Goal: Task Accomplishment & Management: Contribute content

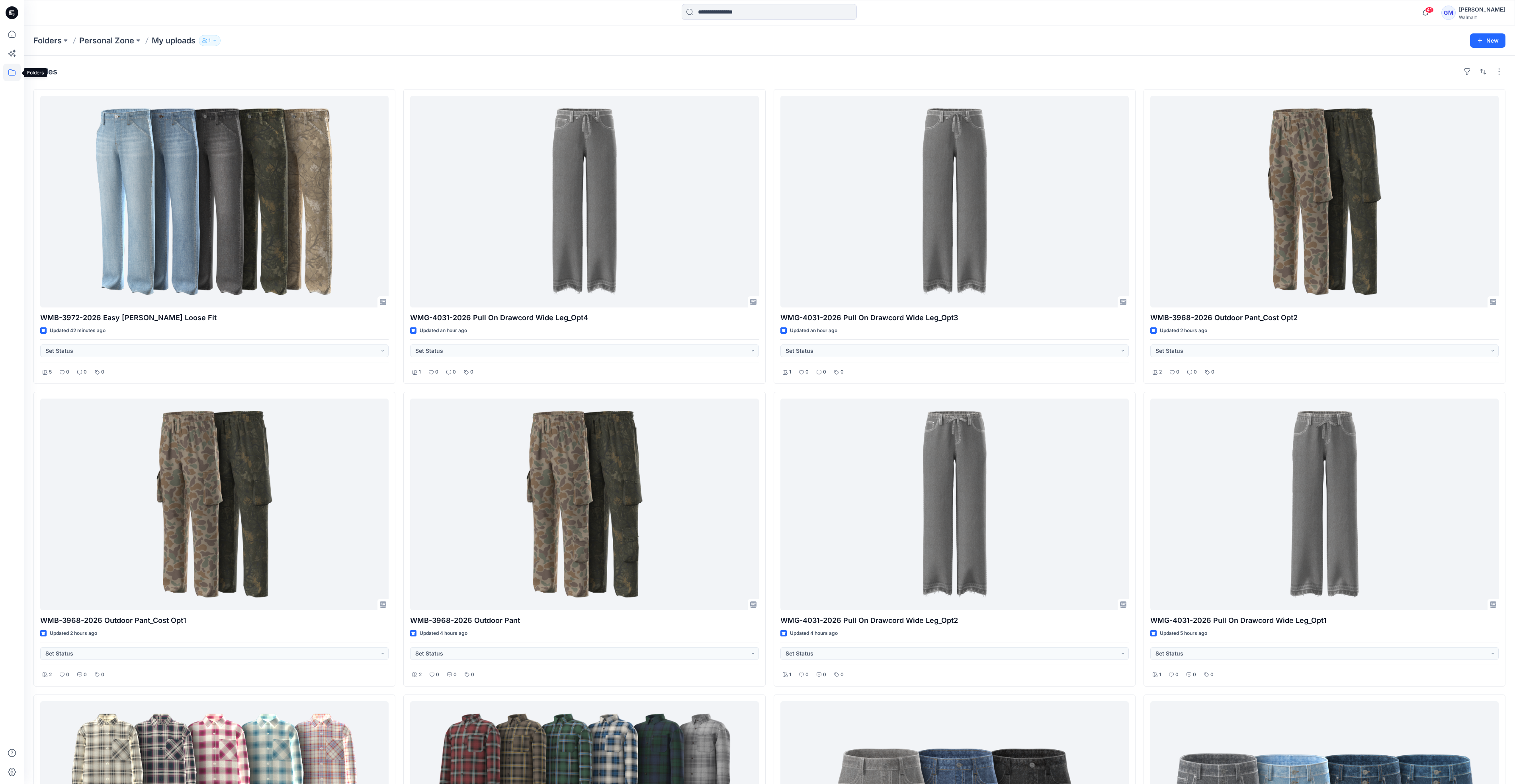
click at [8, 73] on icon at bounding box center [12, 73] width 18 height 18
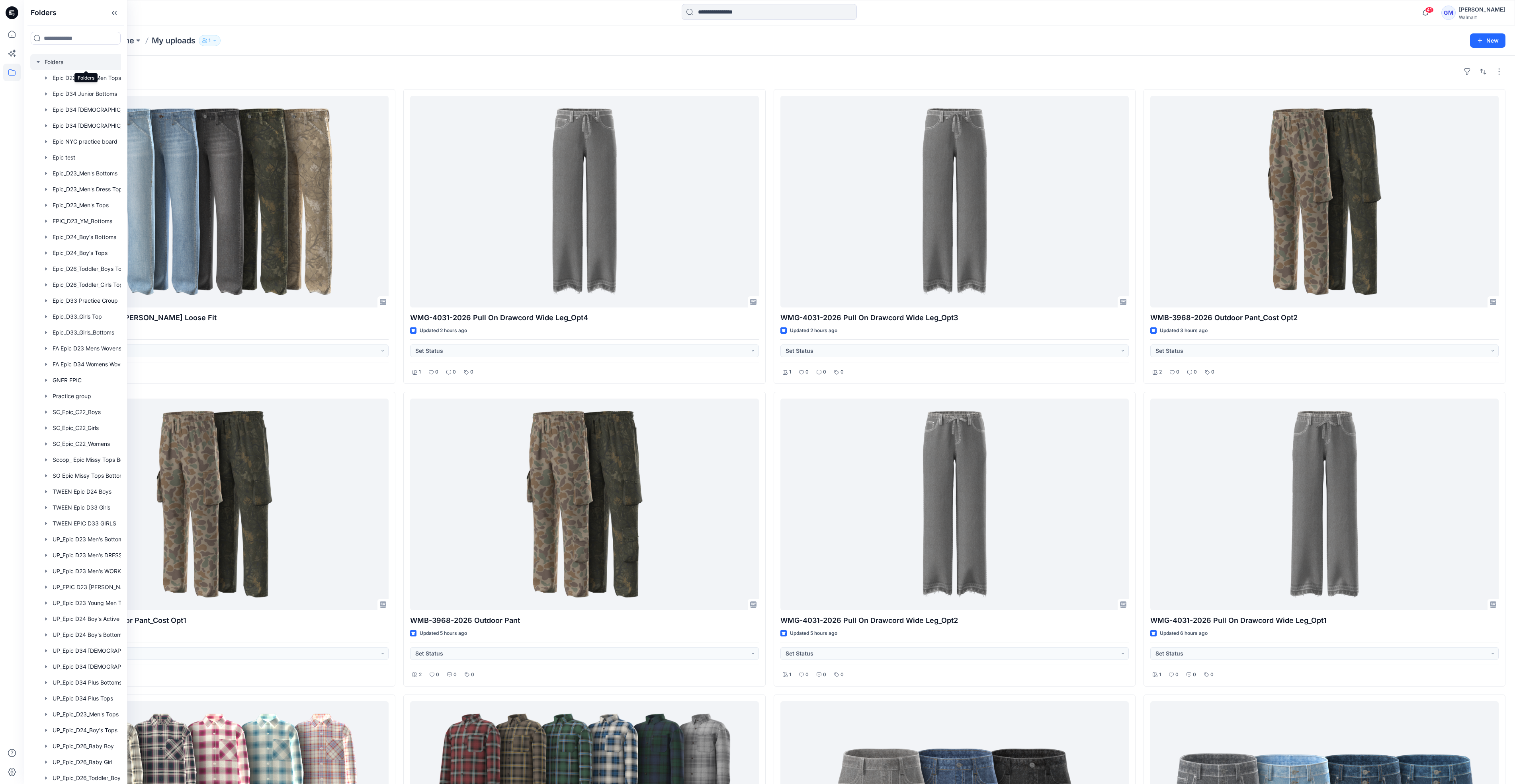
click at [53, 61] on div at bounding box center [86, 62] width 111 height 16
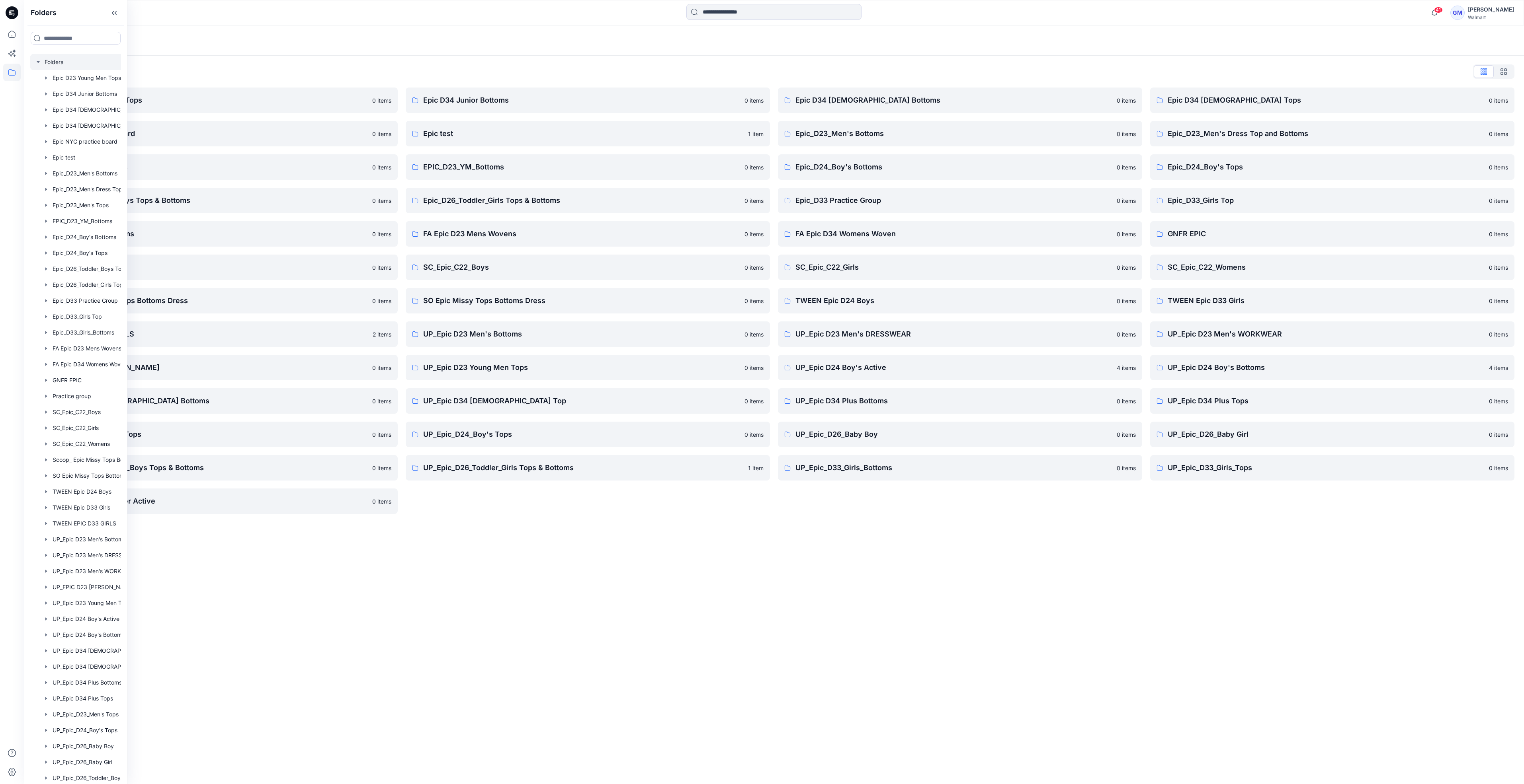
click at [504, 540] on div "Folders Folders List Epic D23 Young Men Tops 0 items Epic NYC practice board 0 …" at bounding box center [774, 404] width 1500 height 759
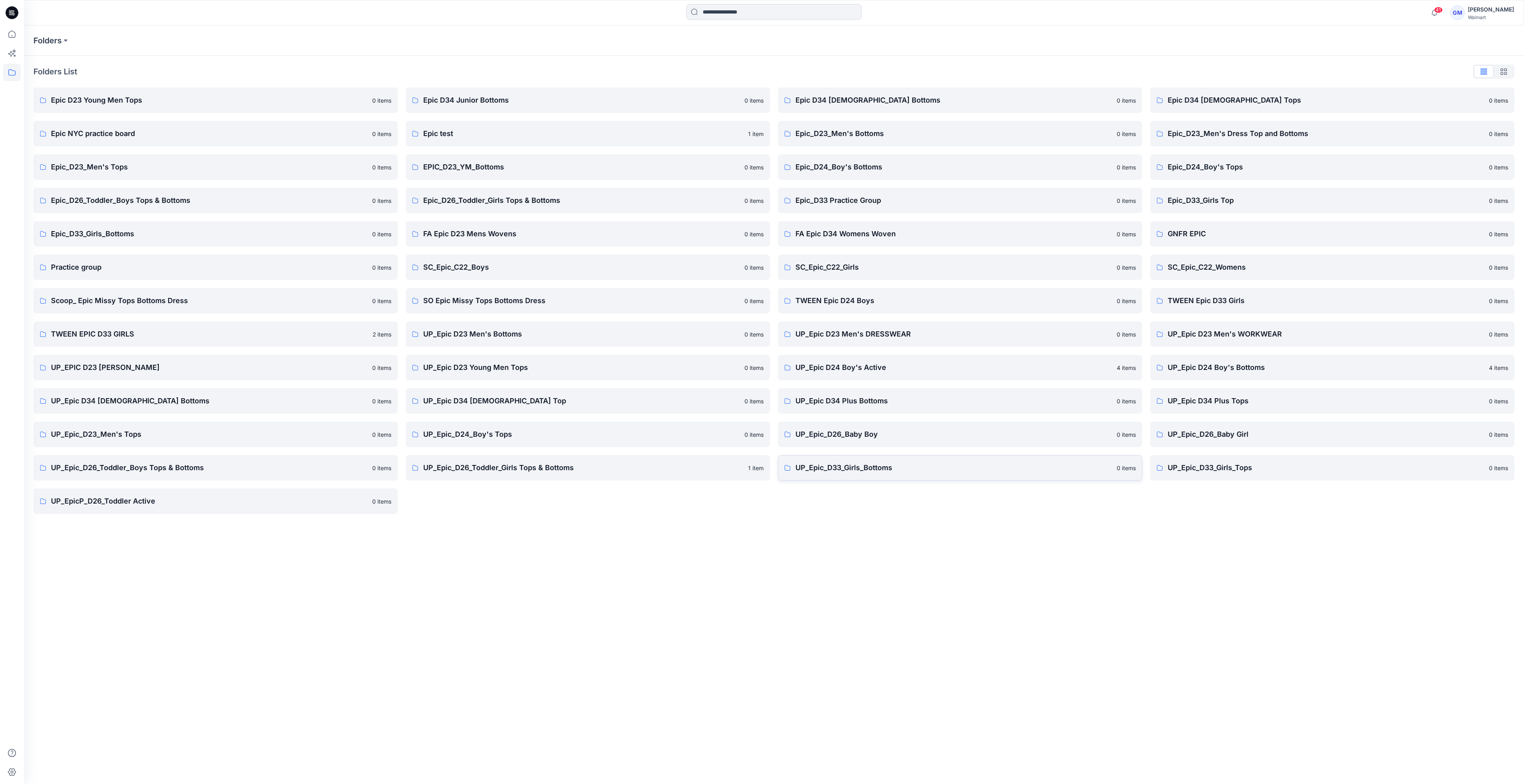
click at [828, 469] on p "UP_Epic_D33_Girls_Bottoms" at bounding box center [954, 468] width 317 height 11
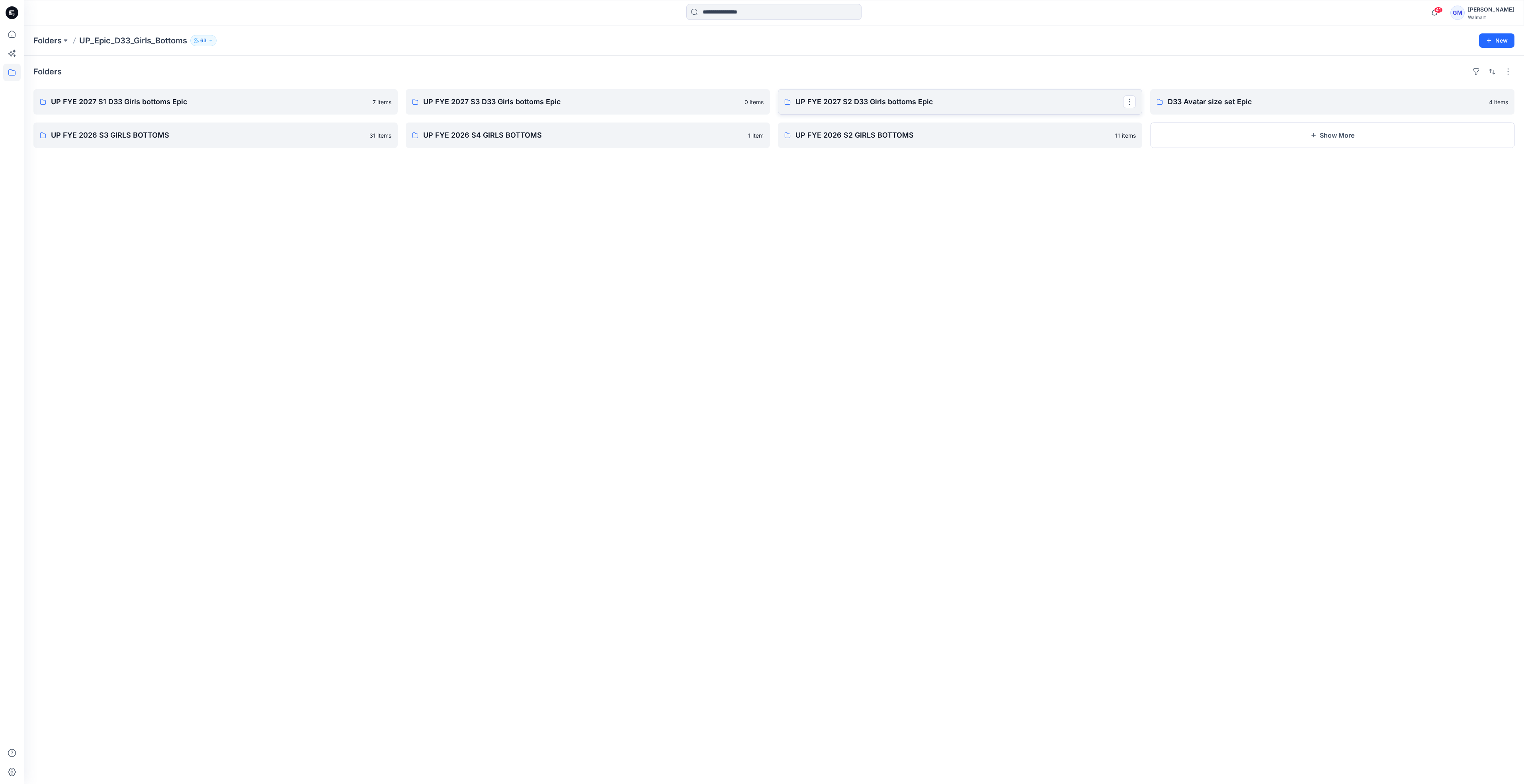
click at [806, 106] on p "UP FYE 2027 S2 D33 Girls bottoms Epic" at bounding box center [960, 102] width 328 height 11
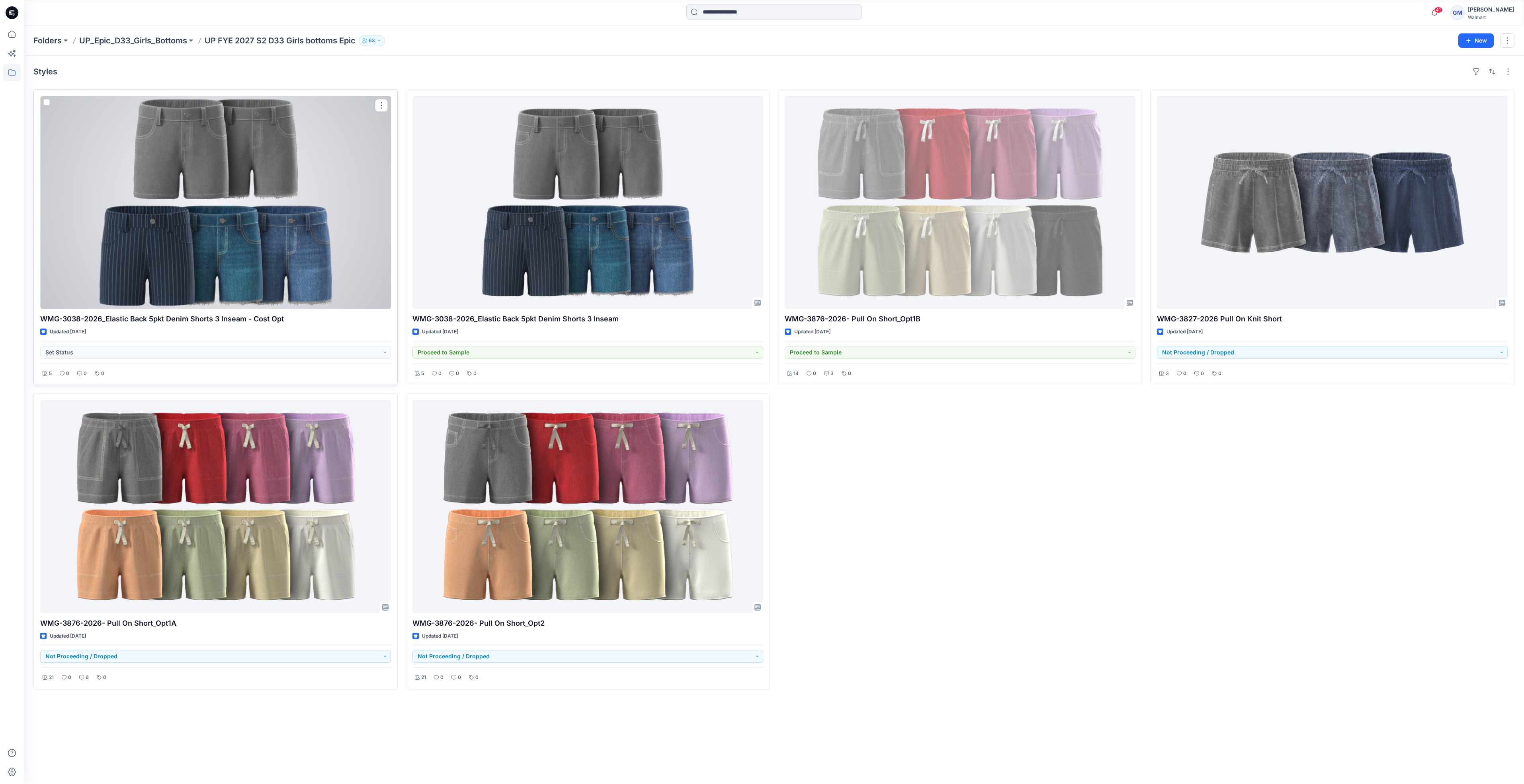
click at [269, 262] on div at bounding box center [215, 202] width 351 height 213
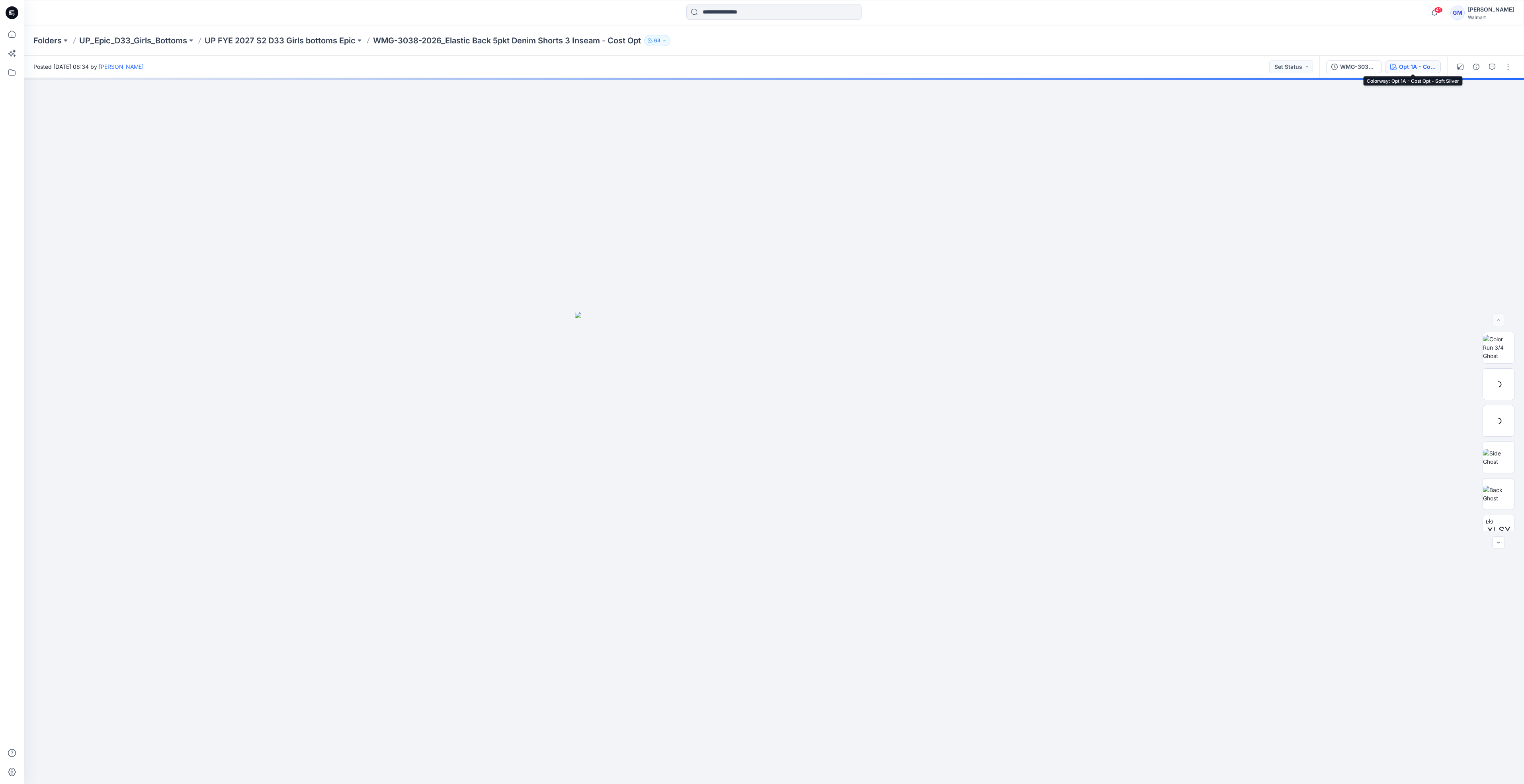
click at [1416, 63] on div "Opt 1A - Cost Opt - Soft Silver" at bounding box center [1418, 67] width 37 height 9
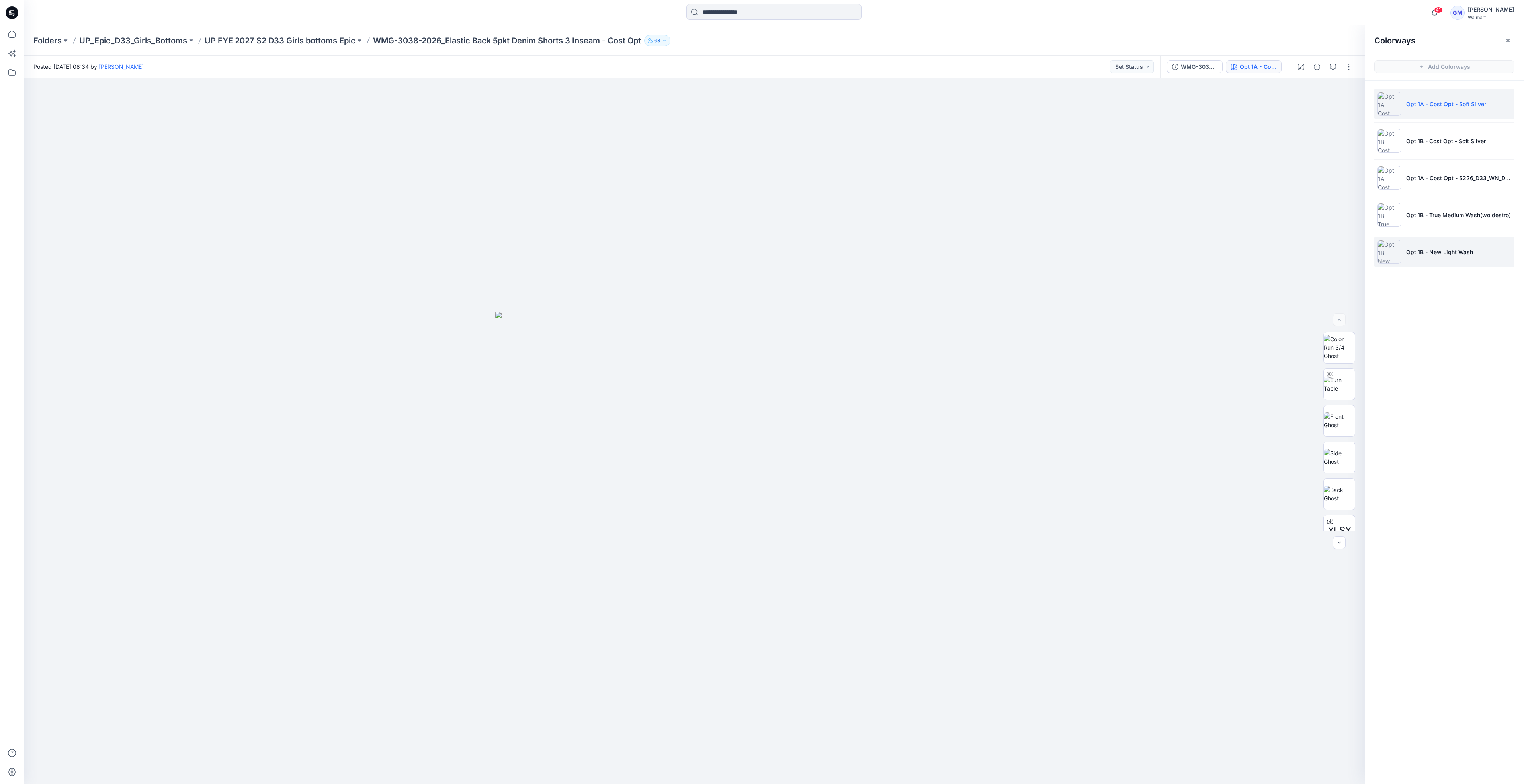
click at [1457, 257] on li "Opt 1B - New Light Wash" at bounding box center [1444, 251] width 140 height 30
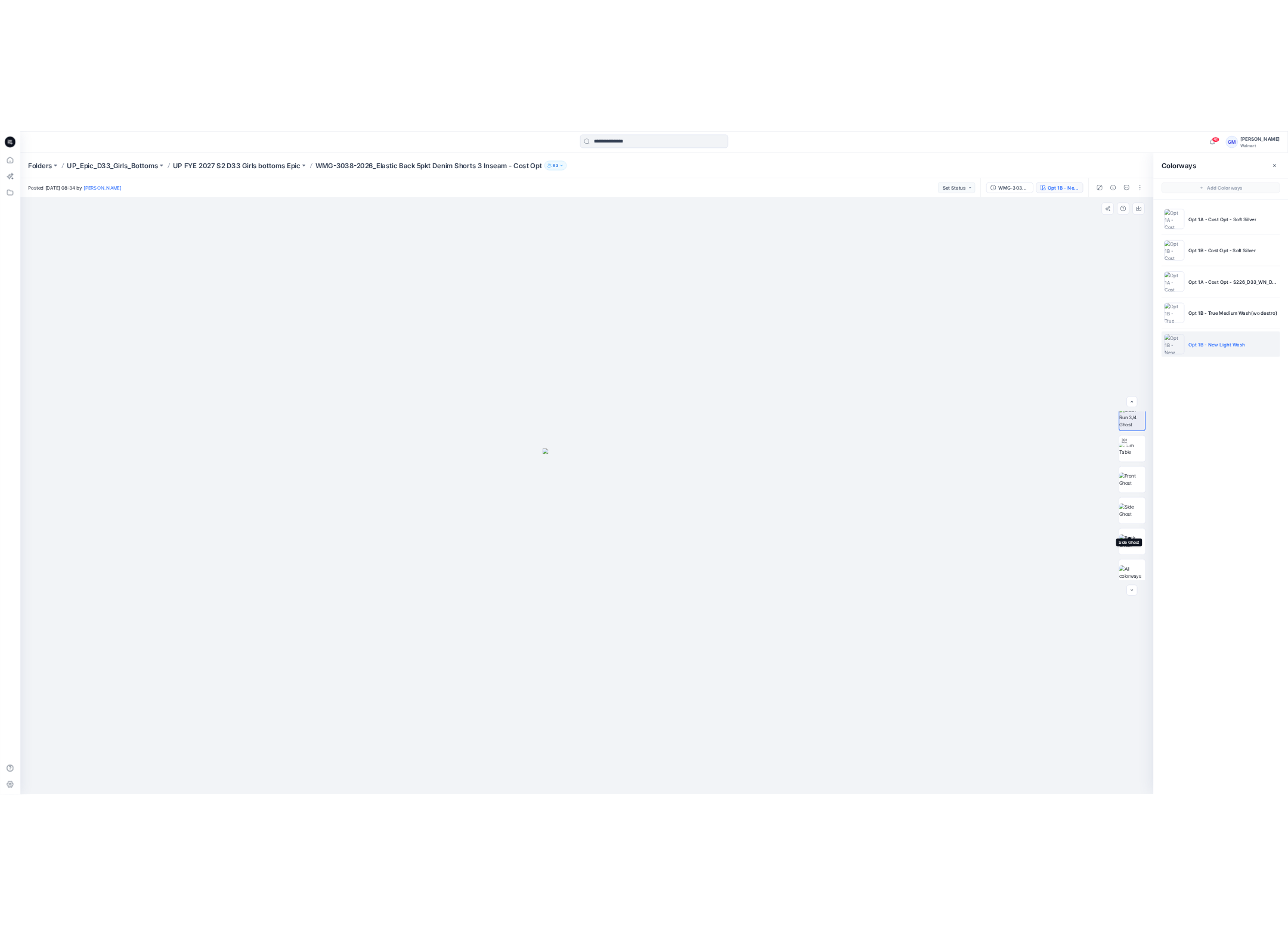
scroll to position [79, 0]
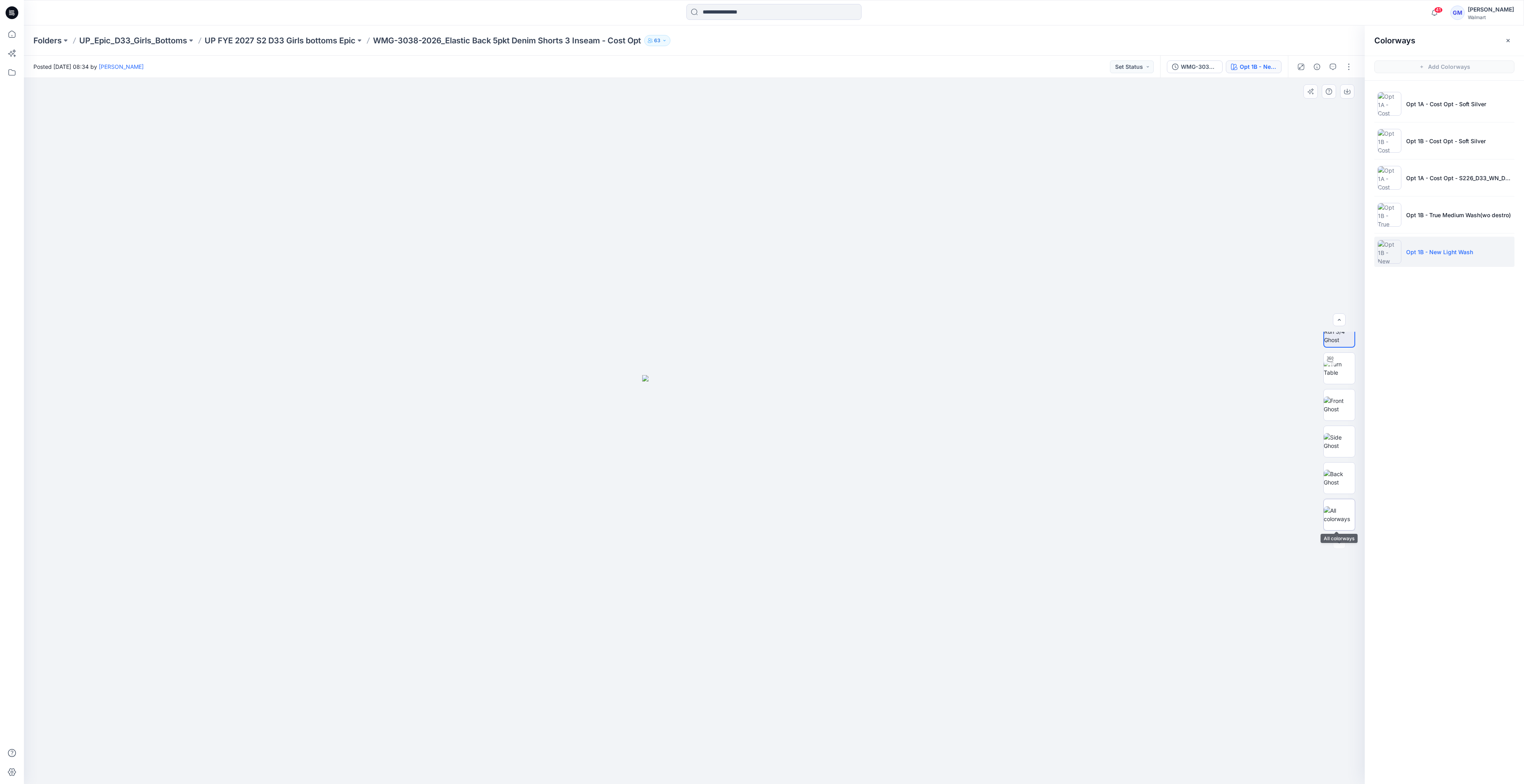
click at [1336, 511] on img at bounding box center [1339, 515] width 31 height 17
click at [1457, 381] on div "Colorways Add Colorways Opt 1A - Cost Opt - Soft Silver Opt 1B - Cost Opt - Sof…" at bounding box center [1444, 404] width 159 height 759
click at [247, 37] on p "UP FYE 2027 S2 D33 Girls bottoms Epic" at bounding box center [280, 40] width 151 height 11
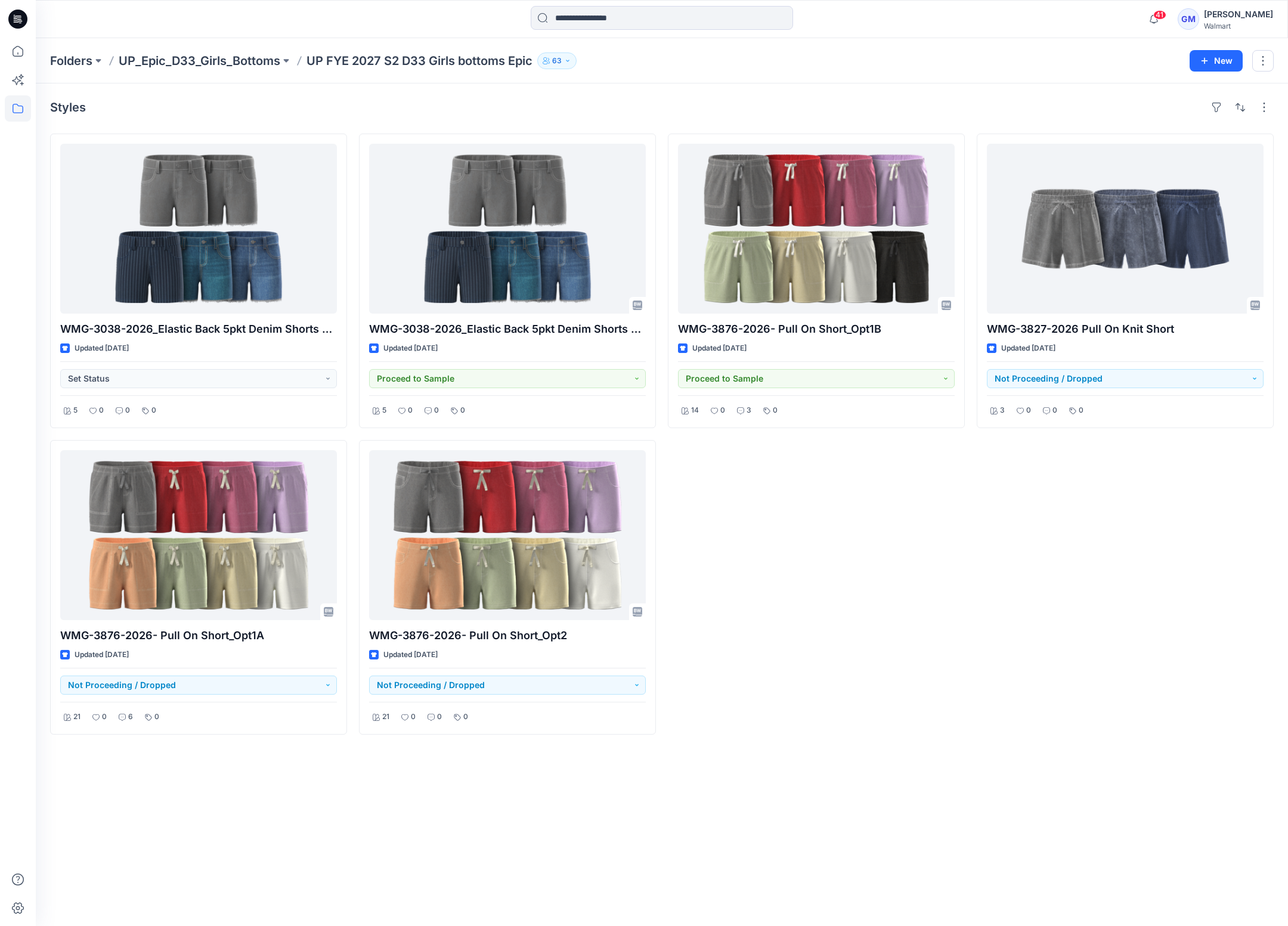
click at [836, 758] on div "Styles WMG-3038-2026_Elastic Back 5pkt Denim Shorts 3 Inseam - Cost Opt Updated…" at bounding box center [661, 504] width 1252 height 843
click at [803, 588] on div "WMG-3876-2026- Pull On Short_Opt1B Updated 3 days ago Proceed to Sample 14 0 3 0" at bounding box center [816, 434] width 297 height 601
click at [861, 758] on div "Styles WMG-3038-2026_Elastic Back 5pkt Denim Shorts 3 Inseam - Cost Opt Updated…" at bounding box center [661, 504] width 1252 height 843
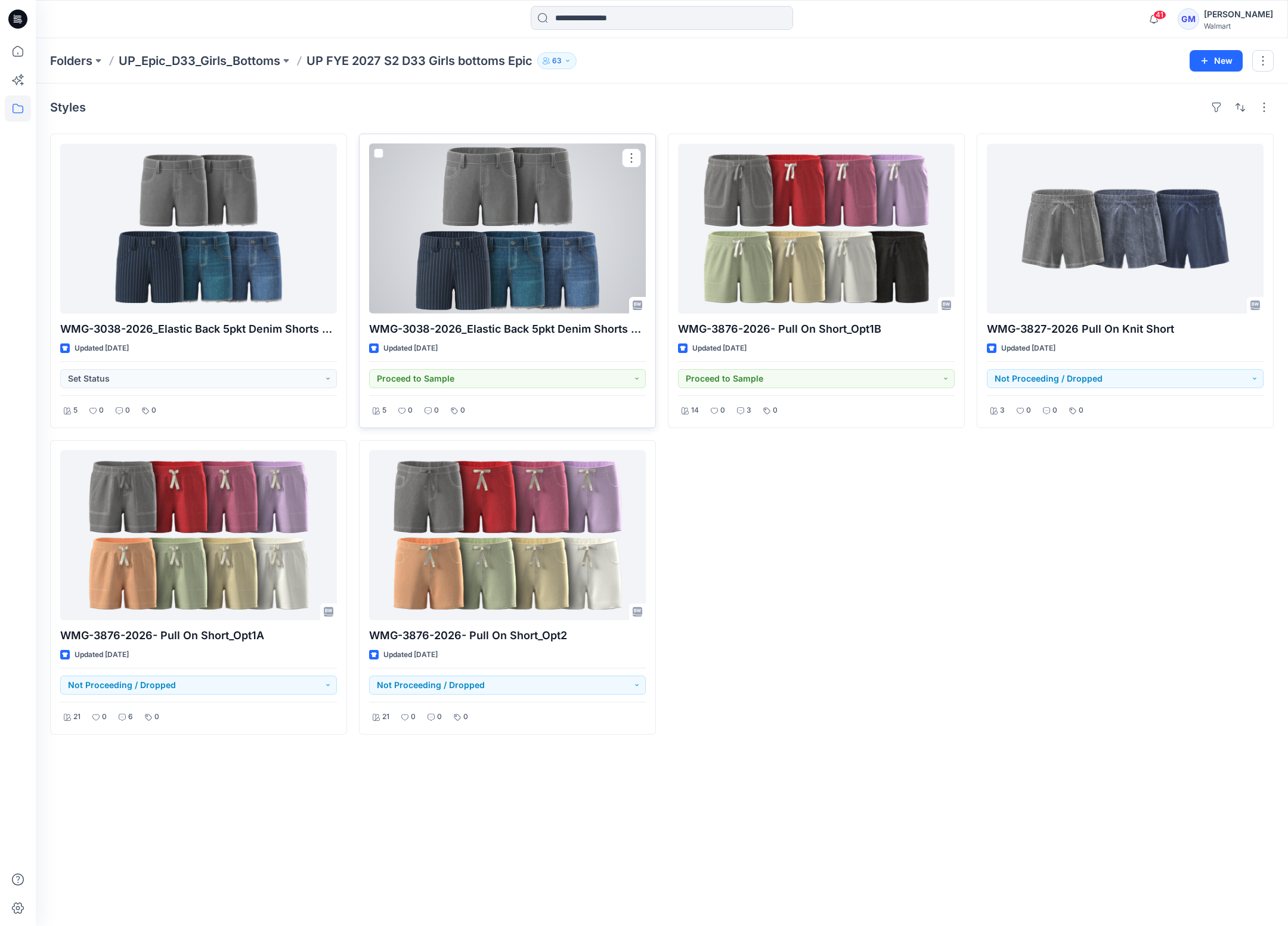
click at [533, 265] on div at bounding box center [508, 229] width 276 height 170
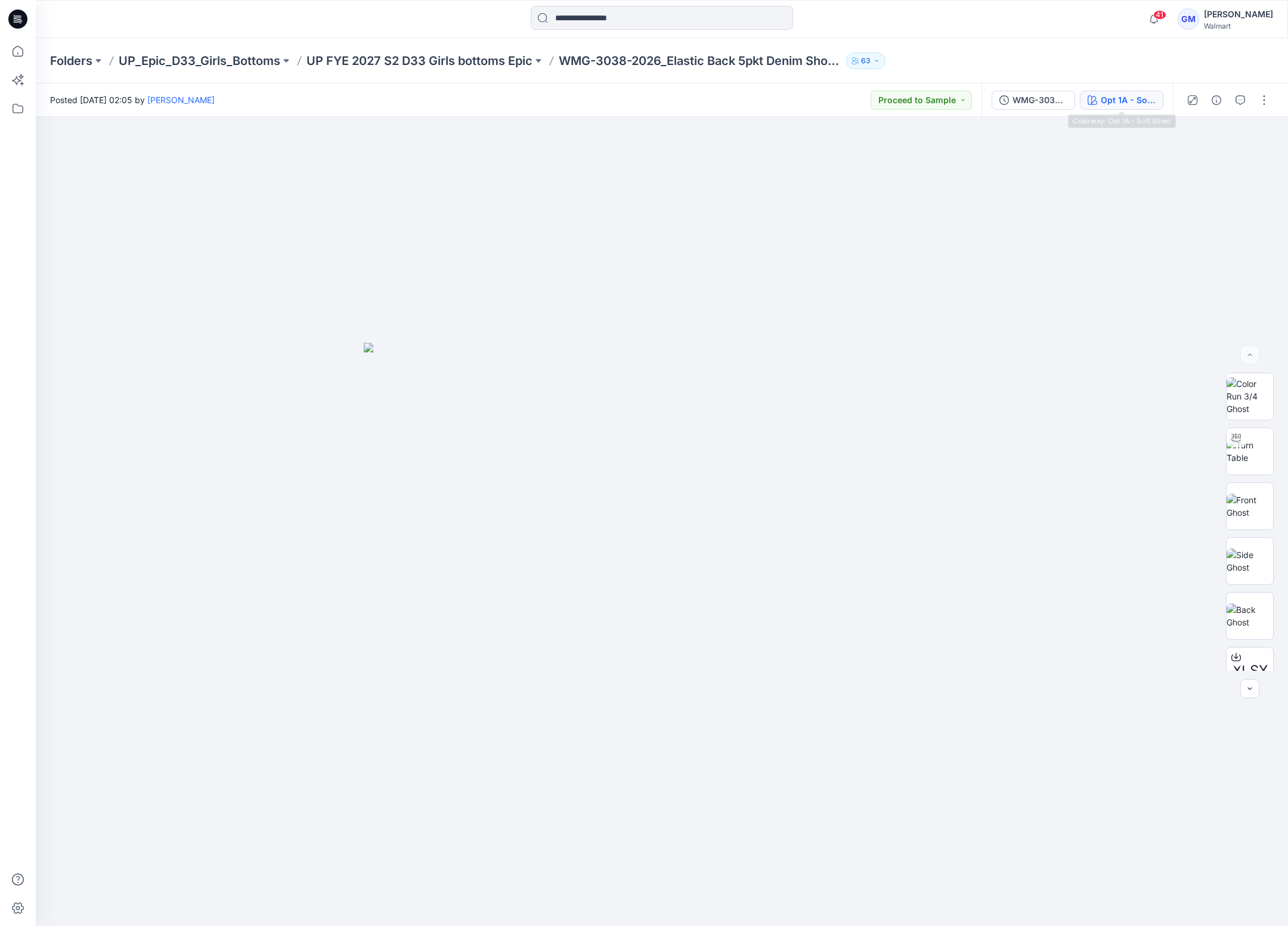
click at [1098, 97] on button "Opt 1A - Soft Silver" at bounding box center [1121, 100] width 83 height 19
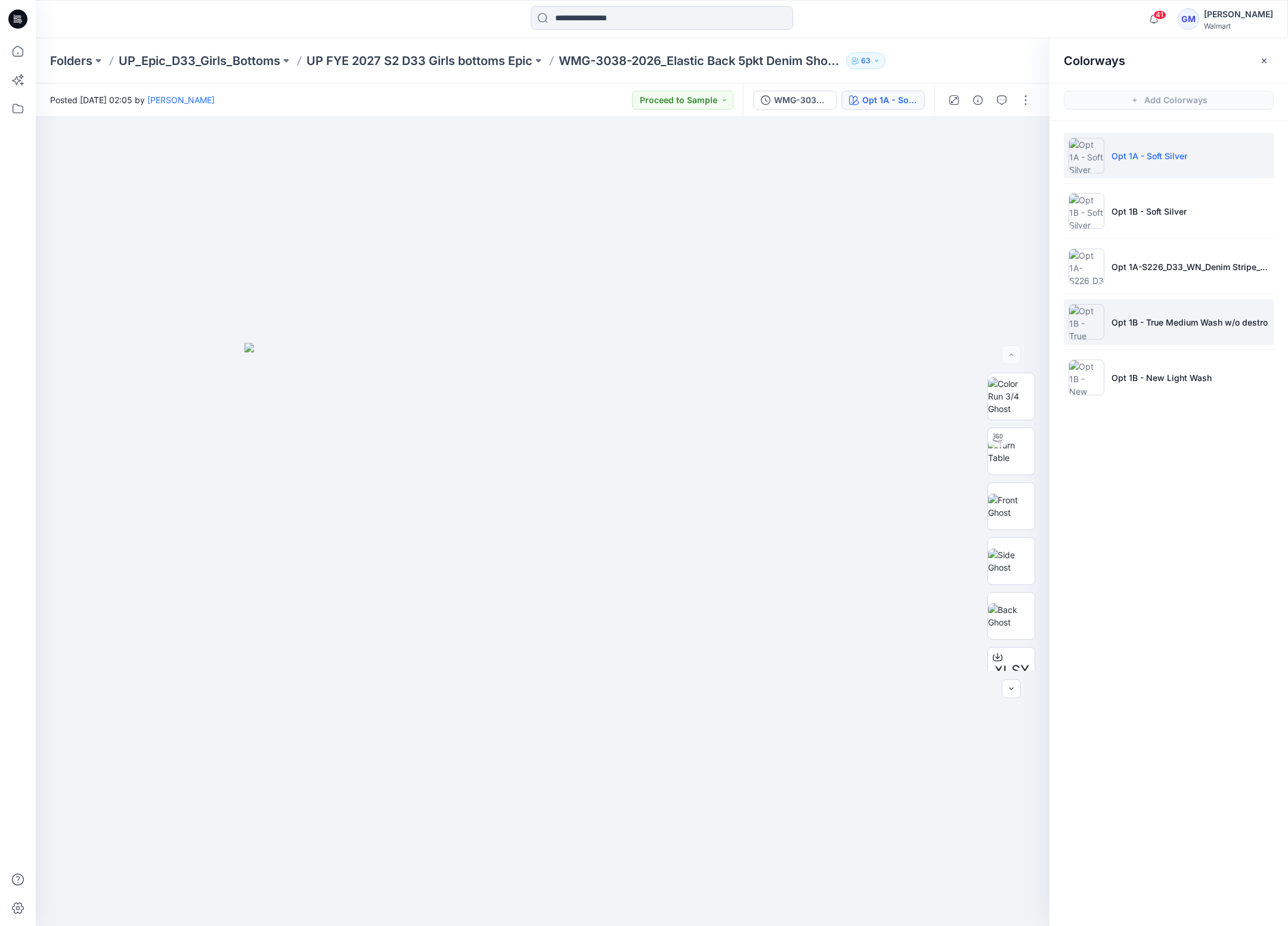
click at [1140, 320] on p "Opt 1B - True Medium Wash w/o destro" at bounding box center [1189, 323] width 156 height 12
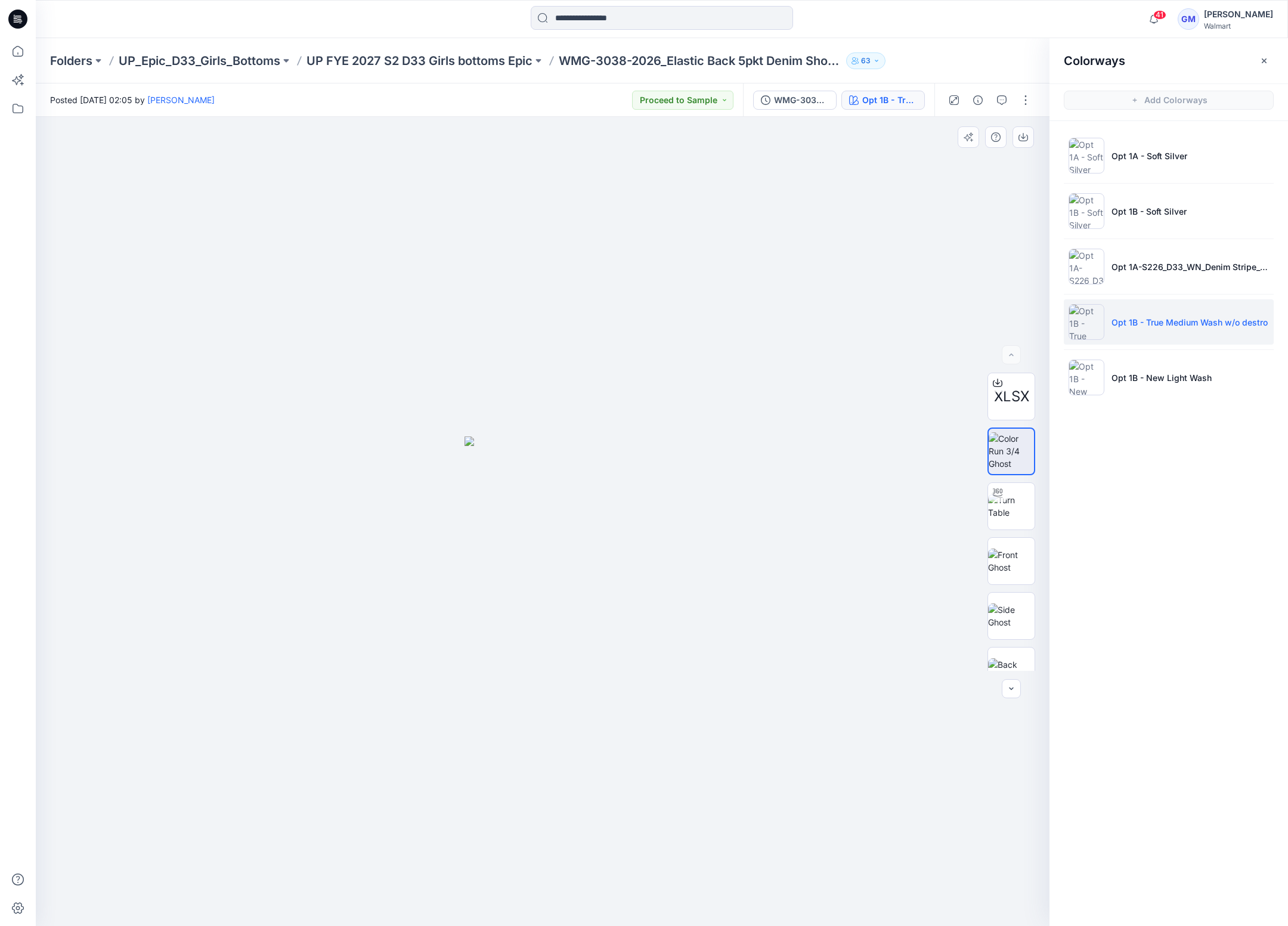
click at [617, 409] on div at bounding box center [542, 521] width 1013 height 809
click at [997, 649] on img at bounding box center [1011, 647] width 46 height 25
click at [426, 590] on img at bounding box center [542, 634] width 596 height 584
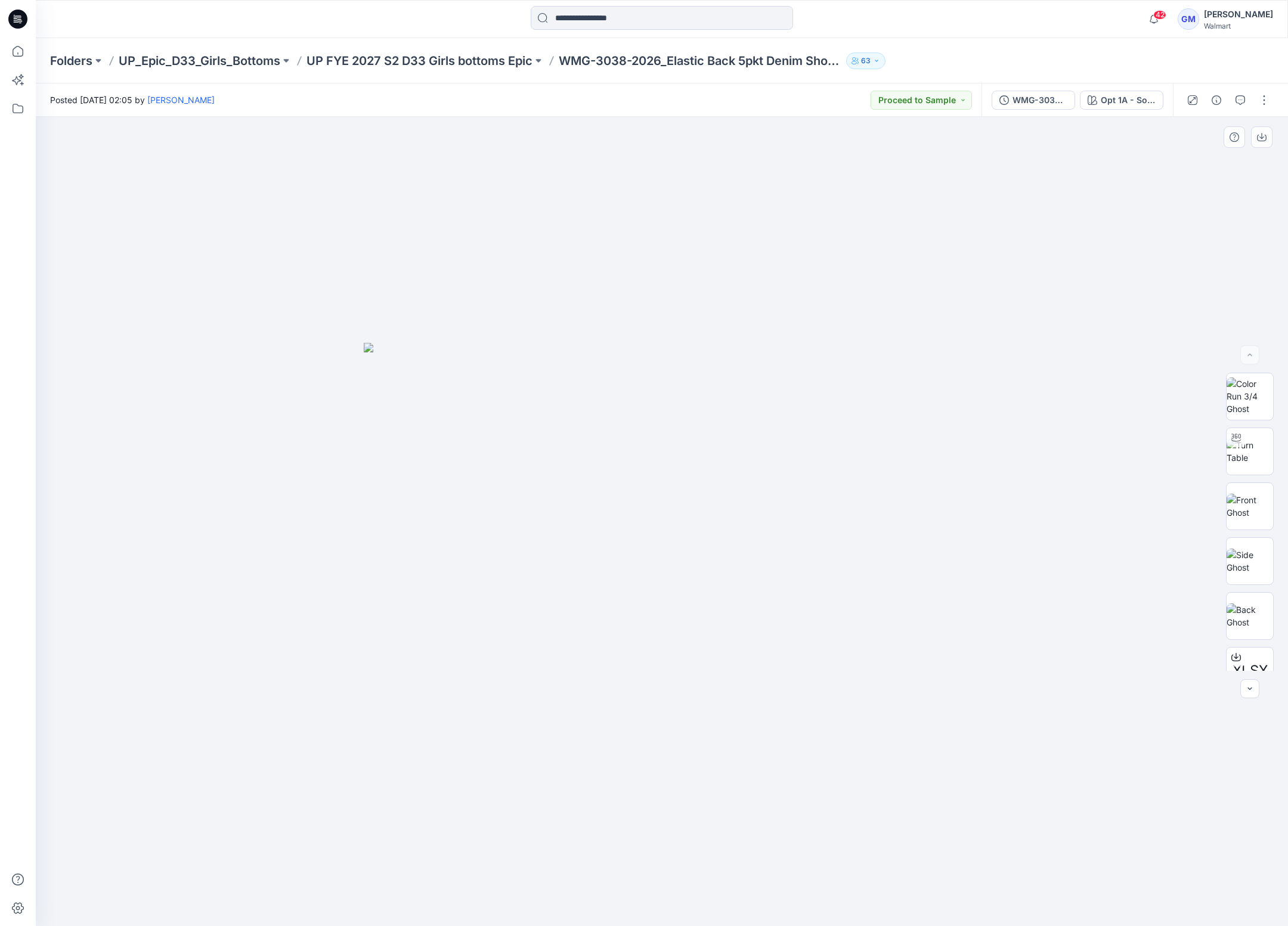
click at [555, 646] on img at bounding box center [661, 634] width 596 height 584
click at [1120, 97] on div "Opt 1A - Soft Silver" at bounding box center [1128, 100] width 55 height 13
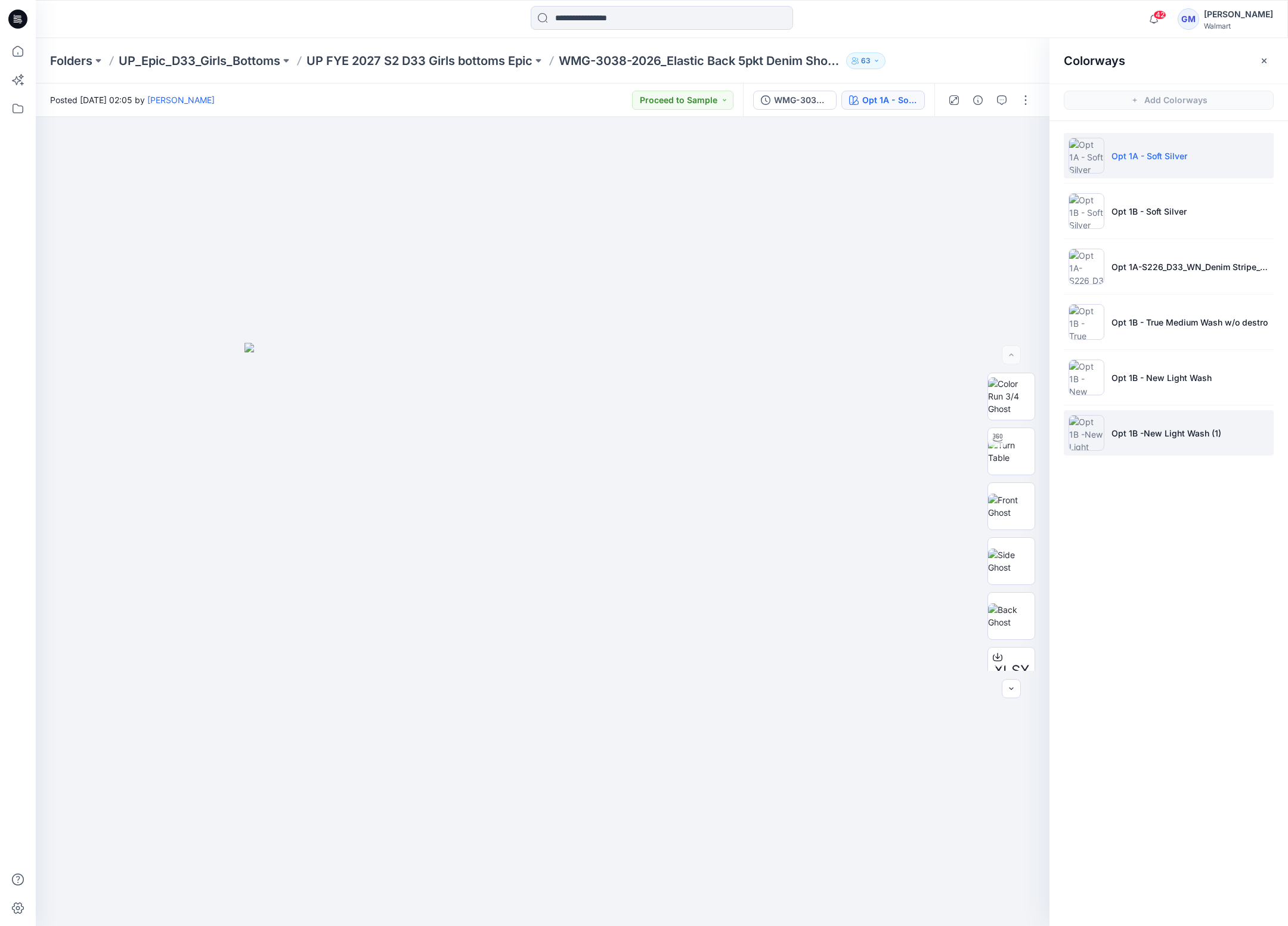
click at [1172, 432] on p "Opt 1B -New Light Wash (1)" at bounding box center [1166, 433] width 110 height 12
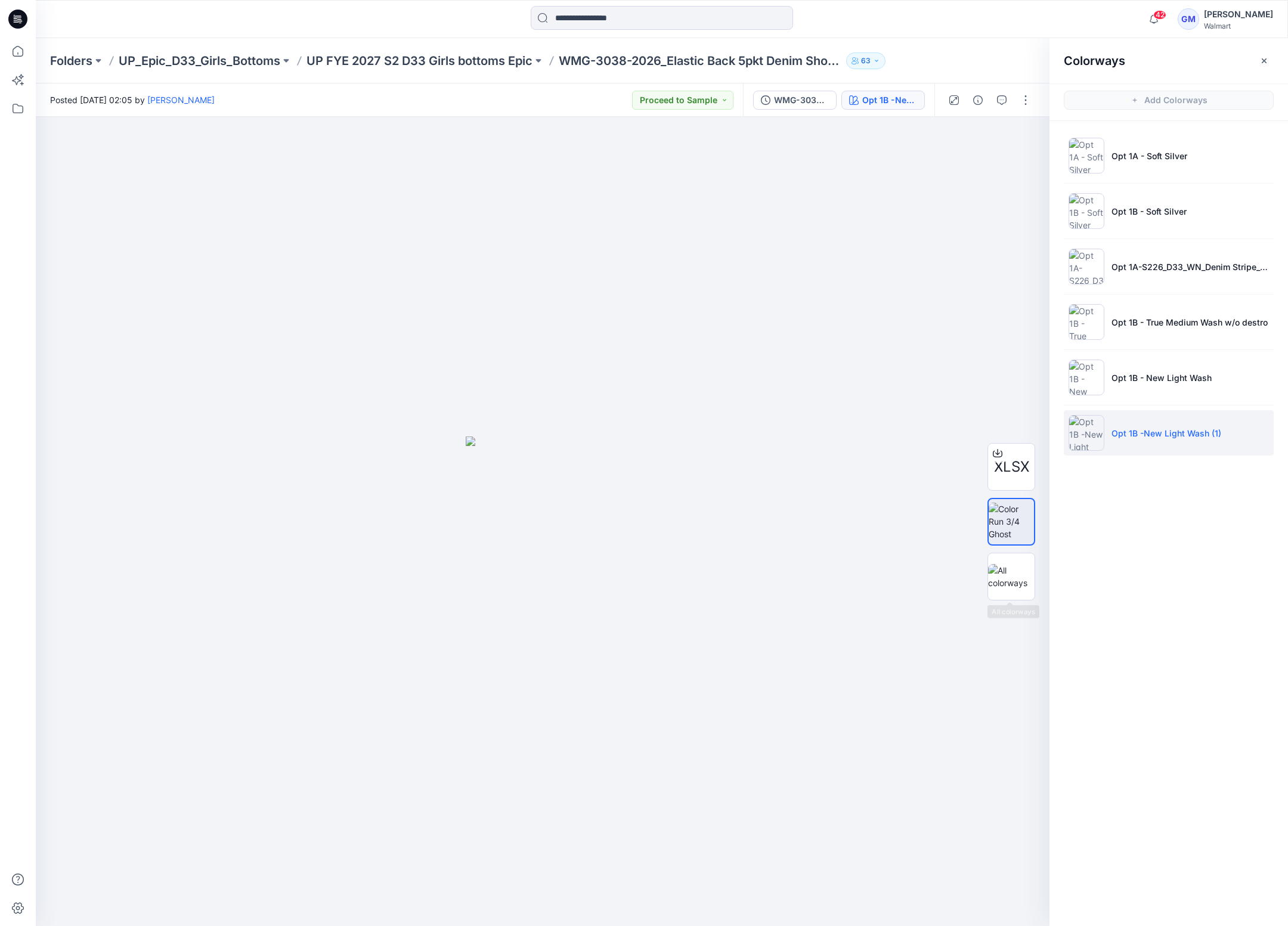
click at [1160, 658] on div "Colorways Add Colorways Opt 1A - Soft Silver Opt 1B - Soft Silver Opt 1A-S226_D…" at bounding box center [1168, 482] width 238 height 888
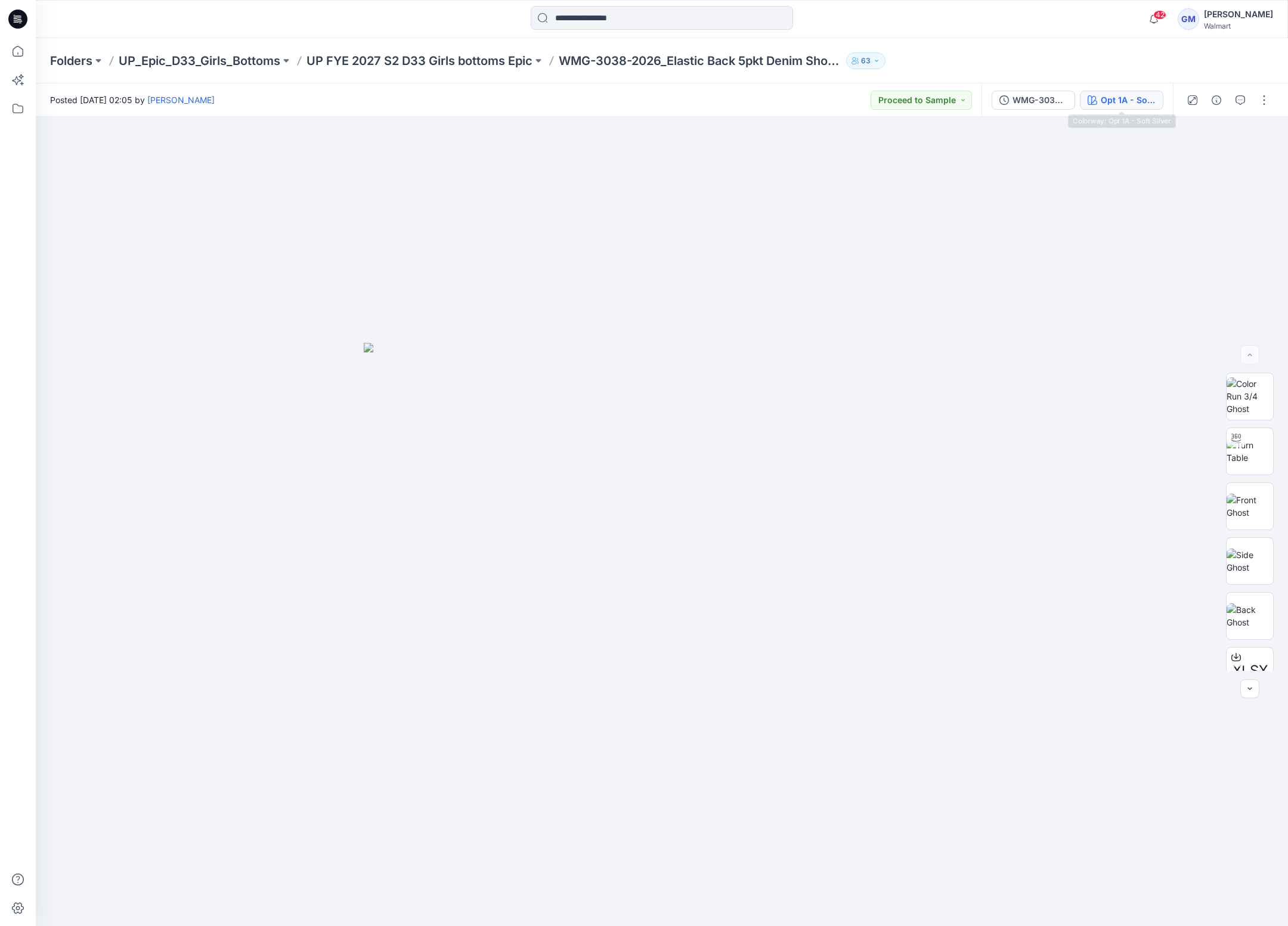
click at [1113, 99] on div "Opt 1A - Soft Silver" at bounding box center [1128, 100] width 55 height 13
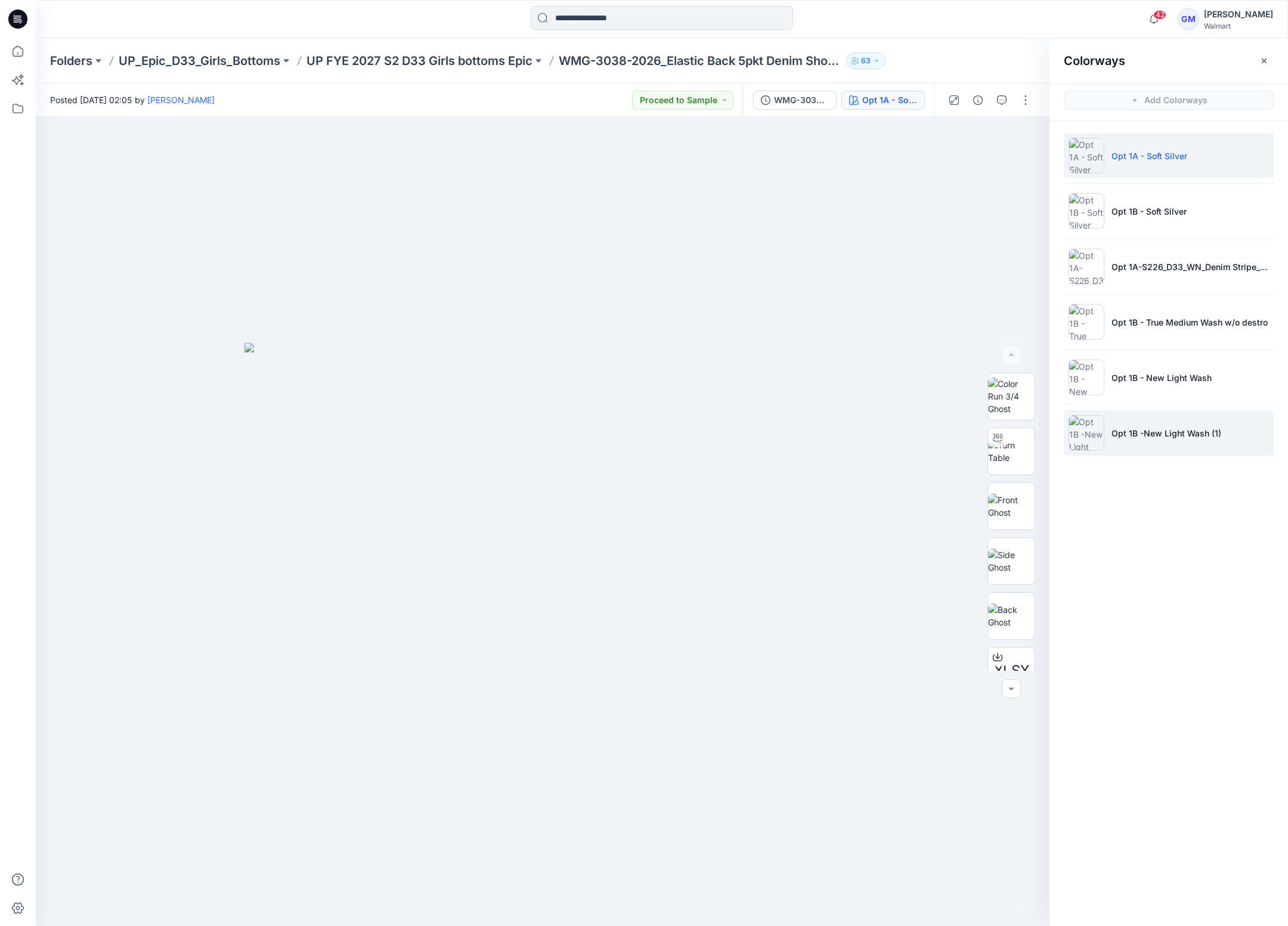
click at [1147, 422] on li "Opt 1B -New Light Wash (1)" at bounding box center [1168, 432] width 210 height 45
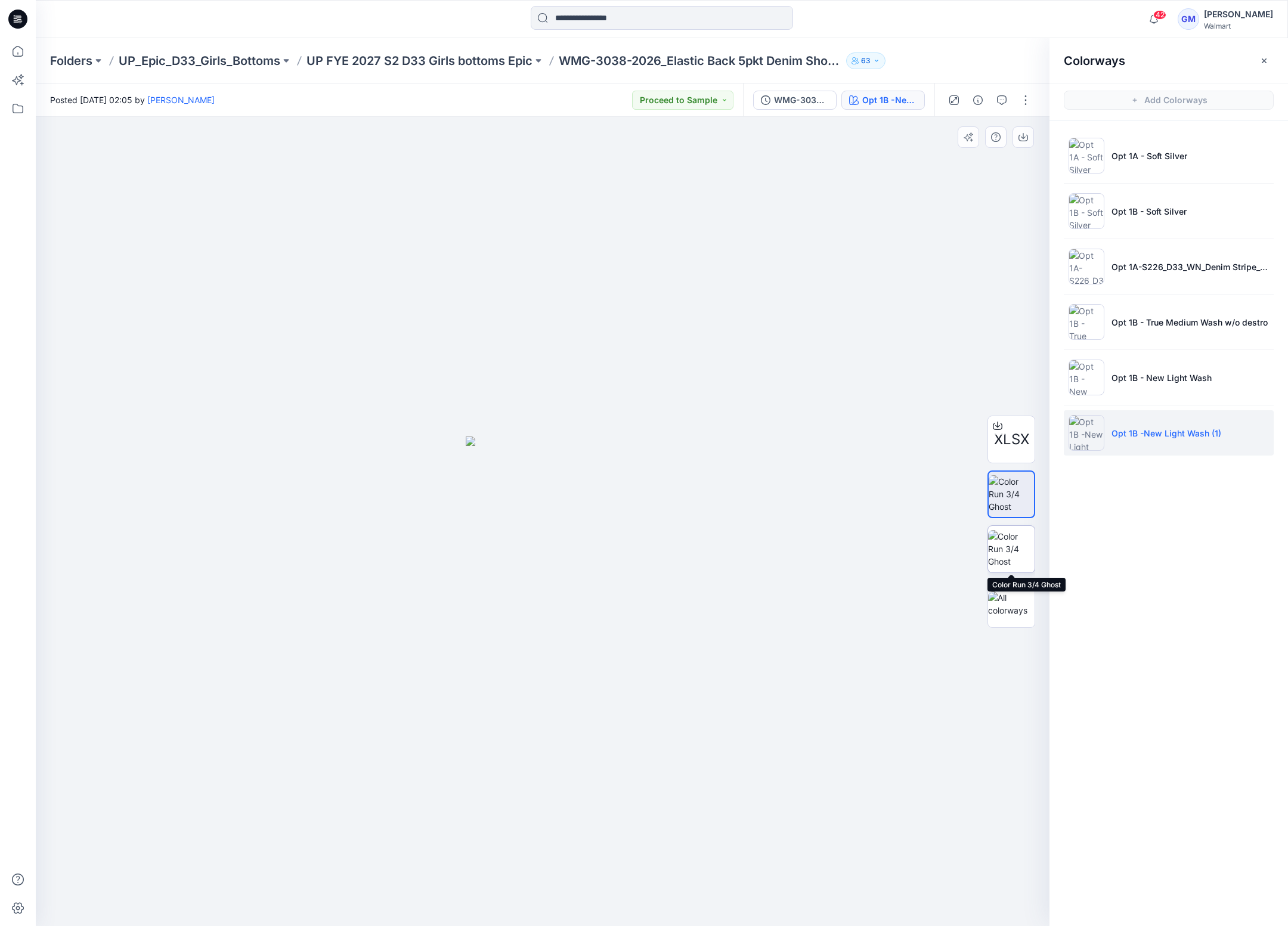
click at [1021, 554] on img at bounding box center [1011, 549] width 46 height 37
click at [999, 499] on img at bounding box center [1011, 494] width 46 height 37
click at [1009, 555] on img at bounding box center [1011, 549] width 46 height 37
click at [1013, 497] on img at bounding box center [1011, 494] width 46 height 37
click at [1011, 553] on img at bounding box center [1011, 549] width 46 height 37
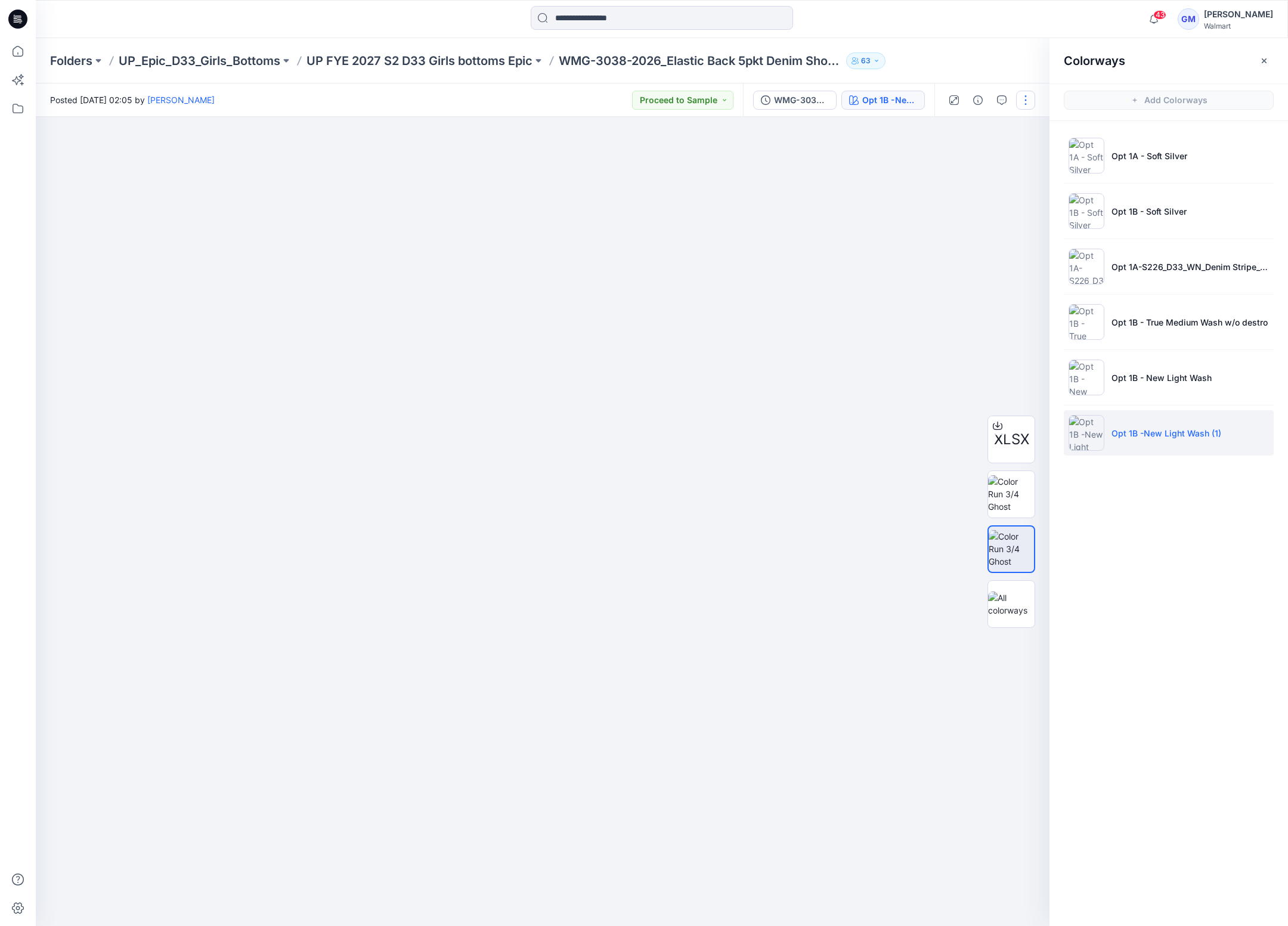
click at [1018, 101] on button "button" at bounding box center [1026, 100] width 19 height 19
click at [952, 167] on p "Edit" at bounding box center [949, 161] width 15 height 12
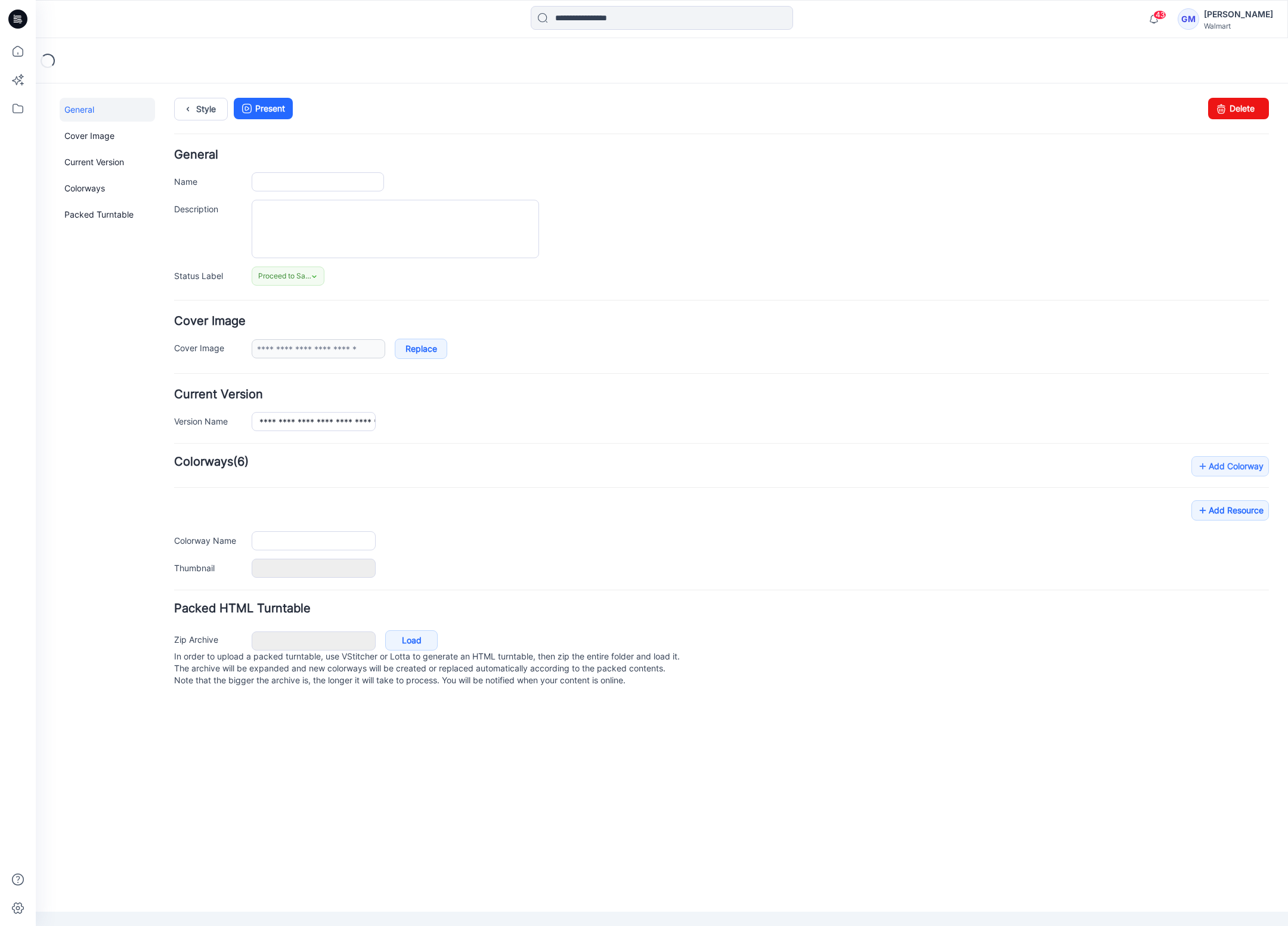
type input "**********"
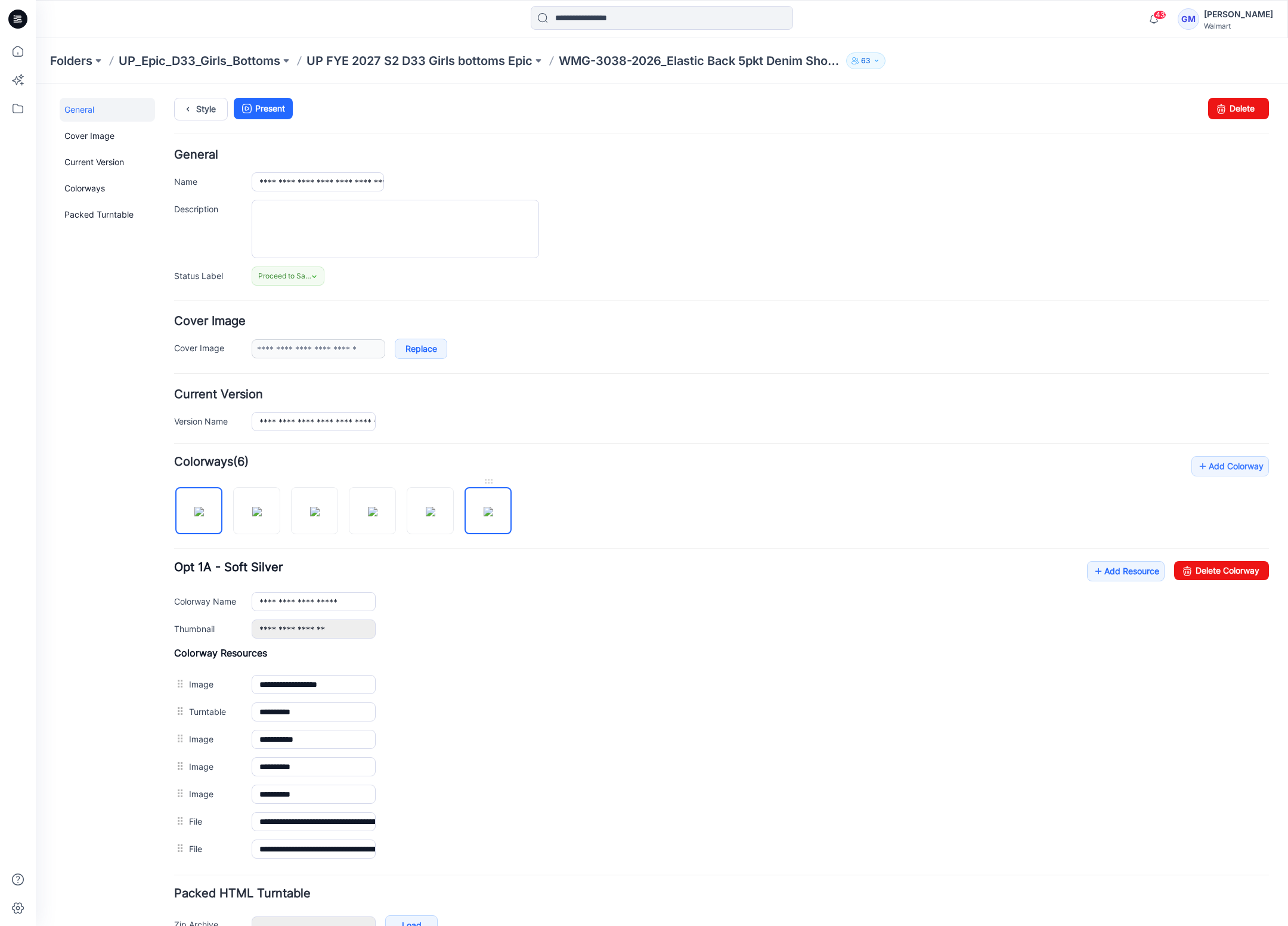
click at [493, 517] on img at bounding box center [488, 511] width 10 height 10
type input "**********"
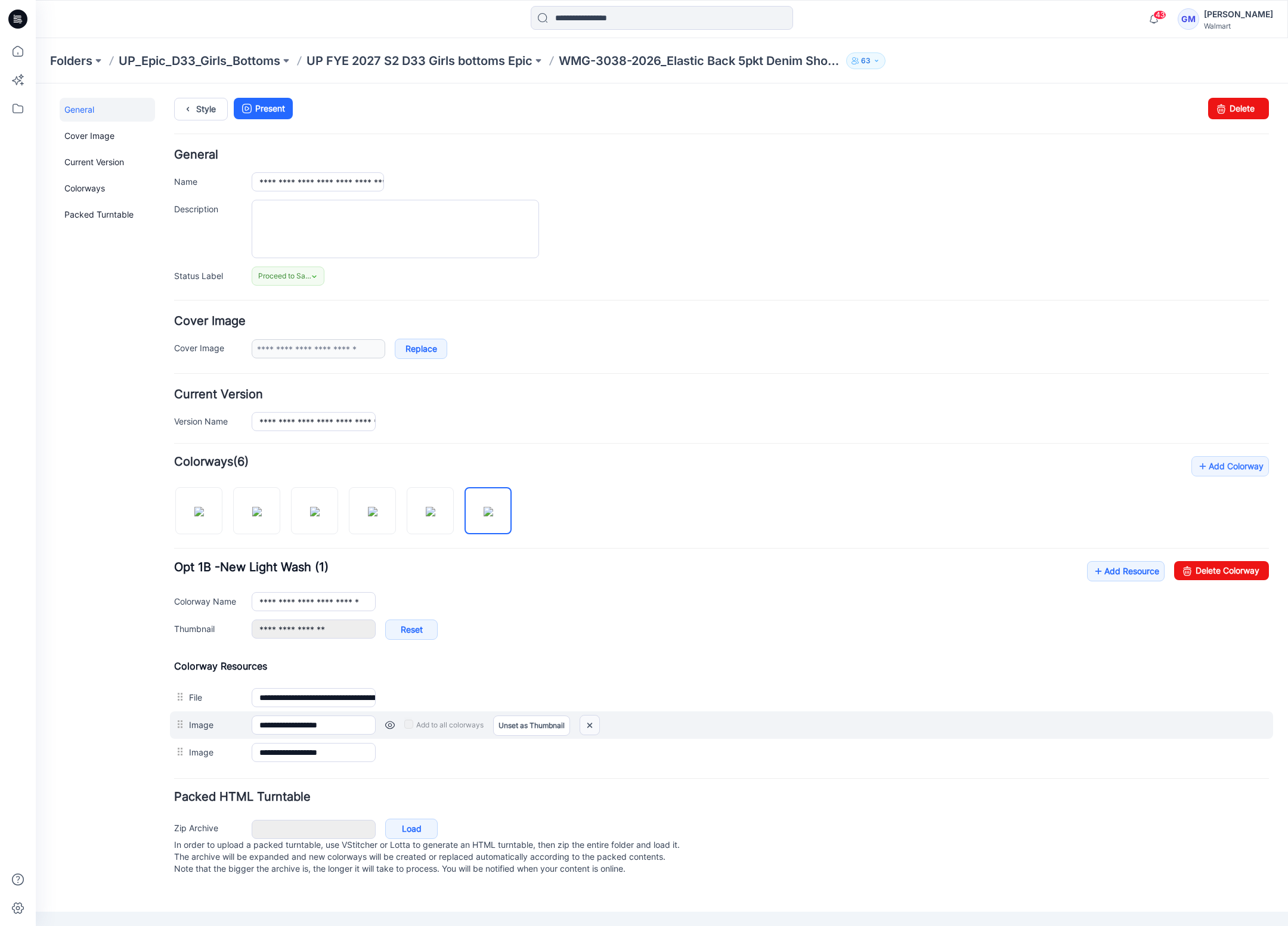
click at [586, 723] on img at bounding box center [590, 726] width 19 height 19
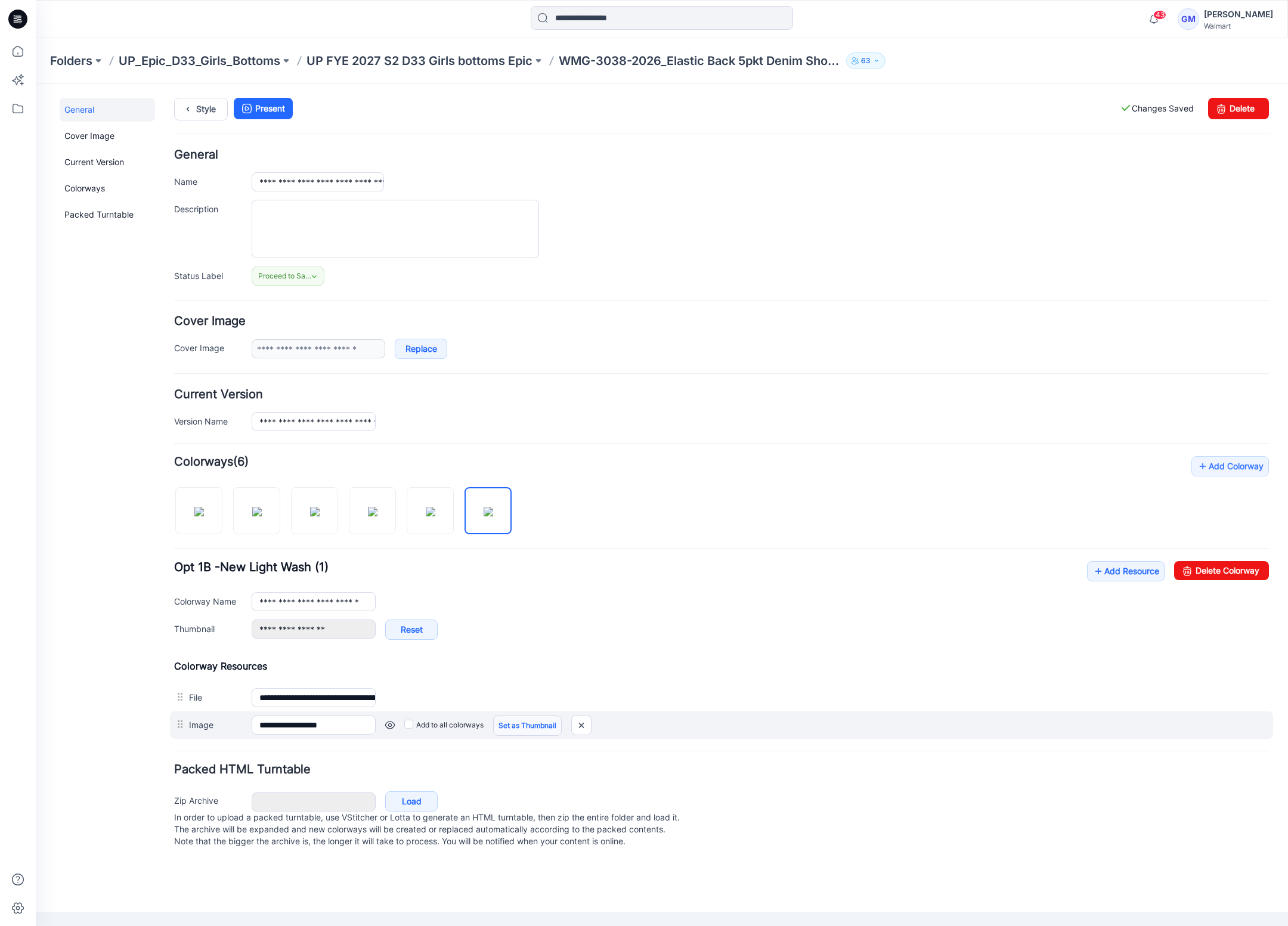
click at [520, 729] on link "Set as Thumbnail" at bounding box center [527, 726] width 68 height 20
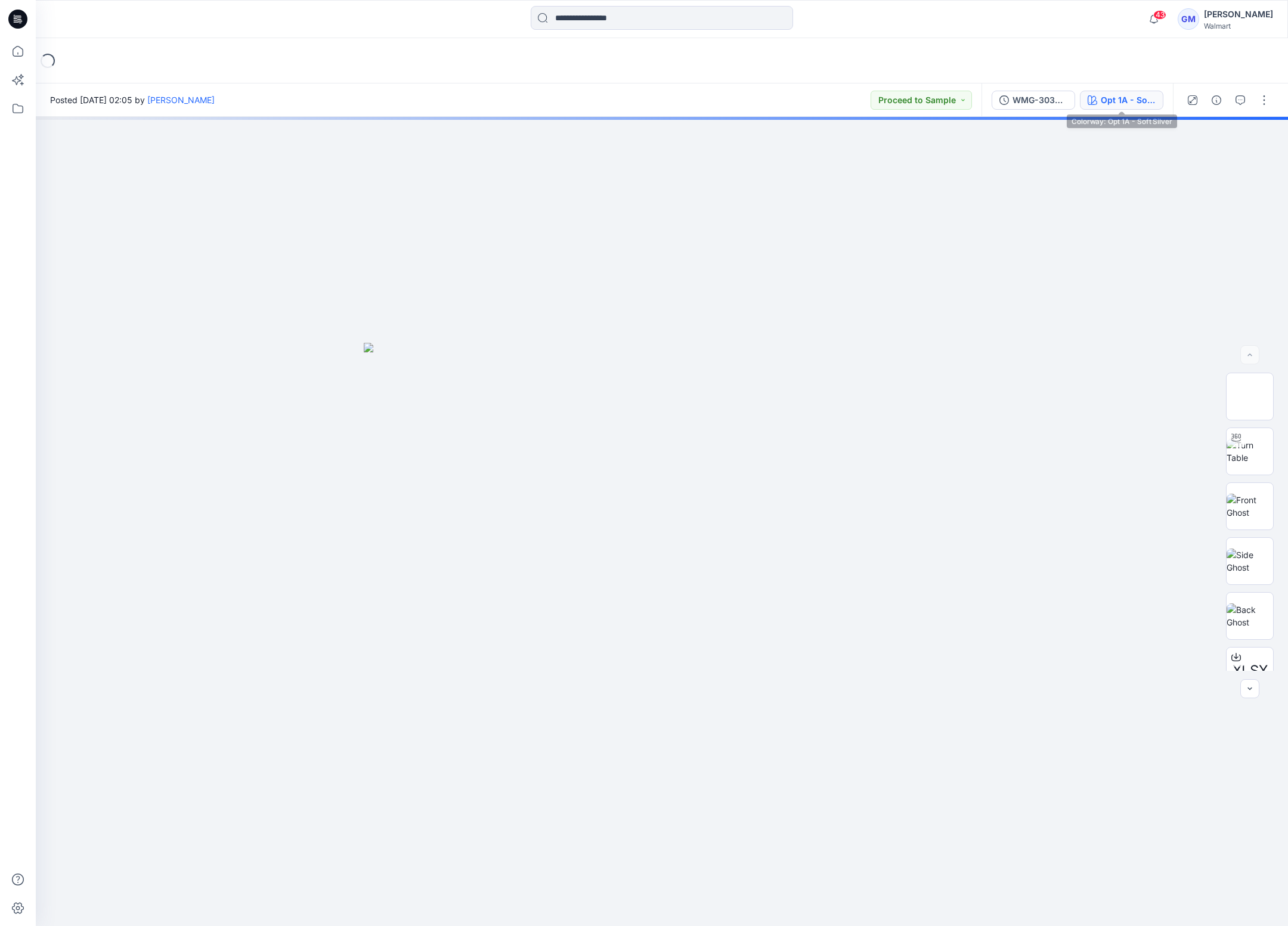
click at [1134, 100] on div "Opt 1A - Soft Silver" at bounding box center [1128, 100] width 55 height 13
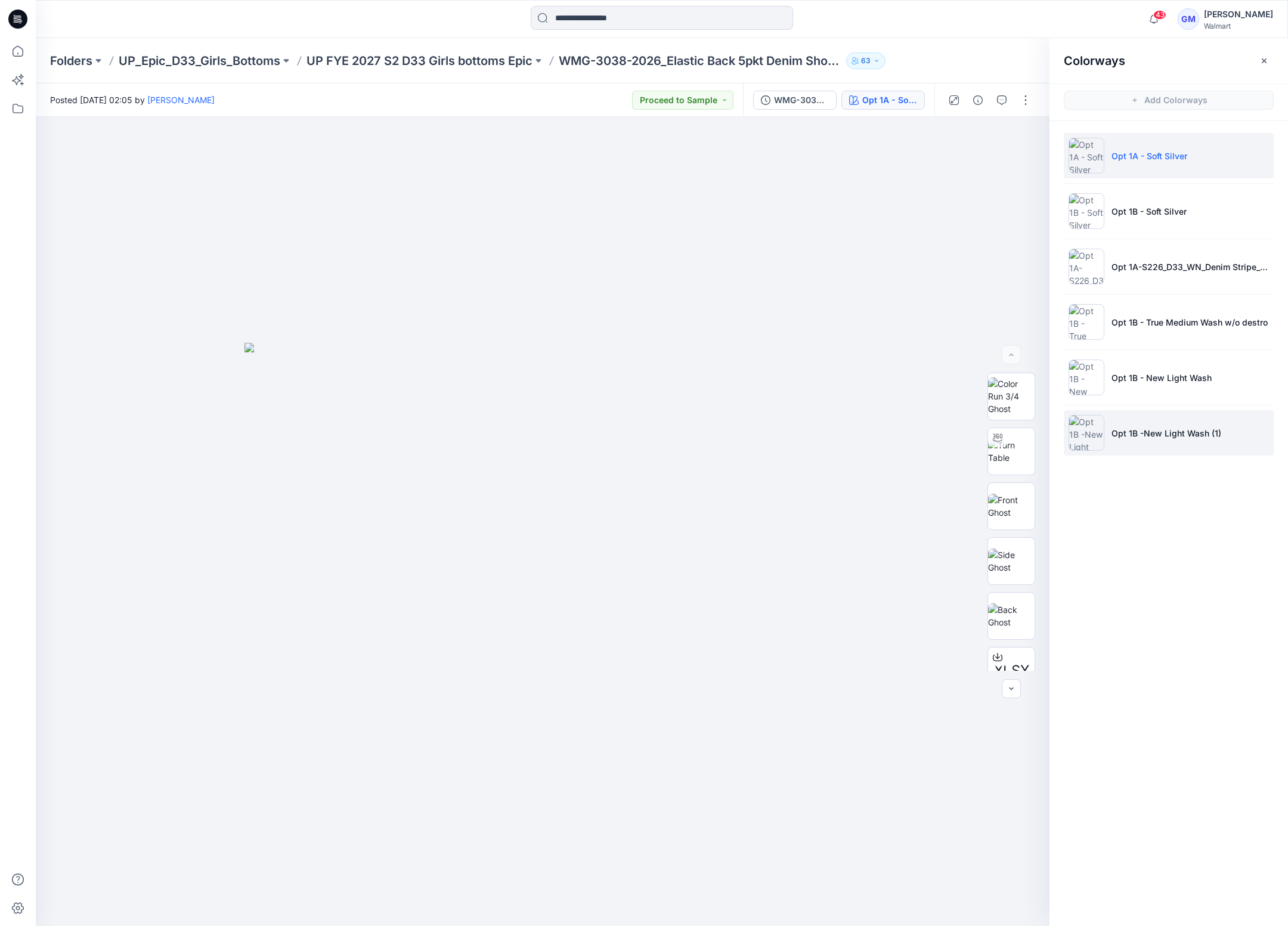
click at [1173, 438] on p "Opt 1B -New Light Wash (1)" at bounding box center [1166, 433] width 110 height 12
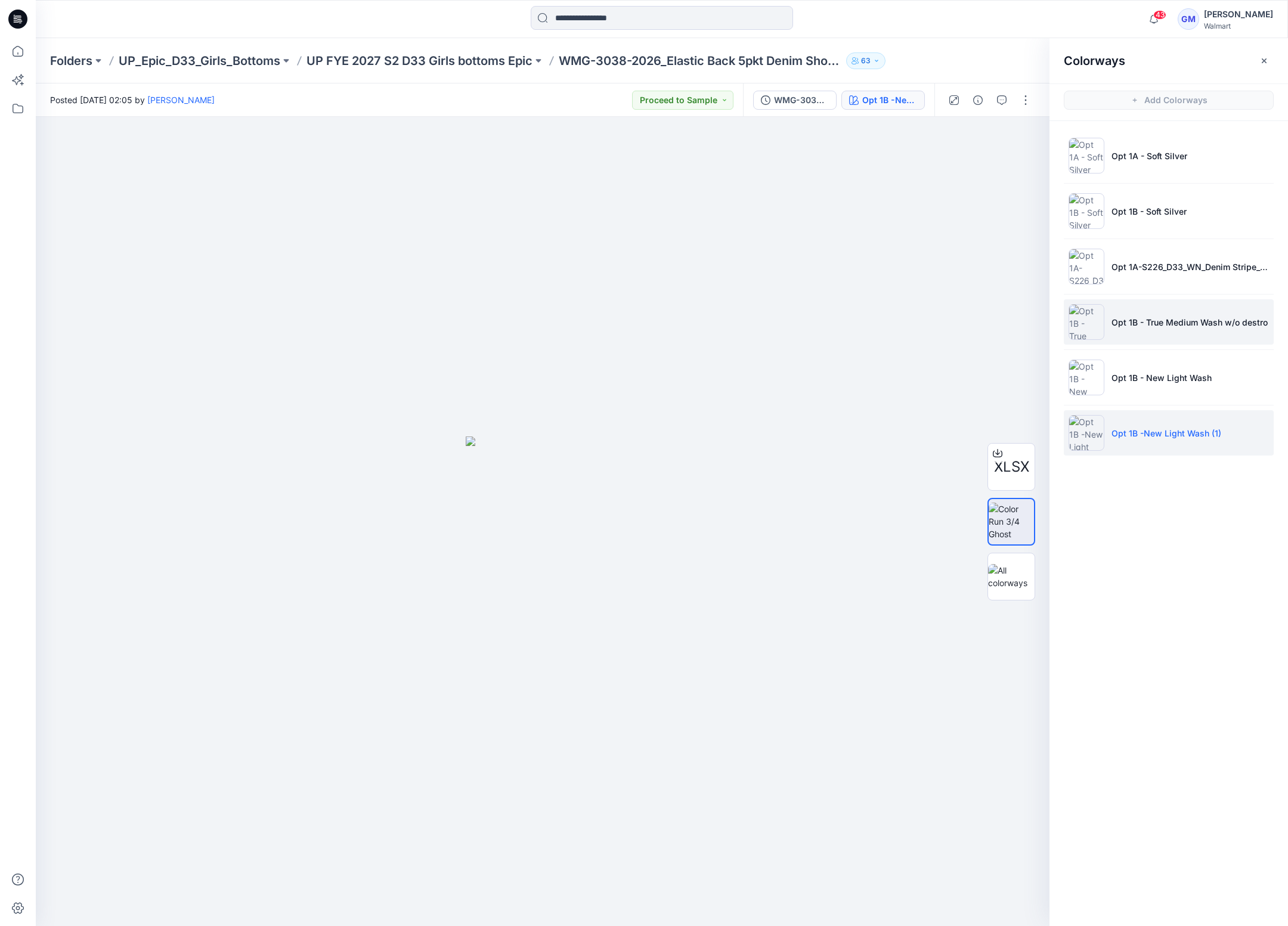
click at [1179, 323] on p "Opt 1B - True Medium Wash w/o destro" at bounding box center [1189, 323] width 156 height 12
click at [1169, 427] on p "Opt 1B -New Light Wash (1)" at bounding box center [1166, 433] width 110 height 12
click at [1199, 313] on li "Opt 1B - True Medium Wash w/o destro" at bounding box center [1168, 322] width 210 height 45
click at [1162, 435] on p "Opt 1B -New Light Wash (1)" at bounding box center [1166, 433] width 110 height 12
click at [1162, 331] on li "Opt 1B - True Medium Wash w/o destro" at bounding box center [1168, 322] width 210 height 45
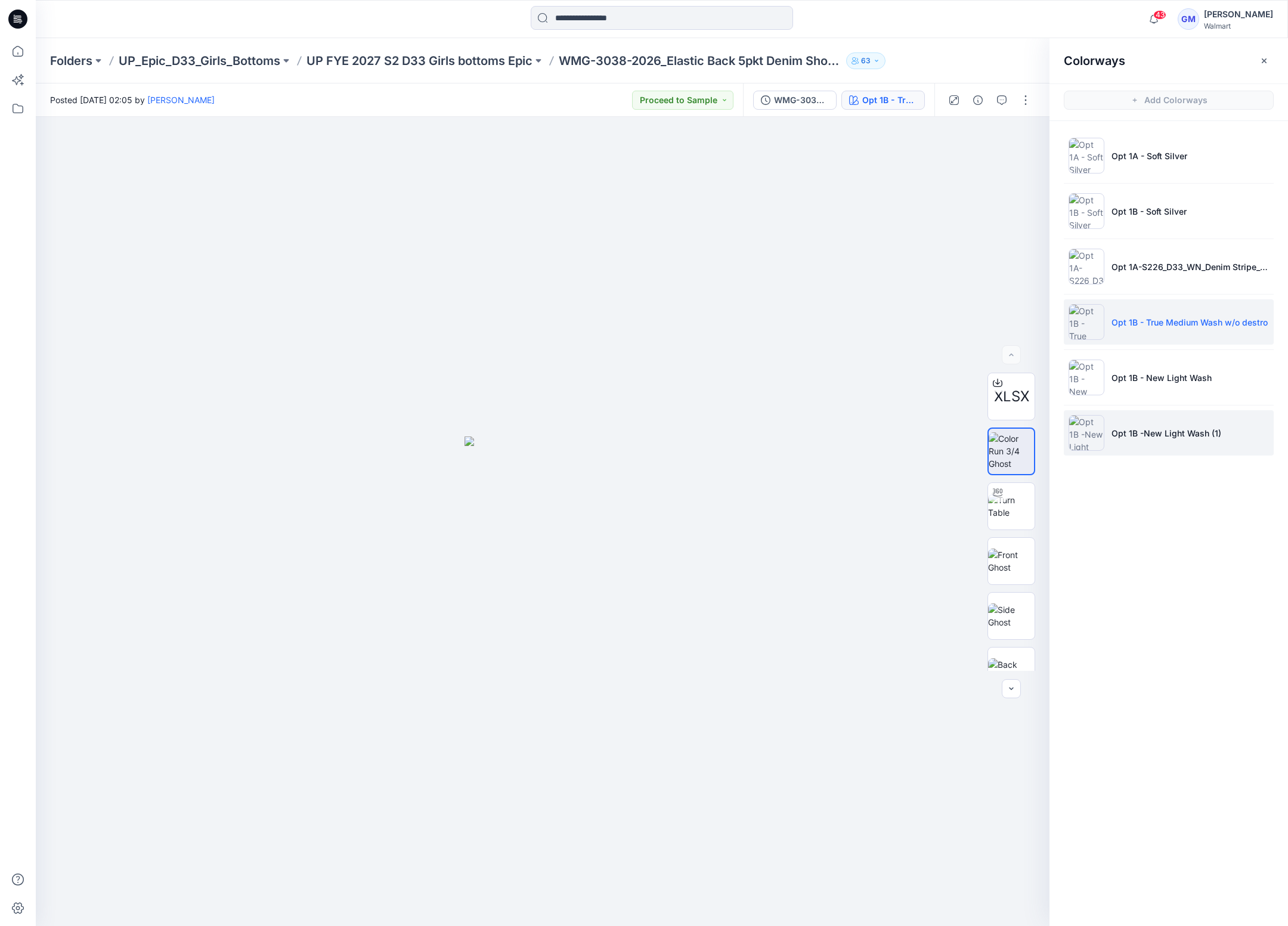
click at [1153, 430] on p "Opt 1B -New Light Wash (1)" at bounding box center [1166, 433] width 110 height 12
click at [1141, 317] on p "Opt 1B - True Medium Wash w/o destro" at bounding box center [1189, 323] width 156 height 12
click at [1149, 424] on li "Opt 1B -New Light Wash (1)" at bounding box center [1168, 432] width 210 height 45
click at [1175, 311] on li "Opt 1B - True Medium Wash w/o destro" at bounding box center [1168, 322] width 210 height 45
click at [1152, 435] on p "Opt 1B -New Light Wash (1)" at bounding box center [1166, 433] width 110 height 12
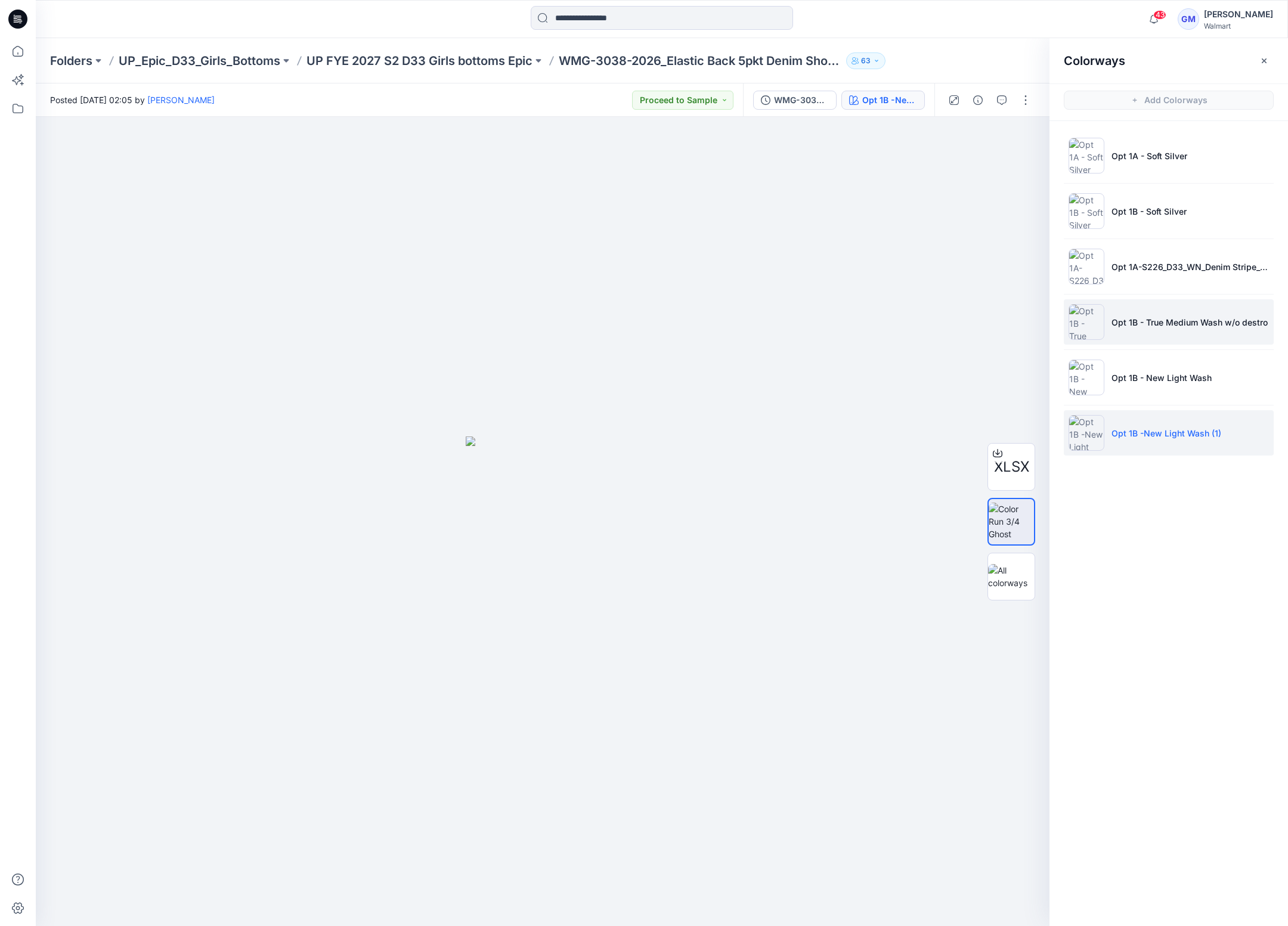
click at [1155, 323] on p "Opt 1B - True Medium Wash w/o destro" at bounding box center [1189, 323] width 156 height 12
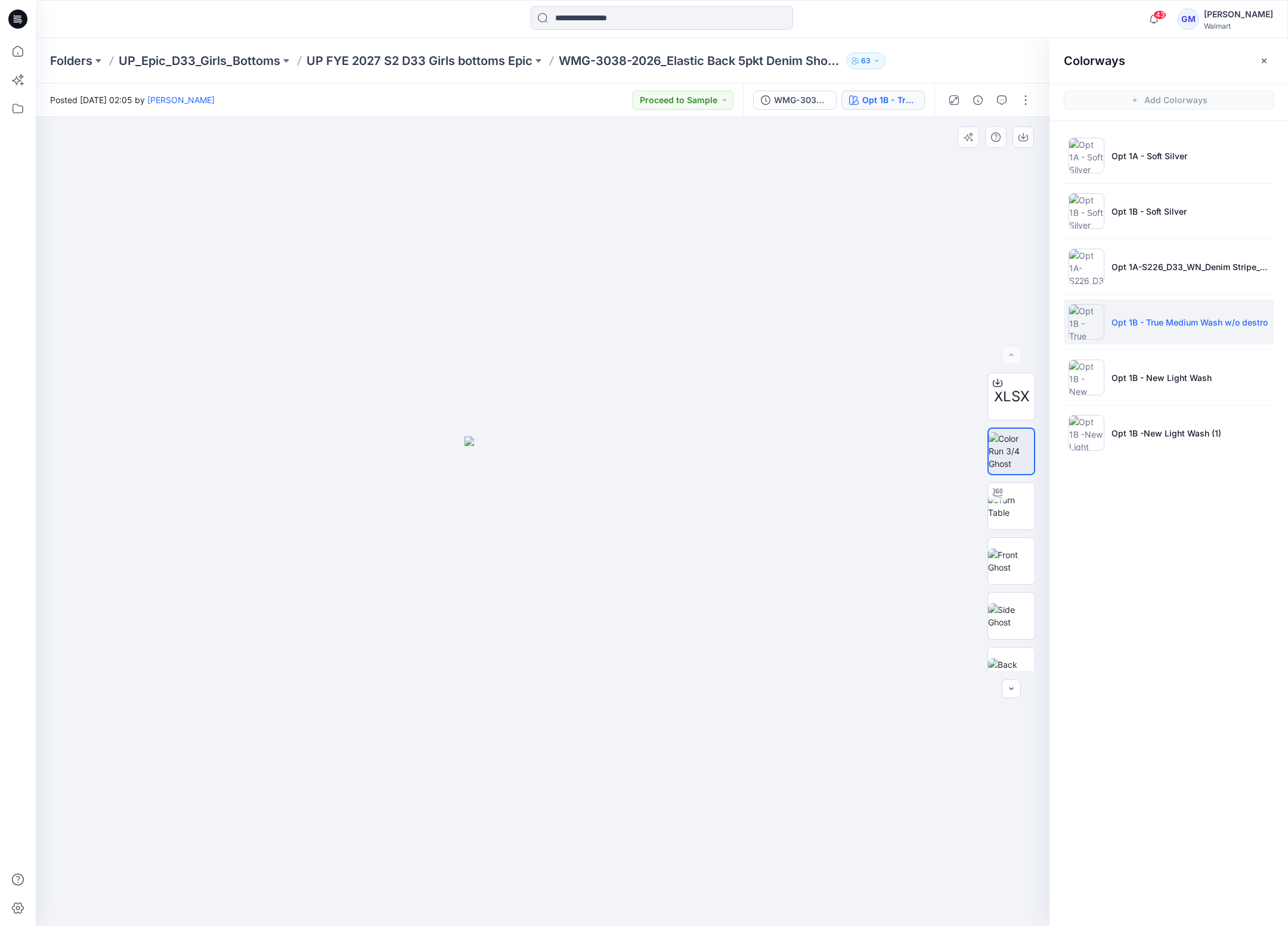
click at [599, 539] on img at bounding box center [542, 681] width 156 height 490
click at [1151, 441] on li "Opt 1B -New Light Wash (1)" at bounding box center [1168, 432] width 210 height 45
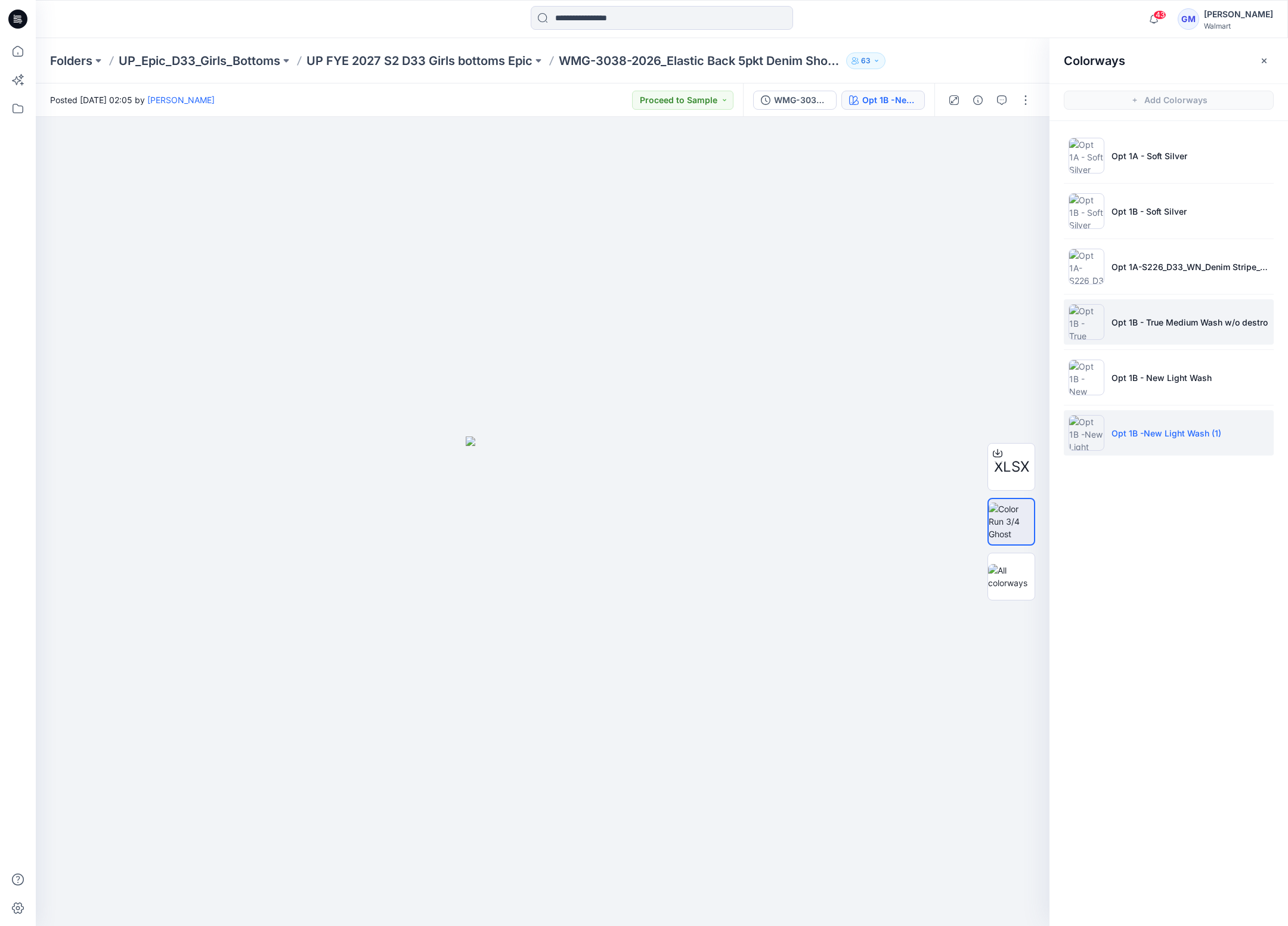
click at [1147, 321] on p "Opt 1B - True Medium Wash w/o destro" at bounding box center [1189, 323] width 156 height 12
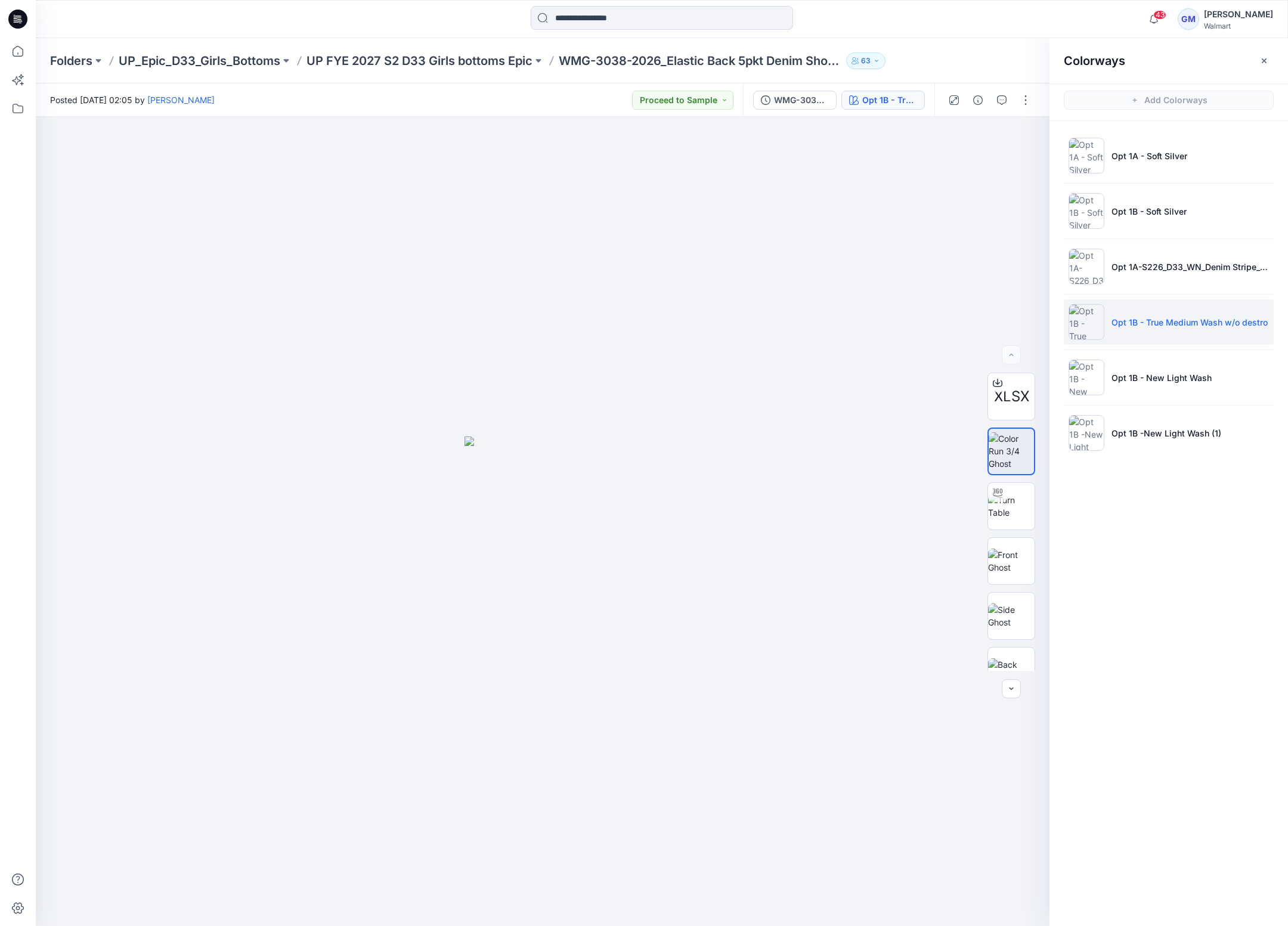
click at [1155, 461] on ul "Opt 1A - Soft Silver Opt 1B - Soft Silver Opt 1A-S226_D33_WN_Denim Stripe_ Dark…" at bounding box center [1168, 294] width 238 height 346
click at [1152, 443] on li "Opt 1B -New Light Wash (1)" at bounding box center [1168, 432] width 210 height 45
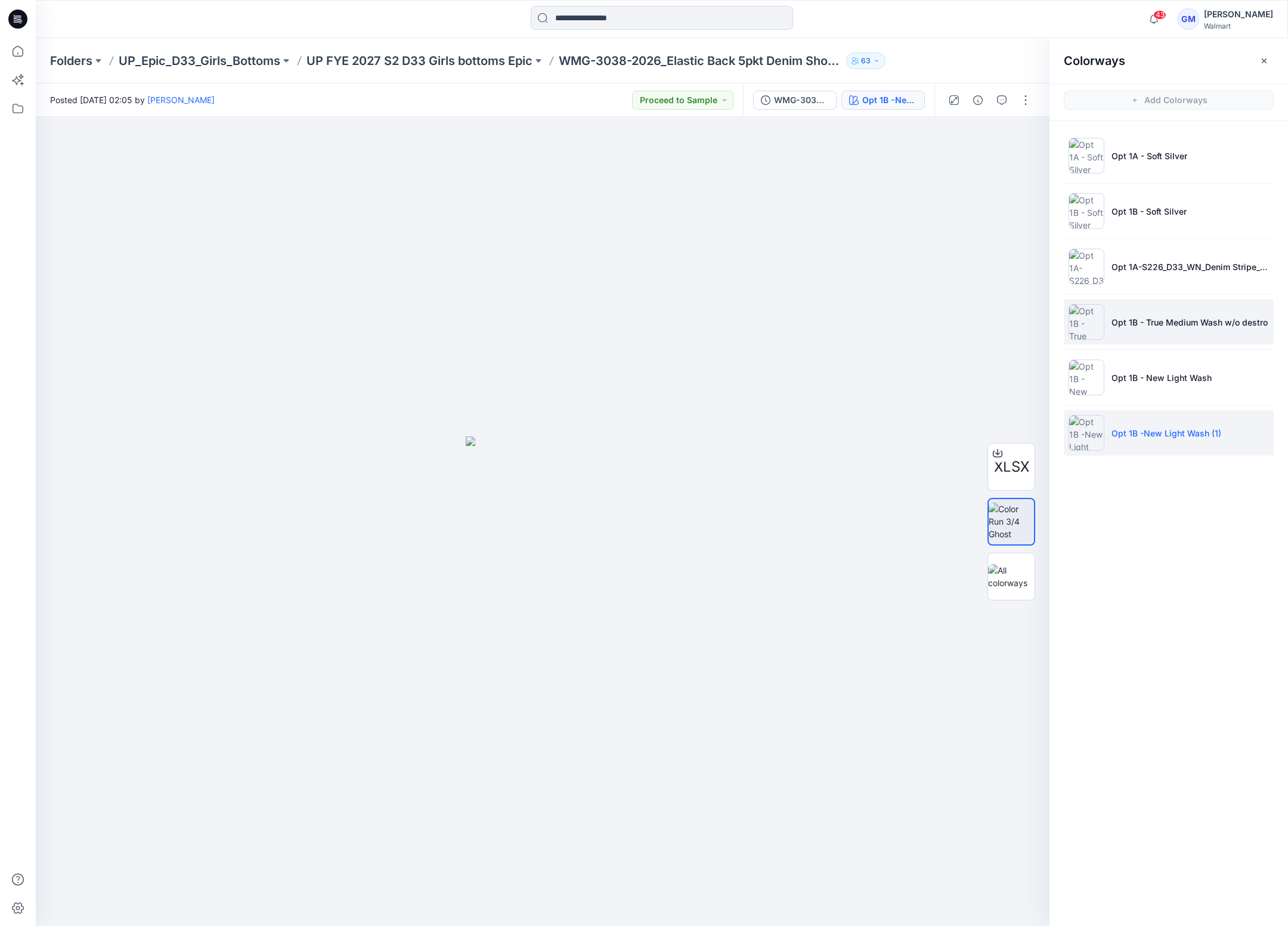
click at [1149, 334] on li "Opt 1B - True Medium Wash w/o destro" at bounding box center [1168, 322] width 210 height 45
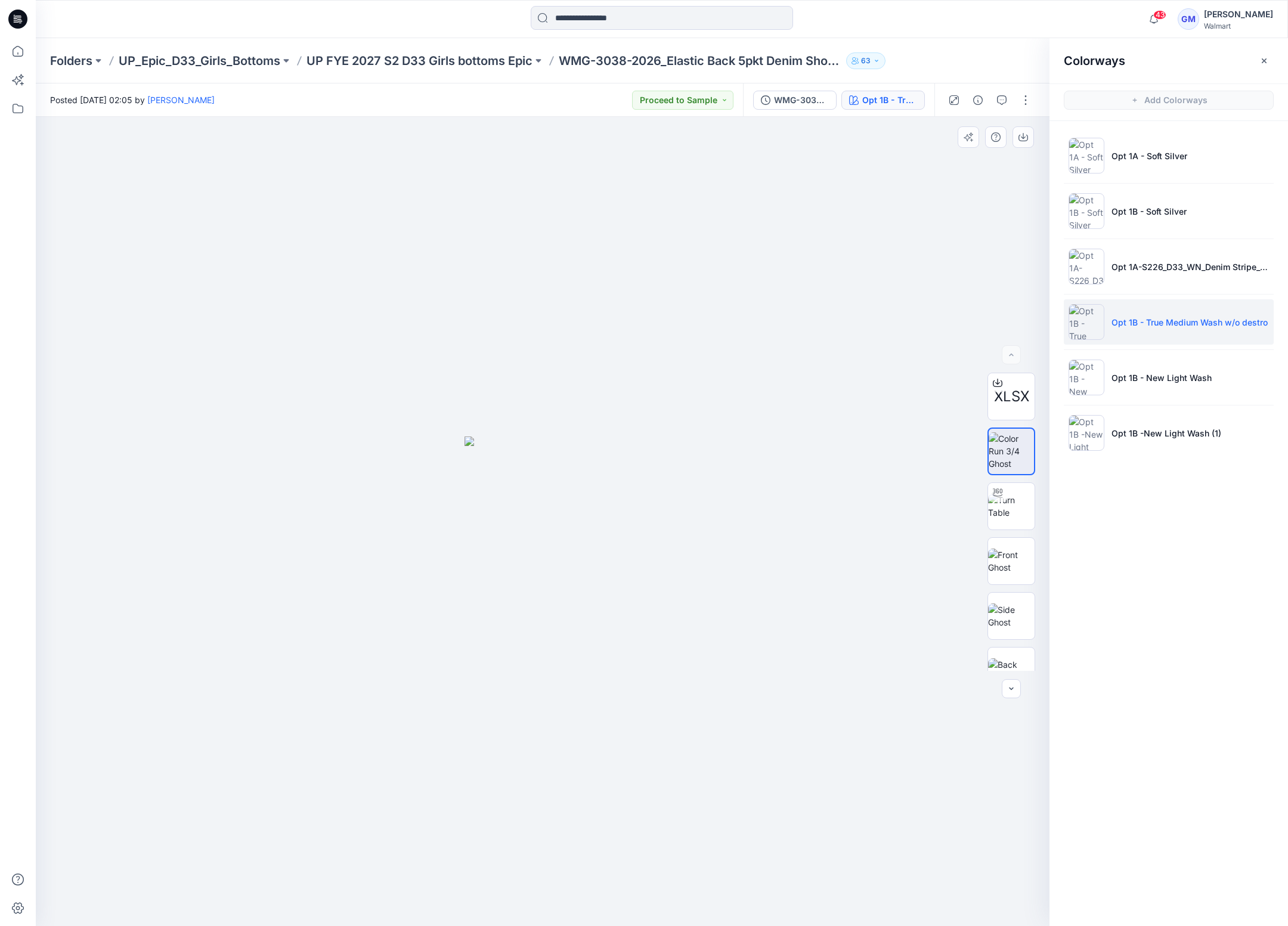
click at [493, 502] on img at bounding box center [542, 681] width 156 height 490
click at [1138, 332] on li "Opt 1B - True Medium Wash w/o destro" at bounding box center [1168, 322] width 210 height 45
click at [1154, 438] on p "Opt 1B -New Light Wash (1)" at bounding box center [1166, 433] width 110 height 12
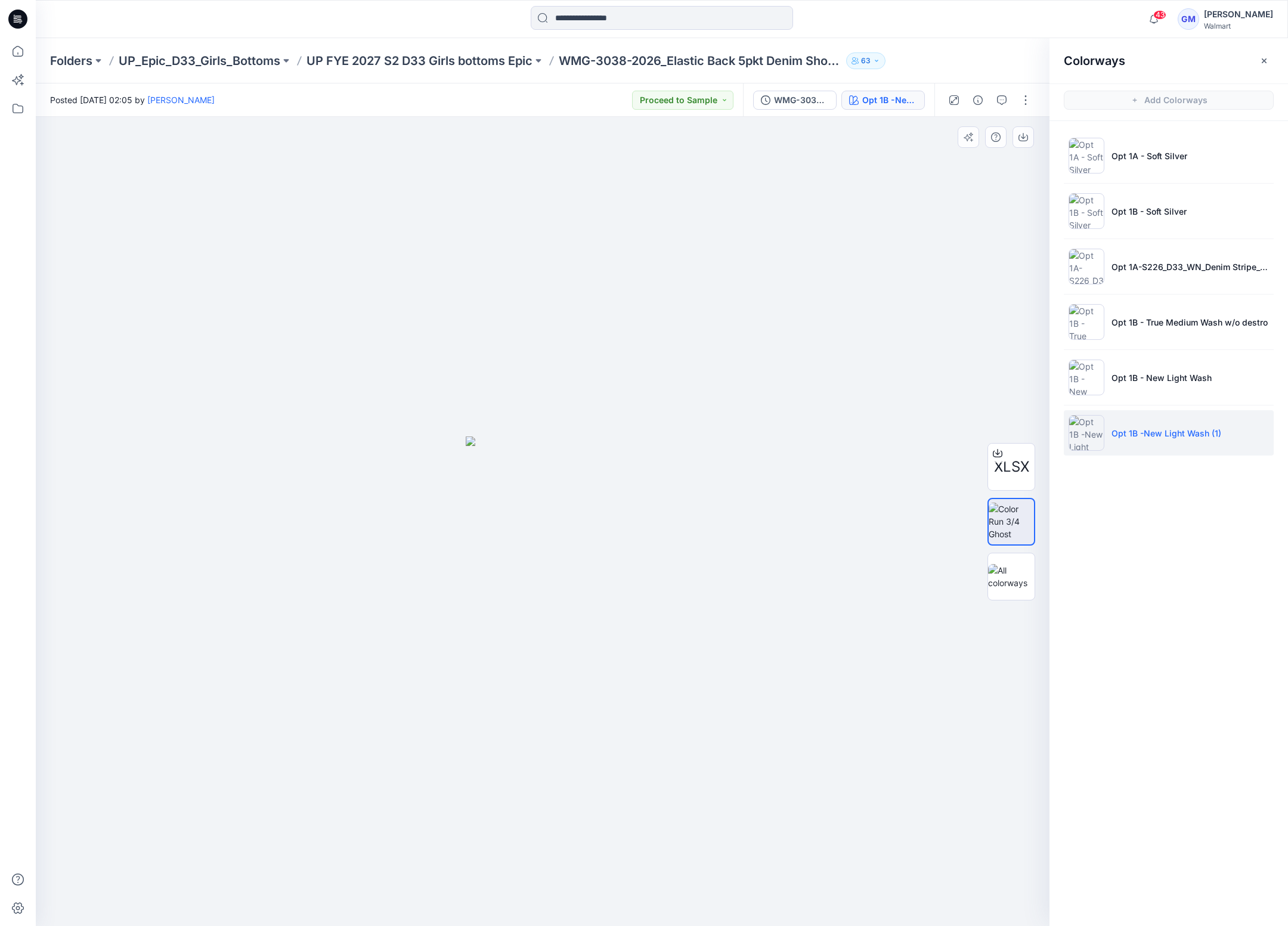
click at [558, 530] on img at bounding box center [543, 681] width 154 height 490
click at [1128, 332] on li "Opt 1B - True Medium Wash w/o destro" at bounding box center [1168, 322] width 210 height 45
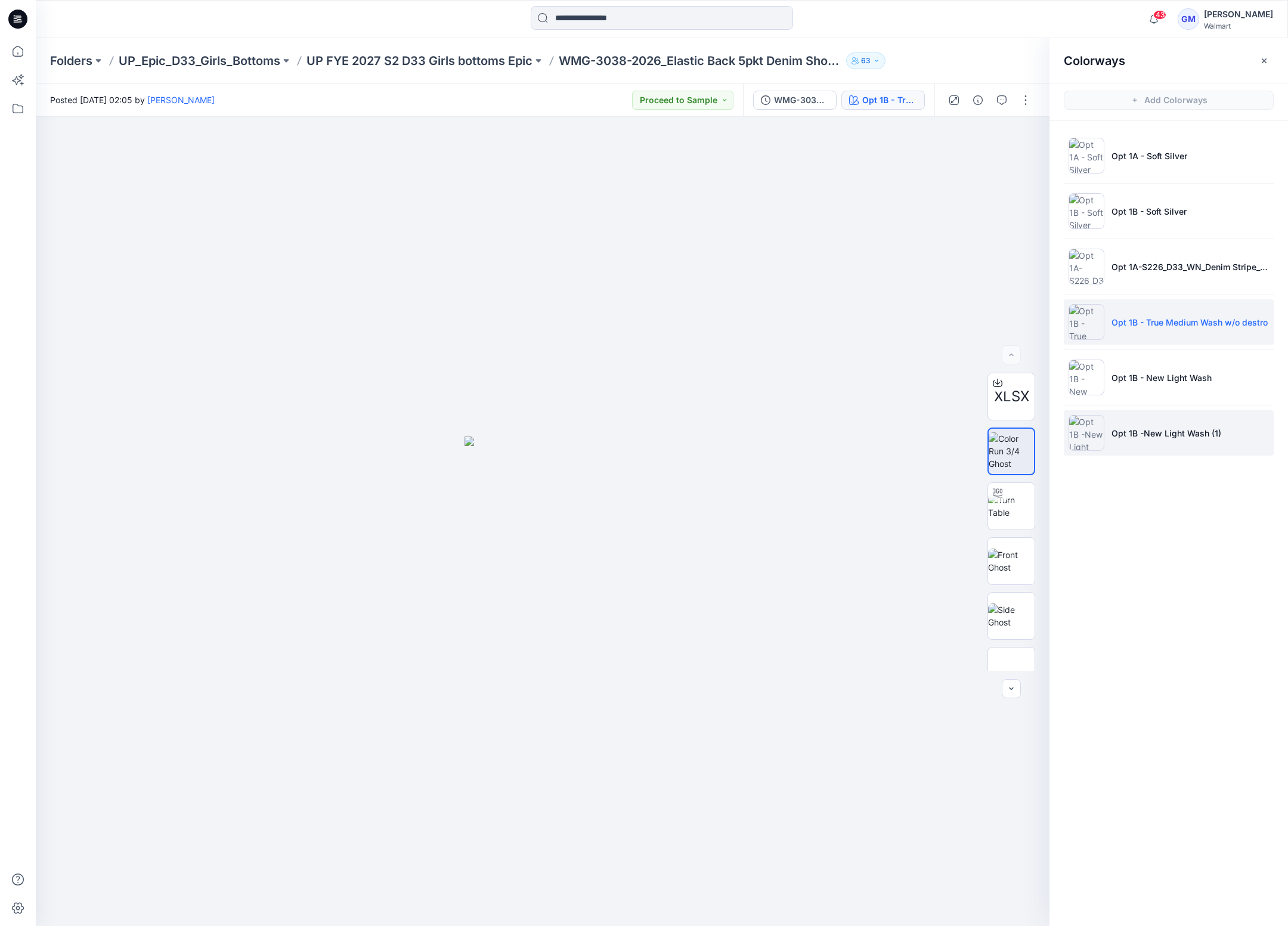
click at [1138, 433] on p "Opt 1B -New Light Wash (1)" at bounding box center [1166, 433] width 110 height 12
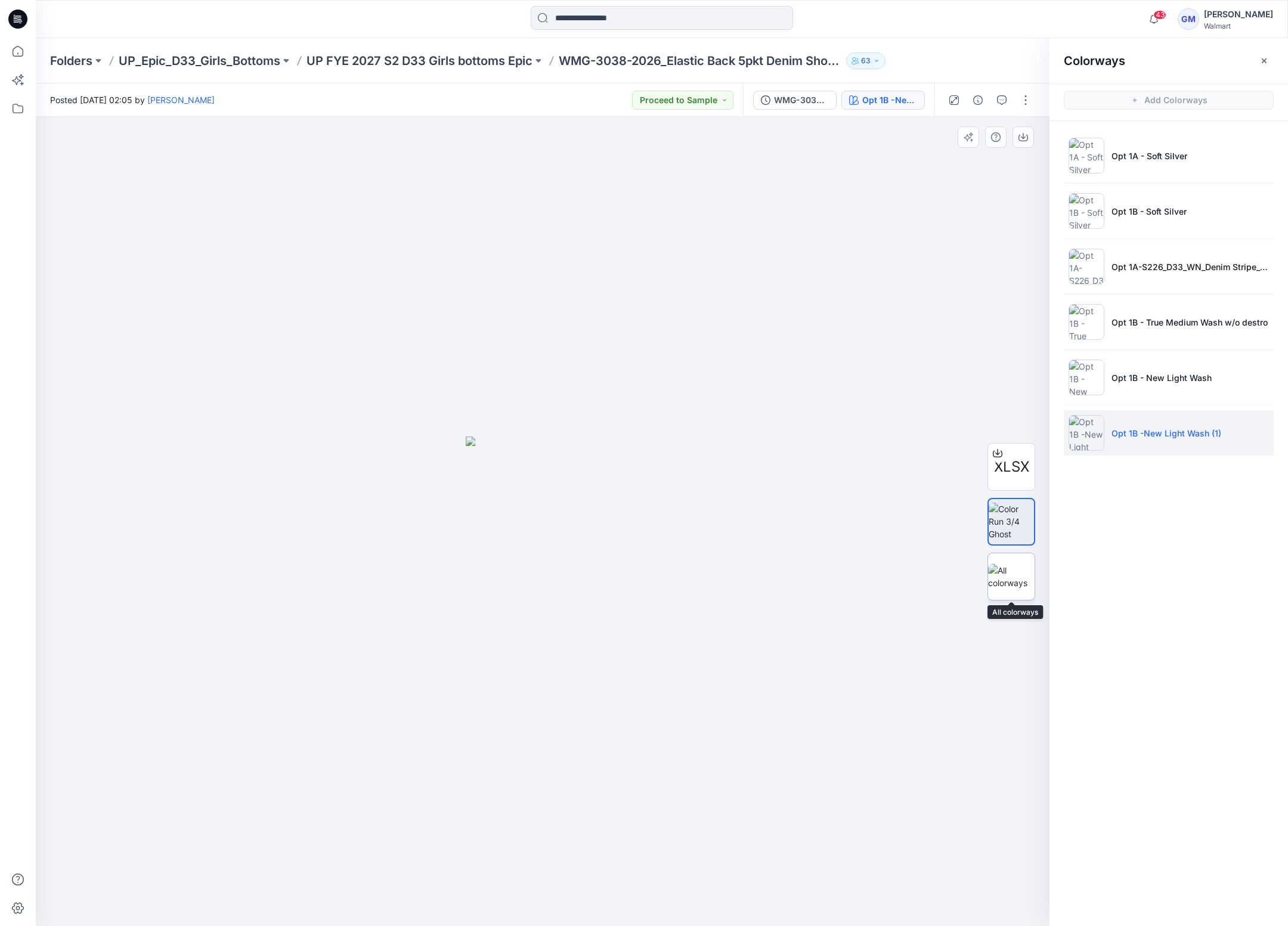
click at [1005, 578] on img at bounding box center [1011, 577] width 46 height 25
click at [577, 694] on img at bounding box center [542, 634] width 596 height 584
click at [1149, 337] on li "Opt 1B - True Medium Wash w/o destro" at bounding box center [1168, 322] width 210 height 45
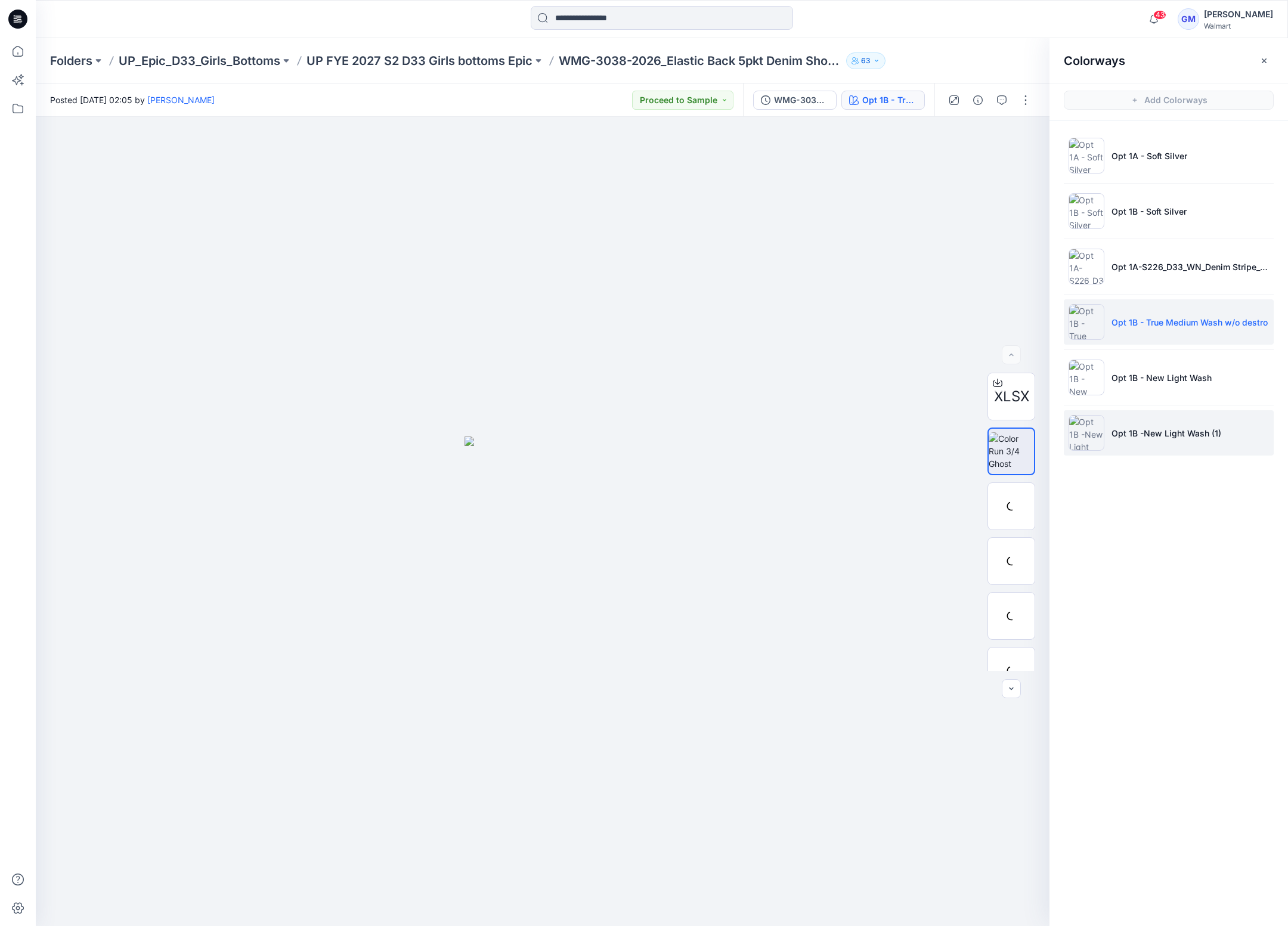
click at [1151, 444] on li "Opt 1B -New Light Wash (1)" at bounding box center [1168, 432] width 210 height 45
click at [1169, 331] on li "Opt 1B - True Medium Wash w/o destro" at bounding box center [1168, 322] width 210 height 45
click at [1162, 437] on p "Opt 1B -New Light Wash (1)" at bounding box center [1166, 433] width 110 height 12
click at [1141, 432] on p "Opt 1B -New Light Wash (1)" at bounding box center [1166, 433] width 110 height 12
click at [1121, 437] on p "Opt 1B -New Light Wash (1)" at bounding box center [1166, 433] width 110 height 12
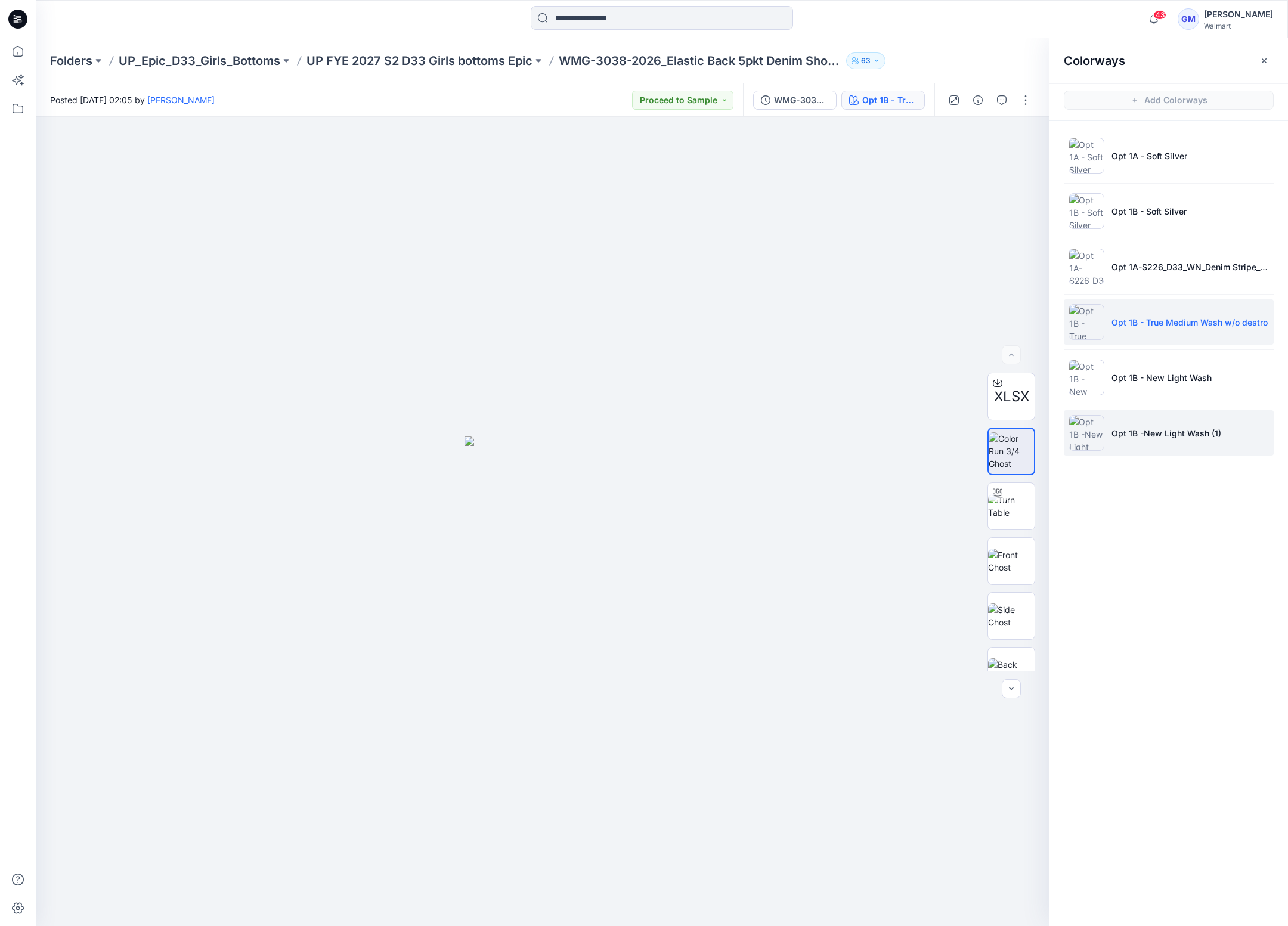
click at [1138, 432] on p "Opt 1B -New Light Wash (1)" at bounding box center [1166, 433] width 110 height 12
click at [1144, 327] on p "Opt 1B - True Medium Wash w/o destro" at bounding box center [1189, 323] width 156 height 12
click at [1146, 435] on p "Opt 1B -New Light Wash (1)" at bounding box center [1166, 433] width 110 height 12
click at [1129, 336] on li "Opt 1B - True Medium Wash w/o destro" at bounding box center [1168, 322] width 210 height 45
click at [1115, 442] on li "Opt 1B -New Light Wash (1)" at bounding box center [1168, 432] width 210 height 45
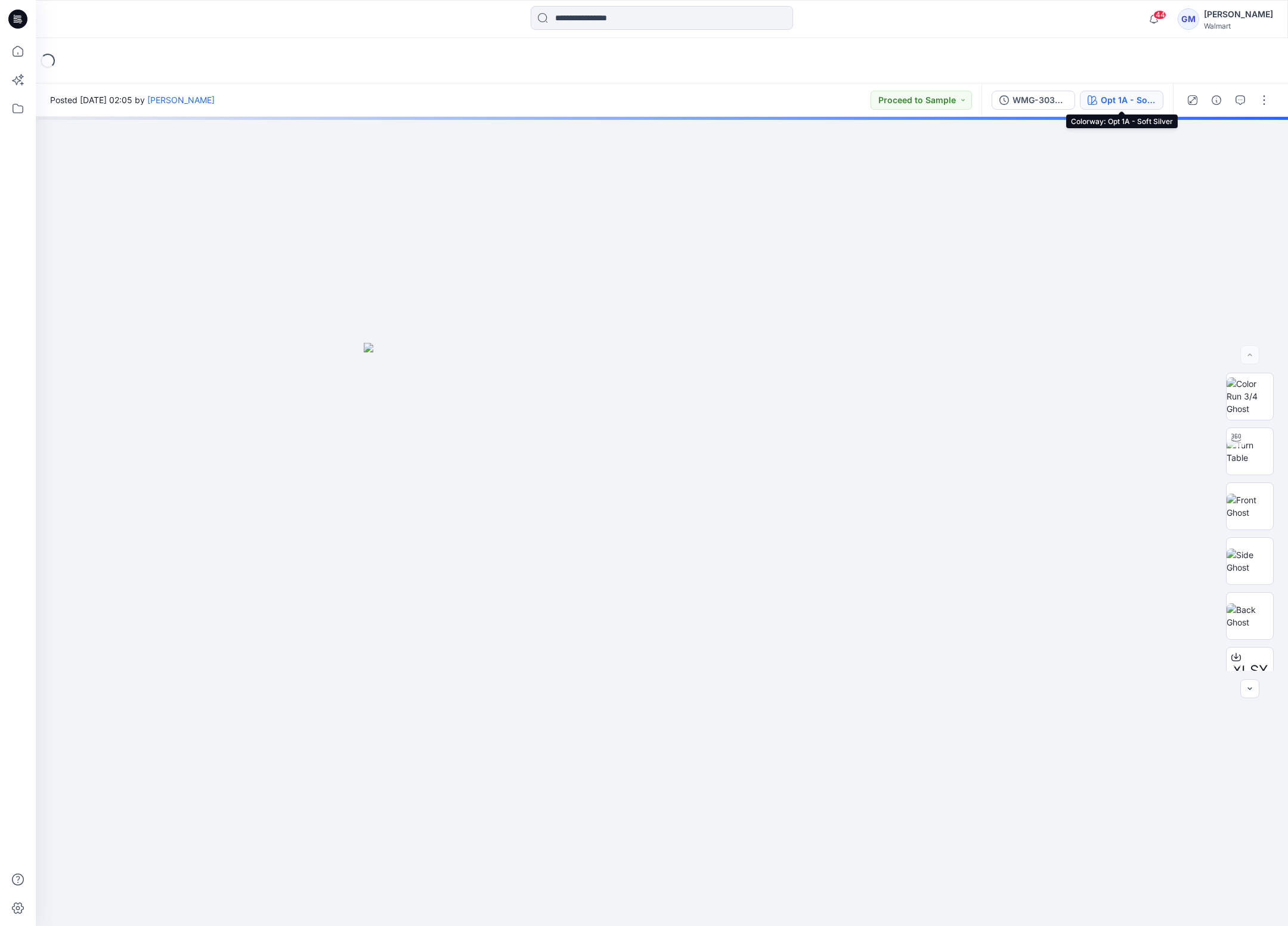
click at [1106, 97] on div "Opt 1A - Soft Silver" at bounding box center [1128, 100] width 55 height 13
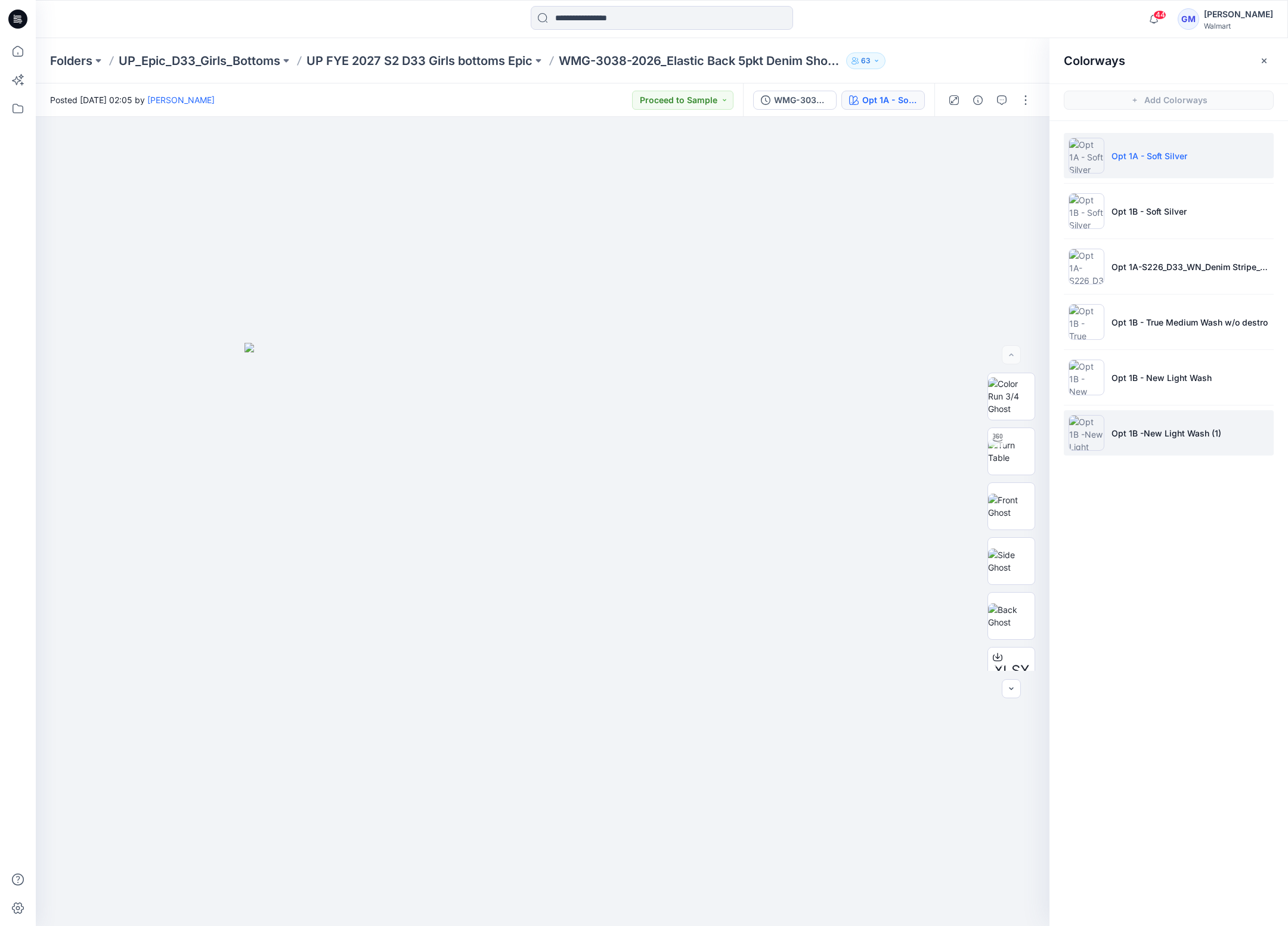
click at [1167, 436] on p "Opt 1B -New Light Wash (1)" at bounding box center [1166, 433] width 110 height 12
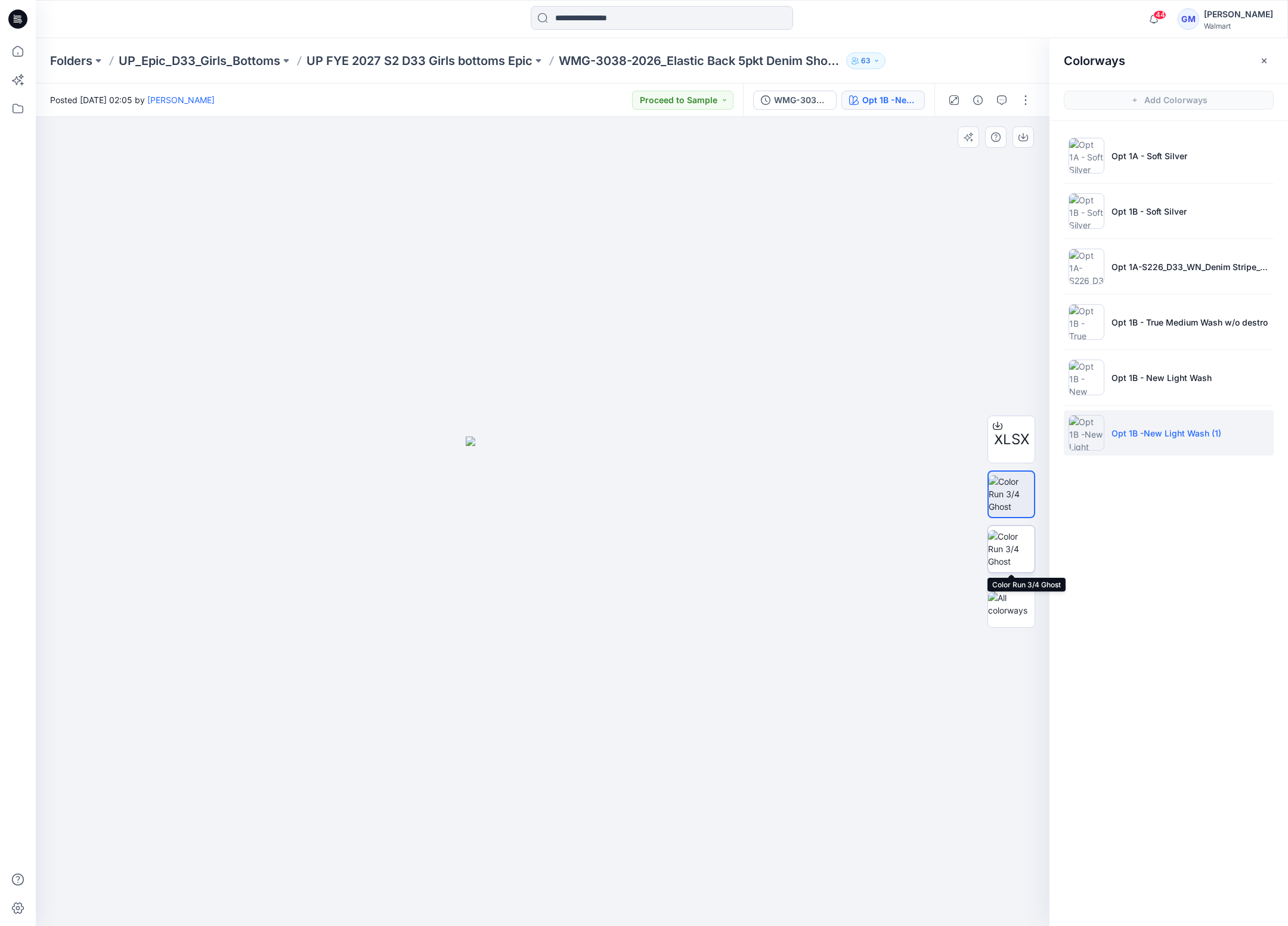
click at [1004, 548] on img at bounding box center [1011, 549] width 46 height 37
click at [997, 496] on img at bounding box center [1011, 494] width 46 height 37
click at [1002, 540] on img at bounding box center [1011, 549] width 46 height 37
click at [1004, 497] on img at bounding box center [1011, 494] width 46 height 37
click at [1003, 538] on img at bounding box center [1011, 549] width 46 height 37
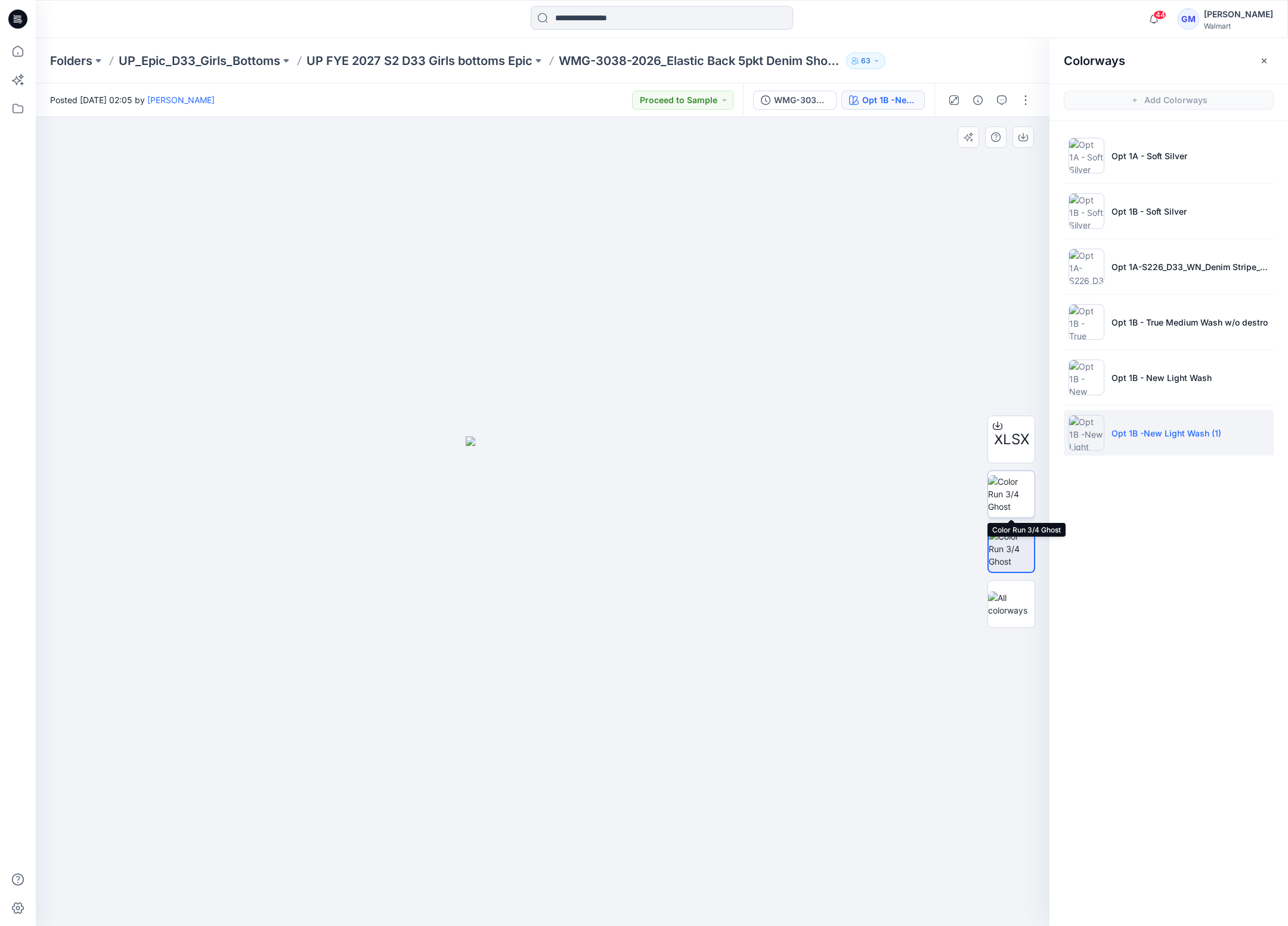
click at [1006, 492] on img at bounding box center [1011, 494] width 46 height 37
click at [1010, 549] on img at bounding box center [1011, 549] width 46 height 37
click at [1145, 315] on li "Opt 1B - True Medium Wash w/o destro" at bounding box center [1168, 322] width 210 height 45
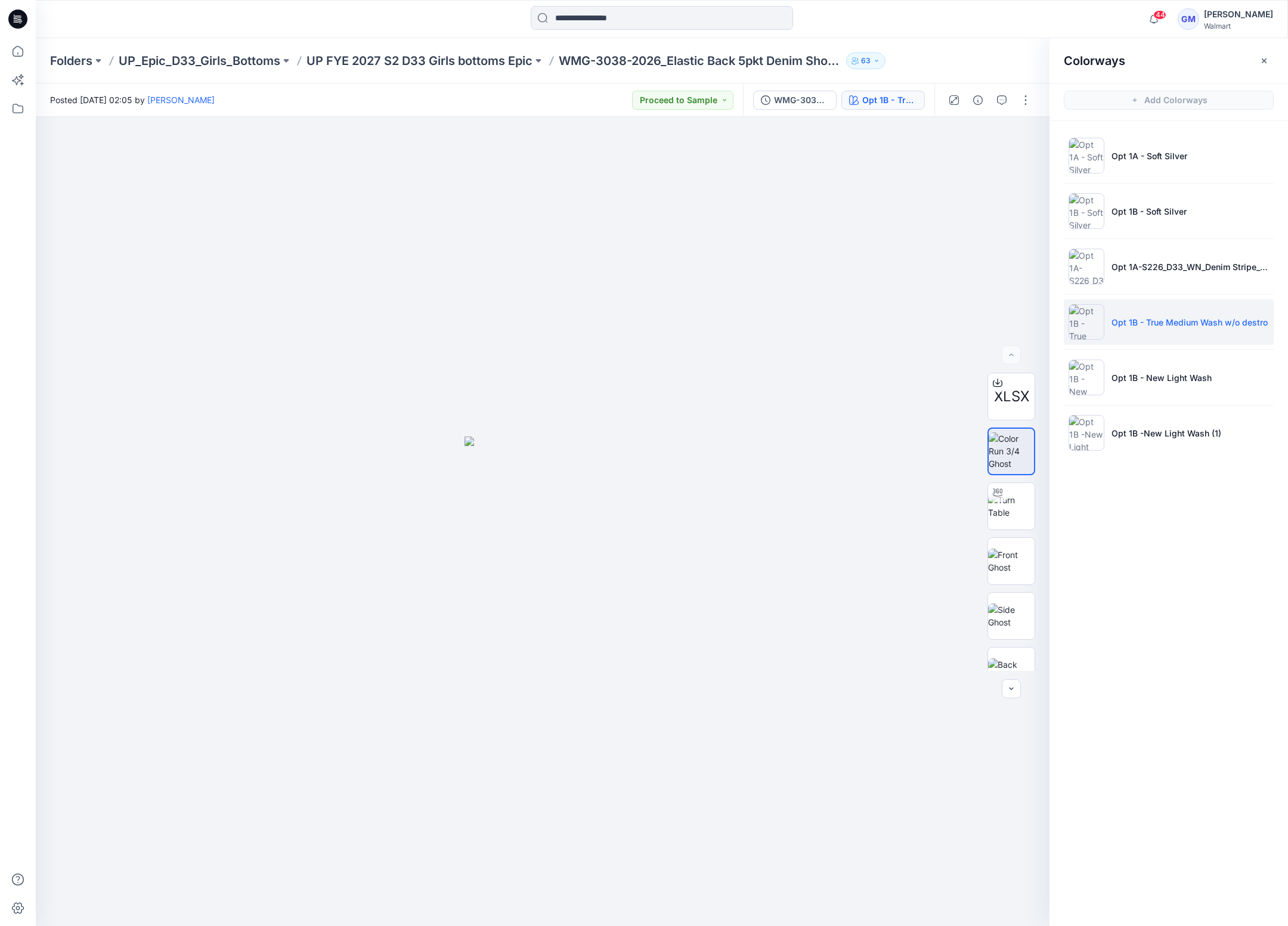
click at [1135, 337] on li "Opt 1B - True Medium Wash w/o destro" at bounding box center [1168, 322] width 210 height 45
click at [529, 540] on img at bounding box center [542, 681] width 156 height 490
click at [1025, 103] on button "button" at bounding box center [1026, 100] width 19 height 19
click at [965, 163] on button "Edit" at bounding box center [975, 161] width 110 height 22
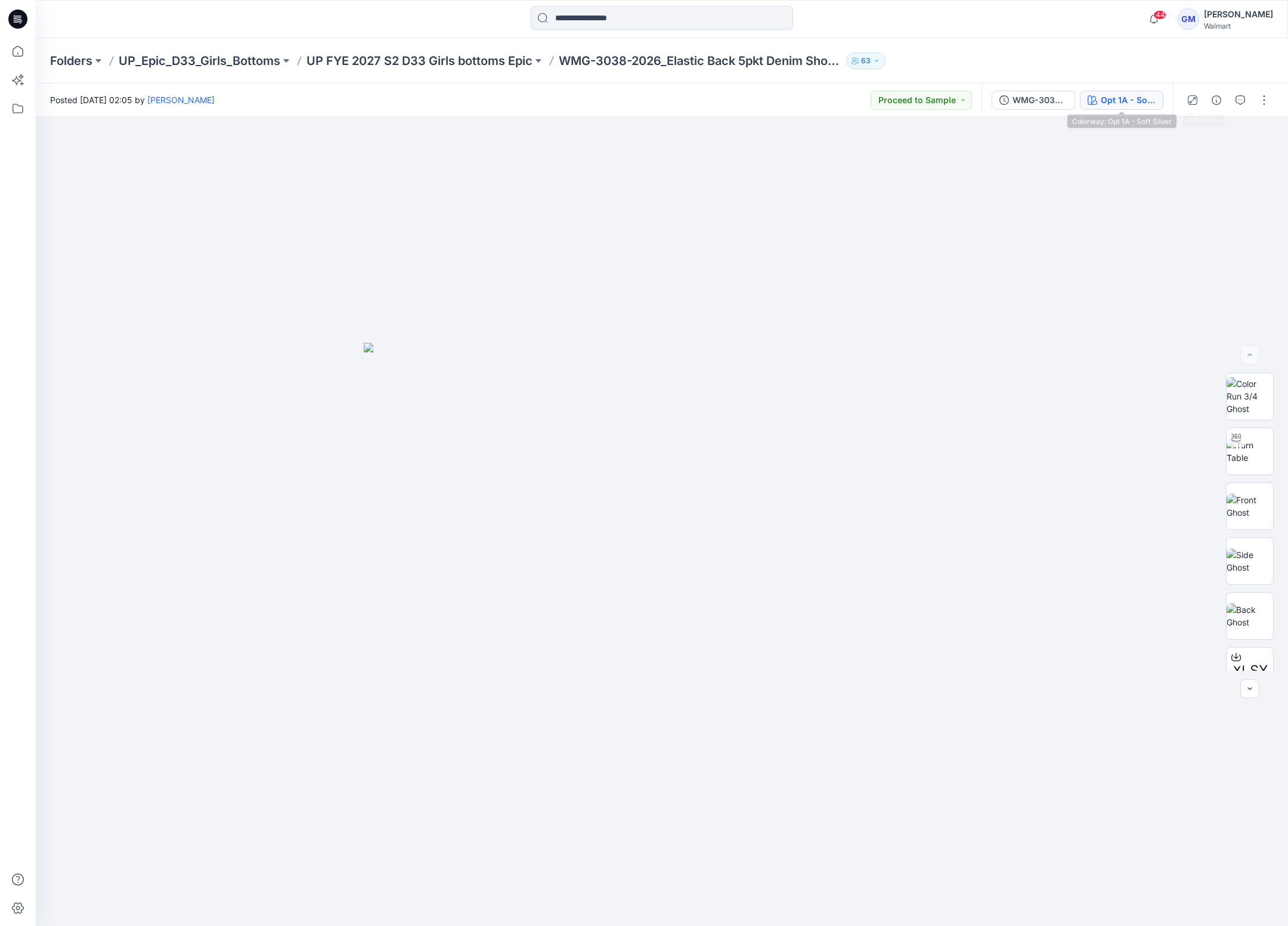
click at [1132, 101] on div "Opt 1A - Soft Silver" at bounding box center [1128, 100] width 55 height 13
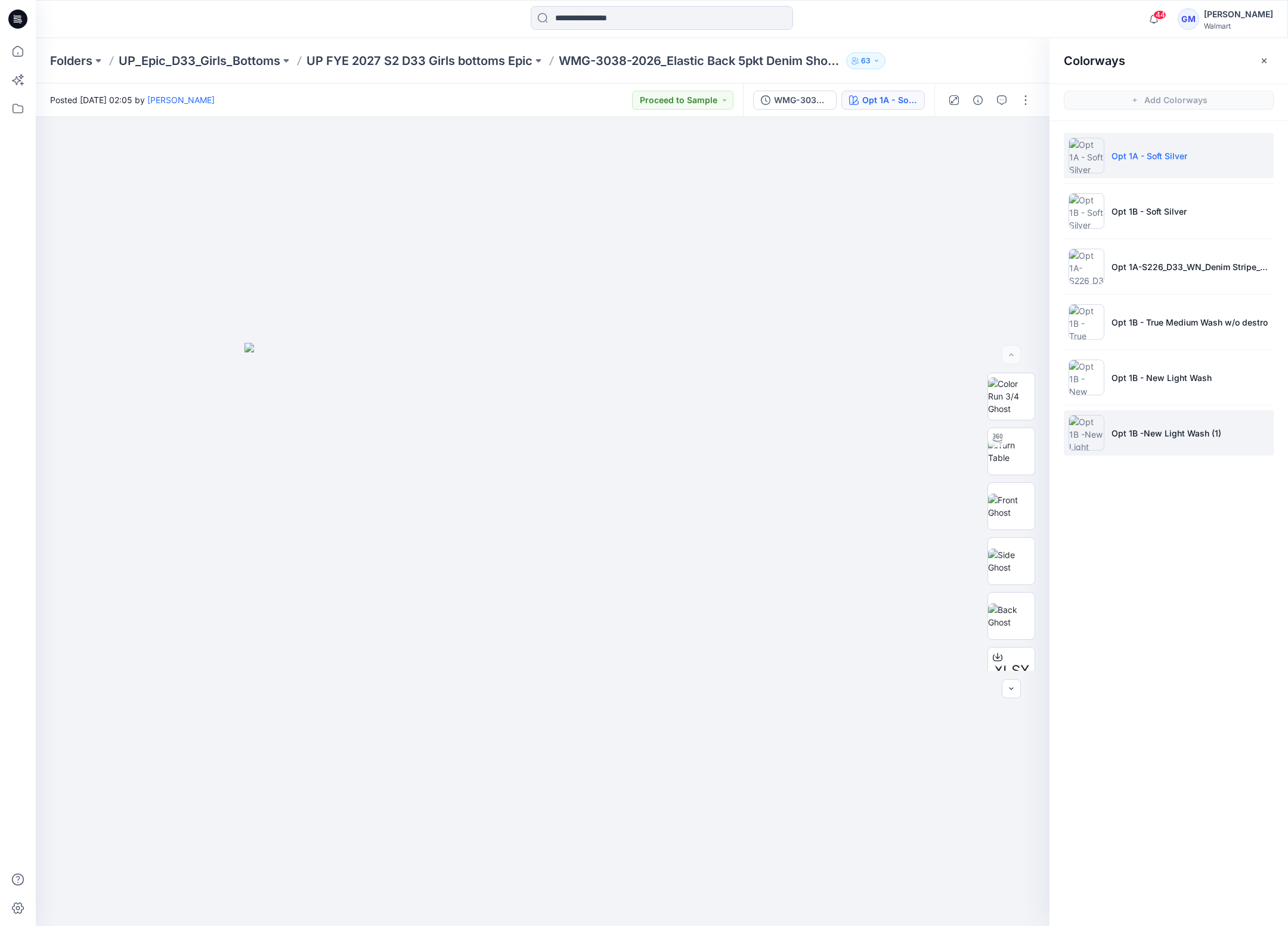
click at [1173, 440] on li "Opt 1B -New Light Wash (1)" at bounding box center [1168, 432] width 210 height 45
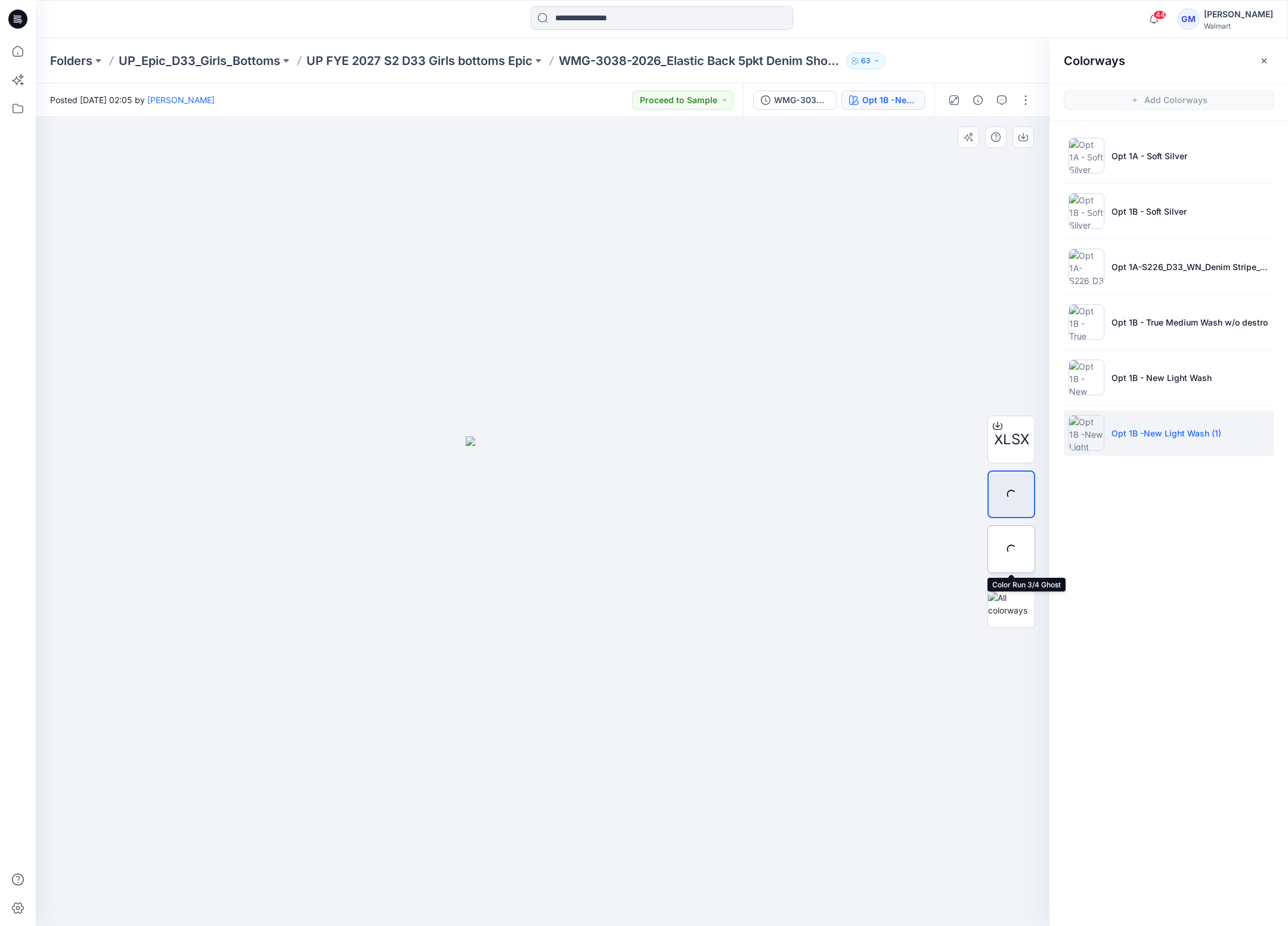
click at [1014, 526] on div at bounding box center [1011, 549] width 48 height 48
click at [602, 535] on img at bounding box center [545, 681] width 154 height 490
click at [1020, 493] on img at bounding box center [1013, 494] width 46 height 37
click at [1008, 545] on img at bounding box center [1013, 549] width 46 height 37
click at [1020, 504] on img at bounding box center [1013, 494] width 46 height 37
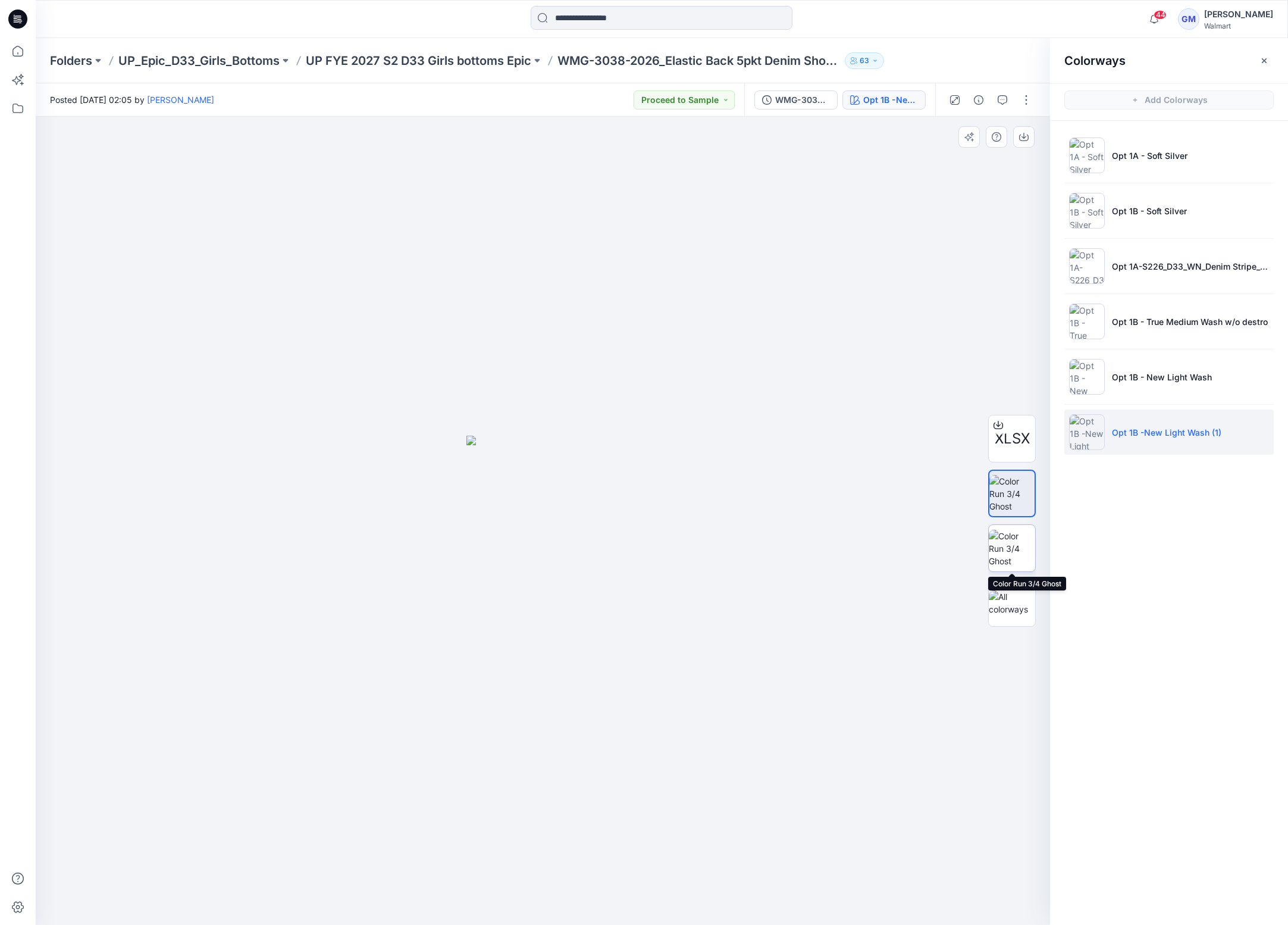
click at [1016, 554] on img at bounding box center [1011, 548] width 46 height 37
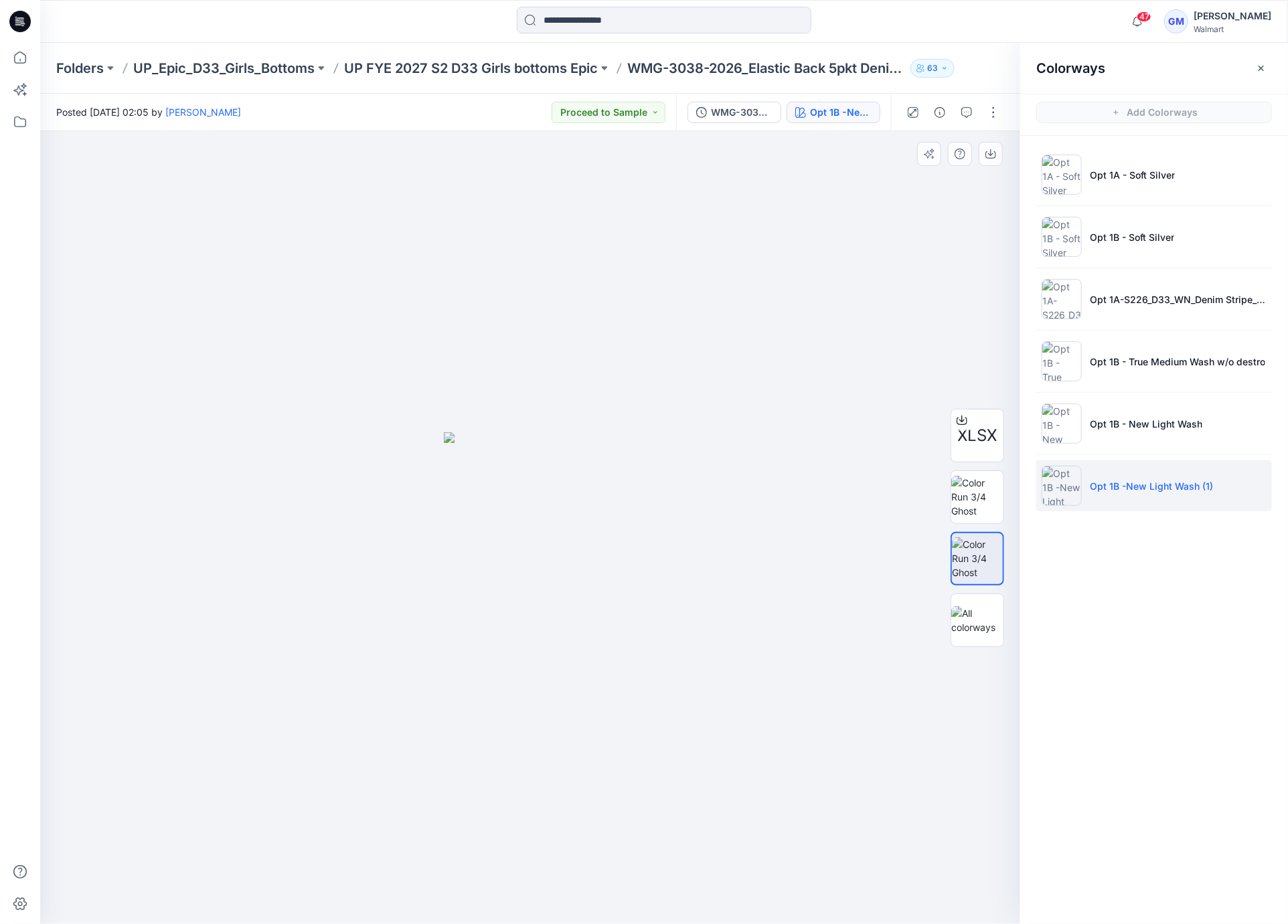
click at [460, 649] on div at bounding box center [529, 527] width 980 height 793
click at [447, 60] on p "UP FYE 2027 S2 D33 Girls bottoms Epic" at bounding box center [470, 68] width 254 height 19
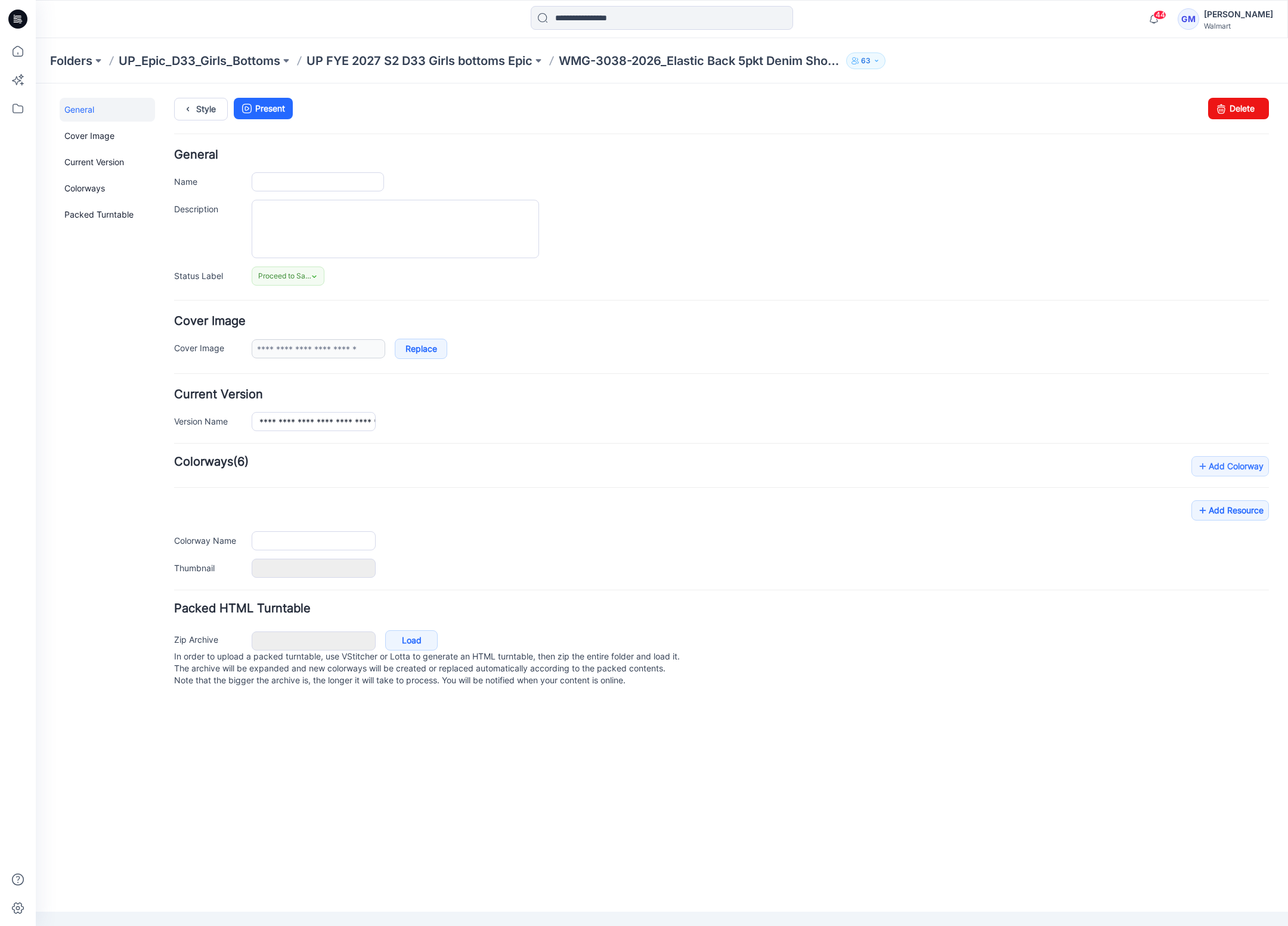
type input "**********"
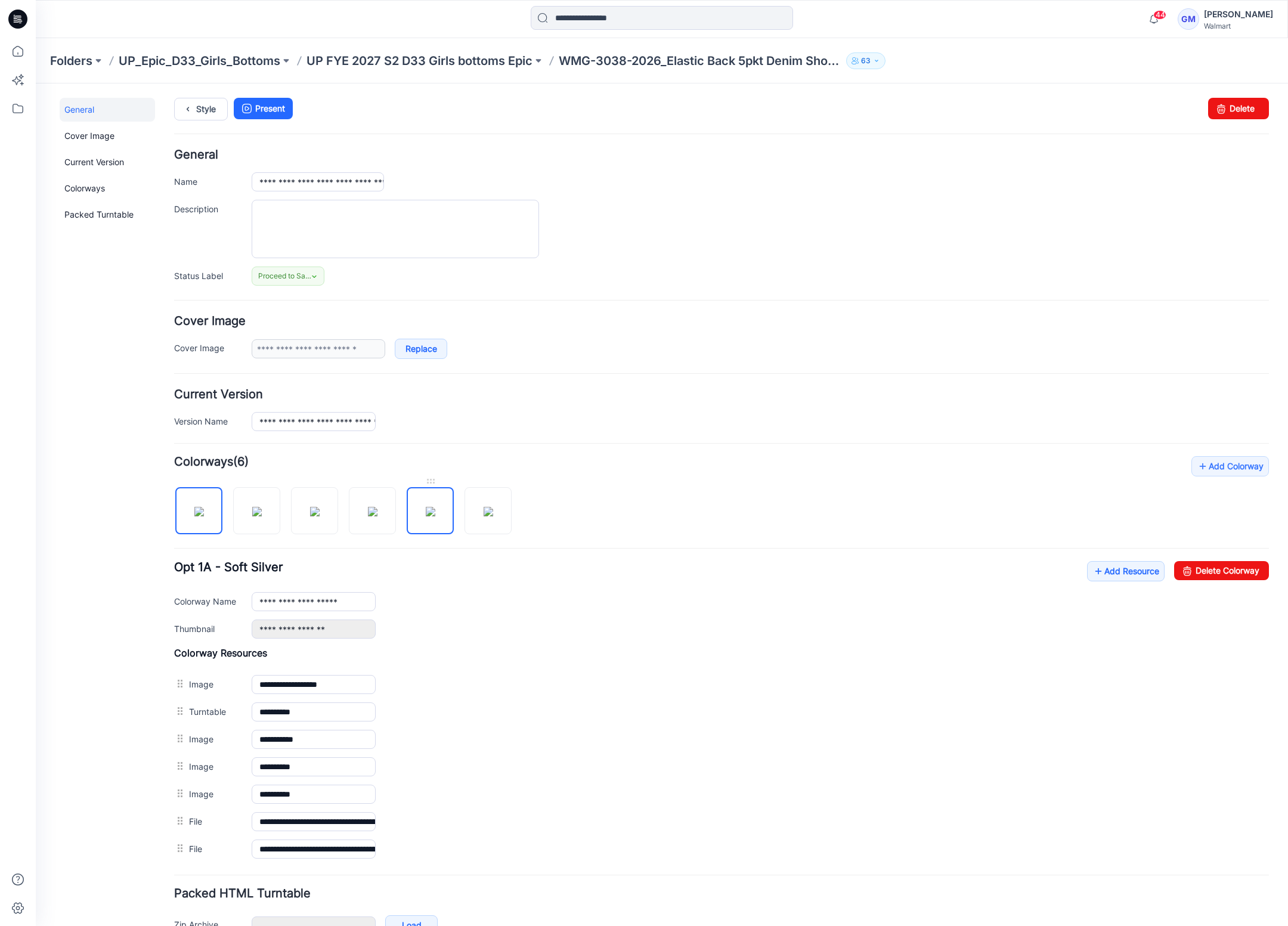
click at [435, 517] on img at bounding box center [430, 511] width 10 height 10
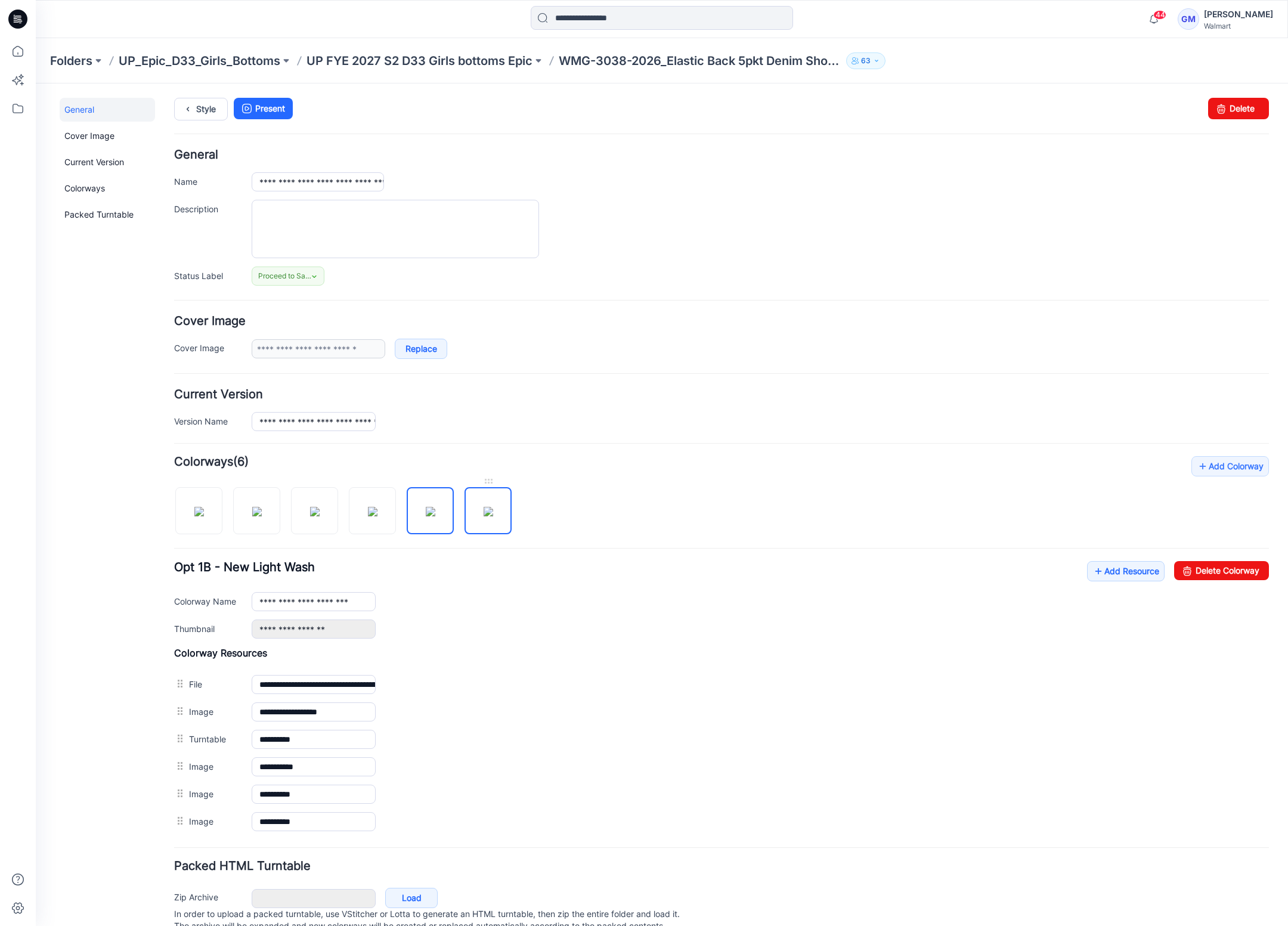
click at [493, 517] on img at bounding box center [488, 511] width 10 height 10
type input "**********"
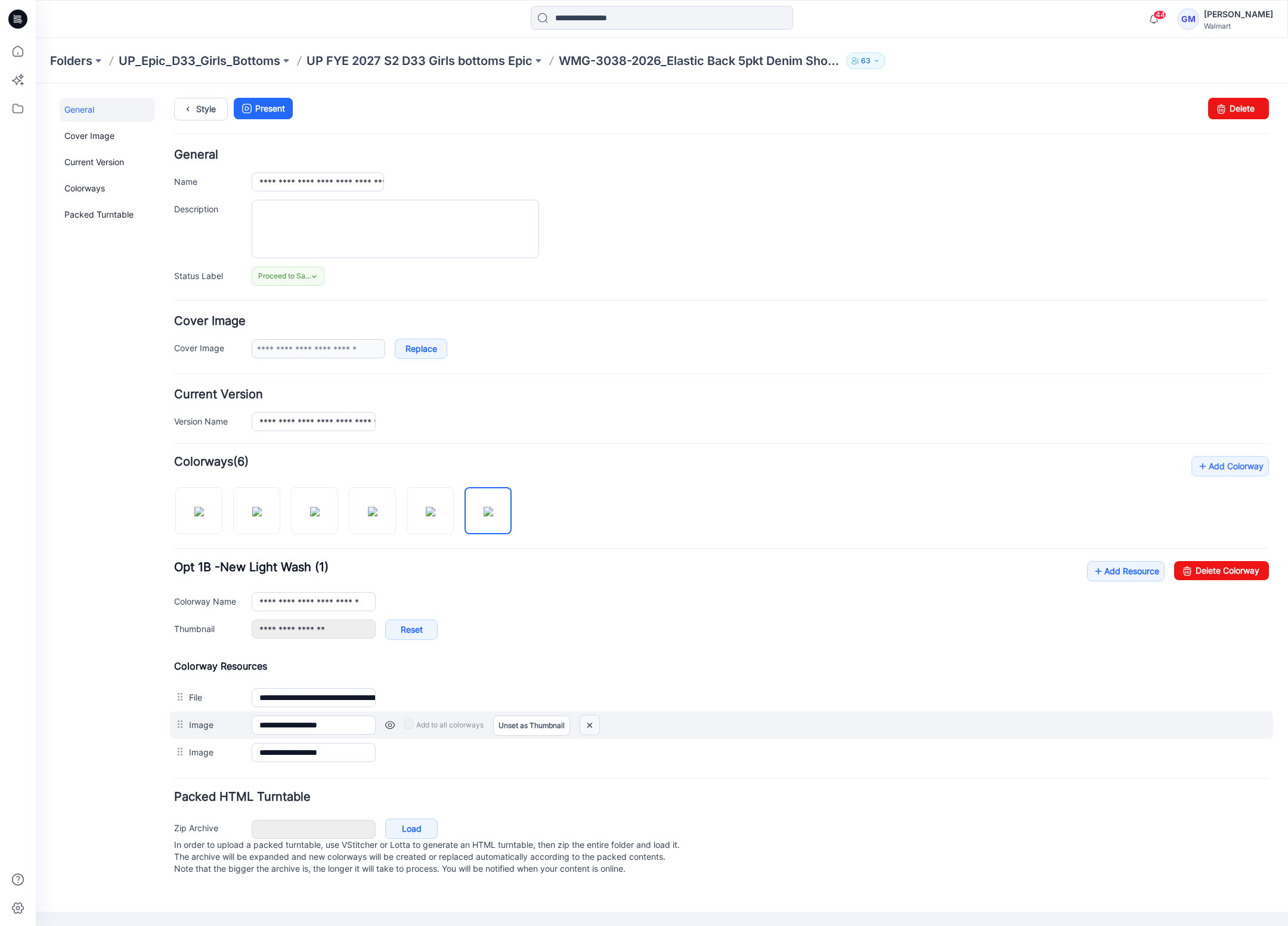
click at [588, 728] on img at bounding box center [590, 726] width 19 height 19
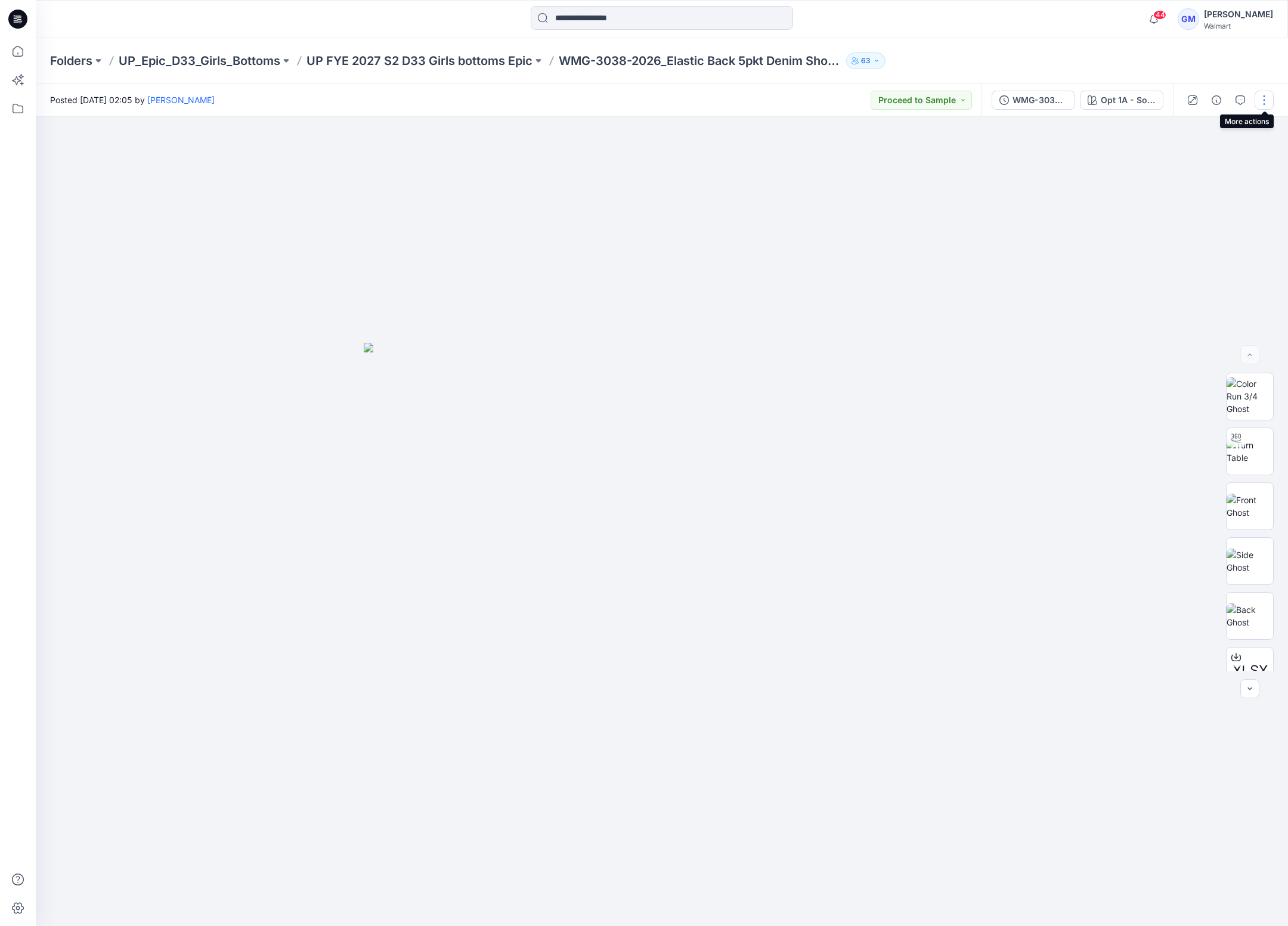
click at [1259, 99] on button "button" at bounding box center [1264, 100] width 19 height 19
click at [1183, 160] on p "Edit" at bounding box center [1187, 161] width 15 height 12
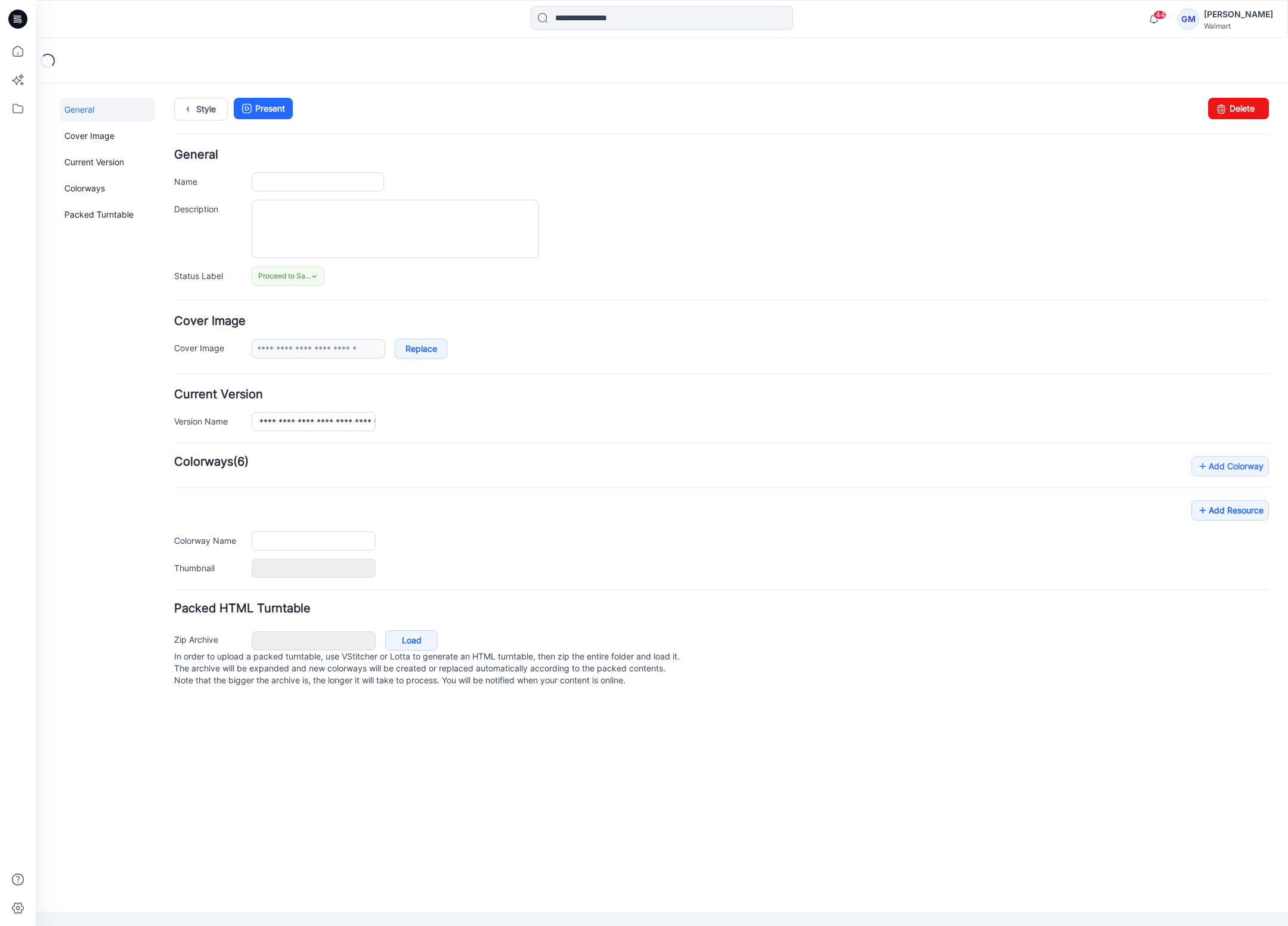
type input "**********"
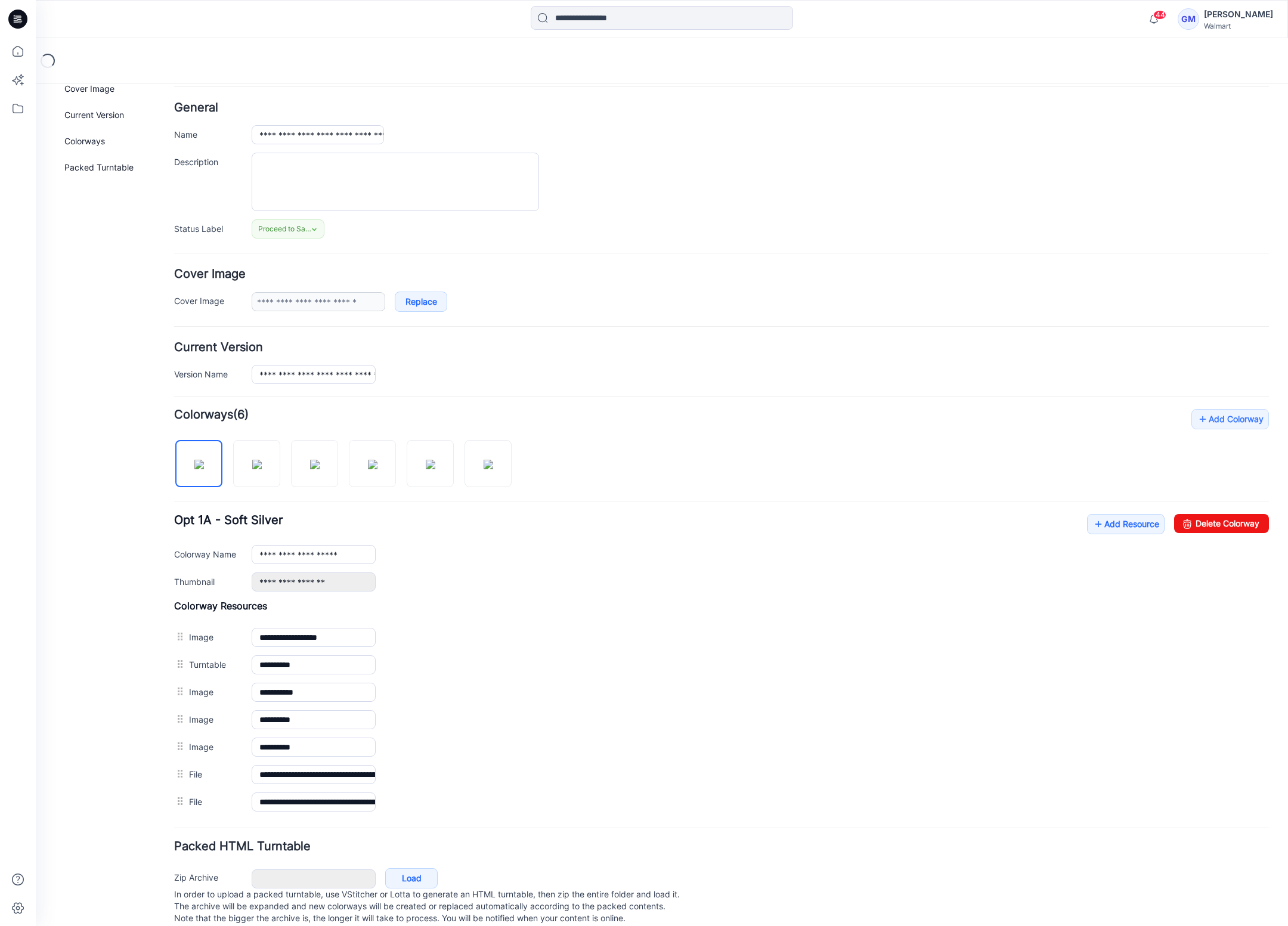
scroll to position [74, 0]
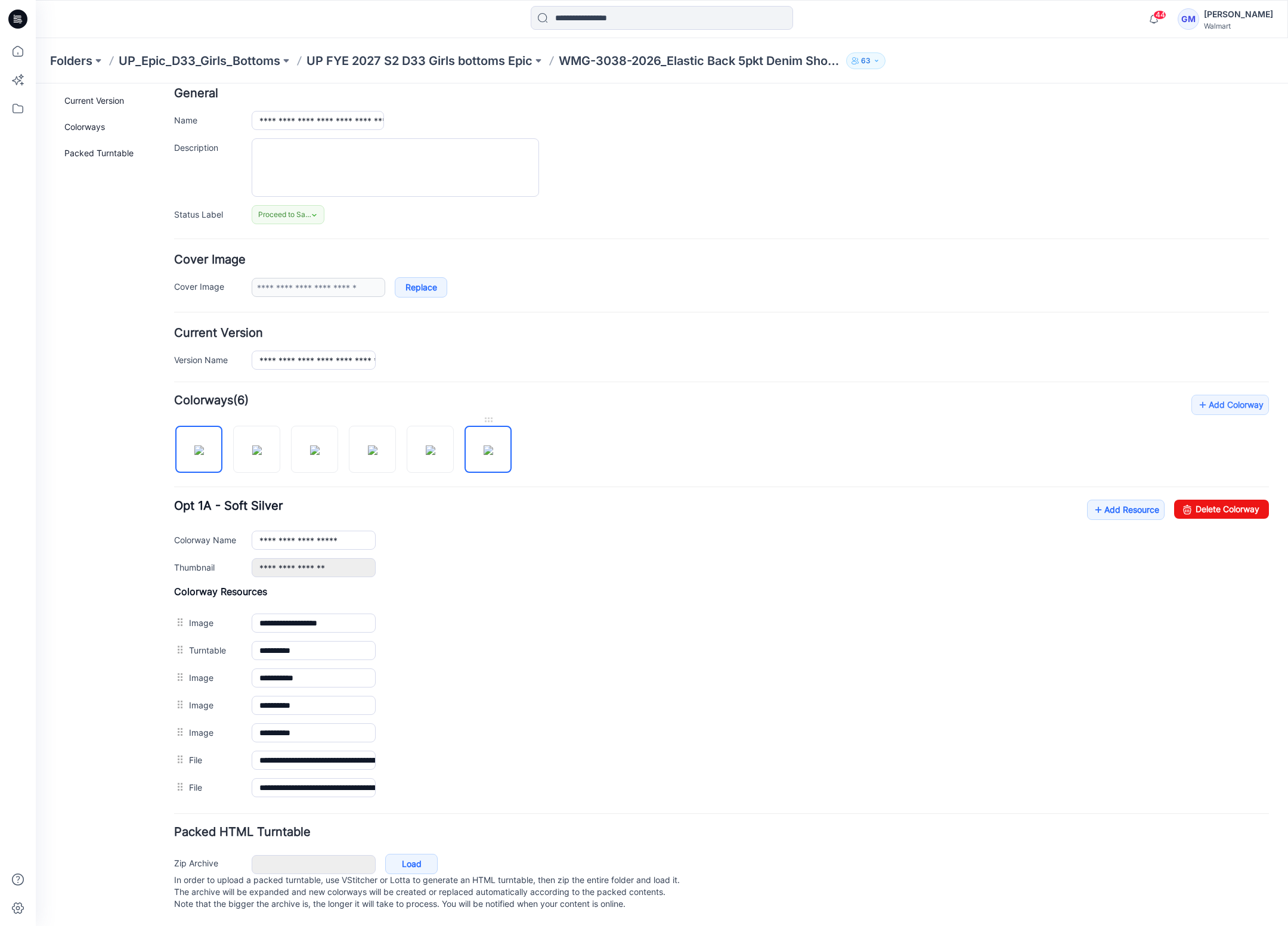
click at [493, 446] on img at bounding box center [488, 450] width 10 height 10
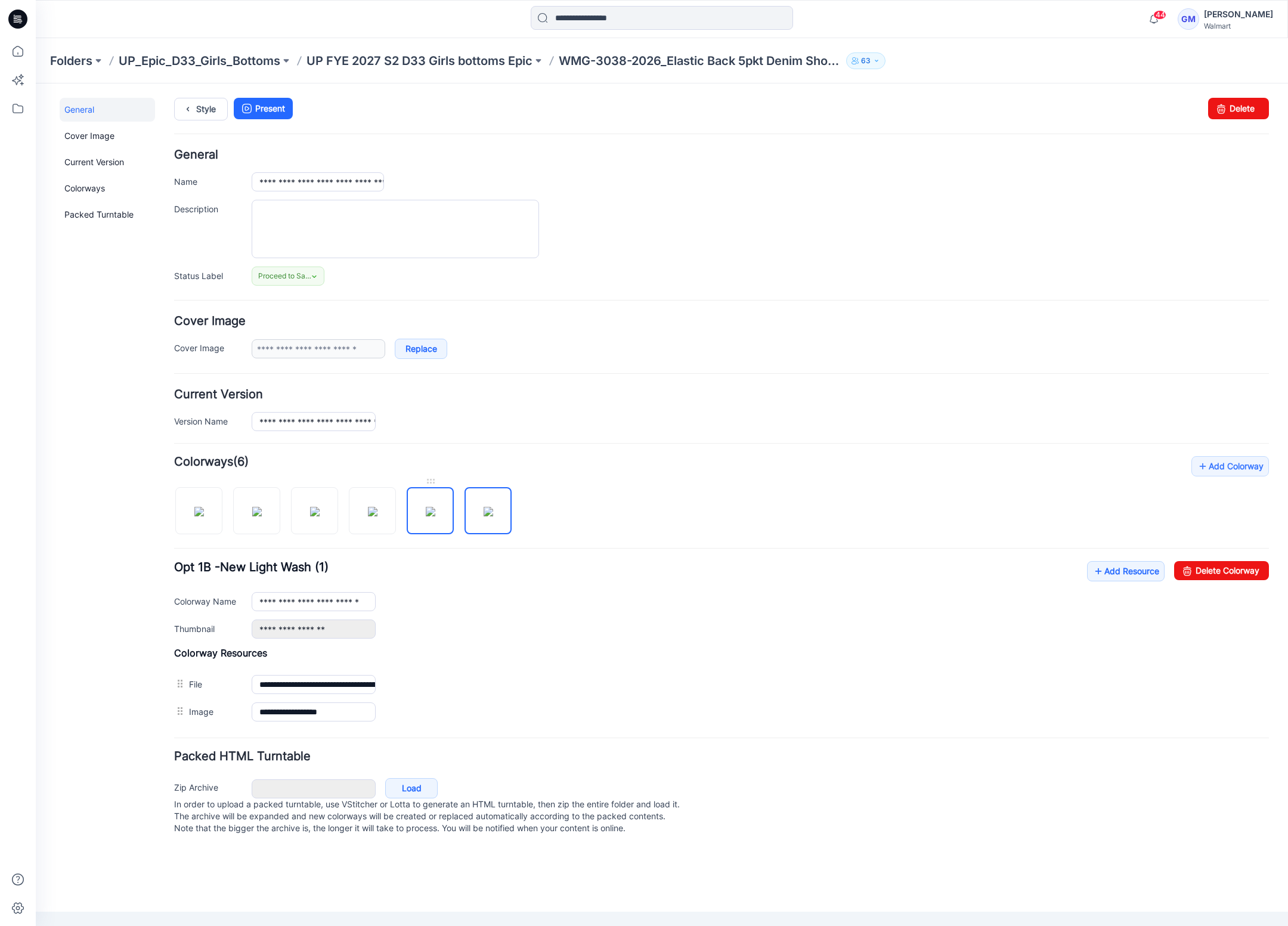
click at [435, 507] on img at bounding box center [430, 511] width 10 height 10
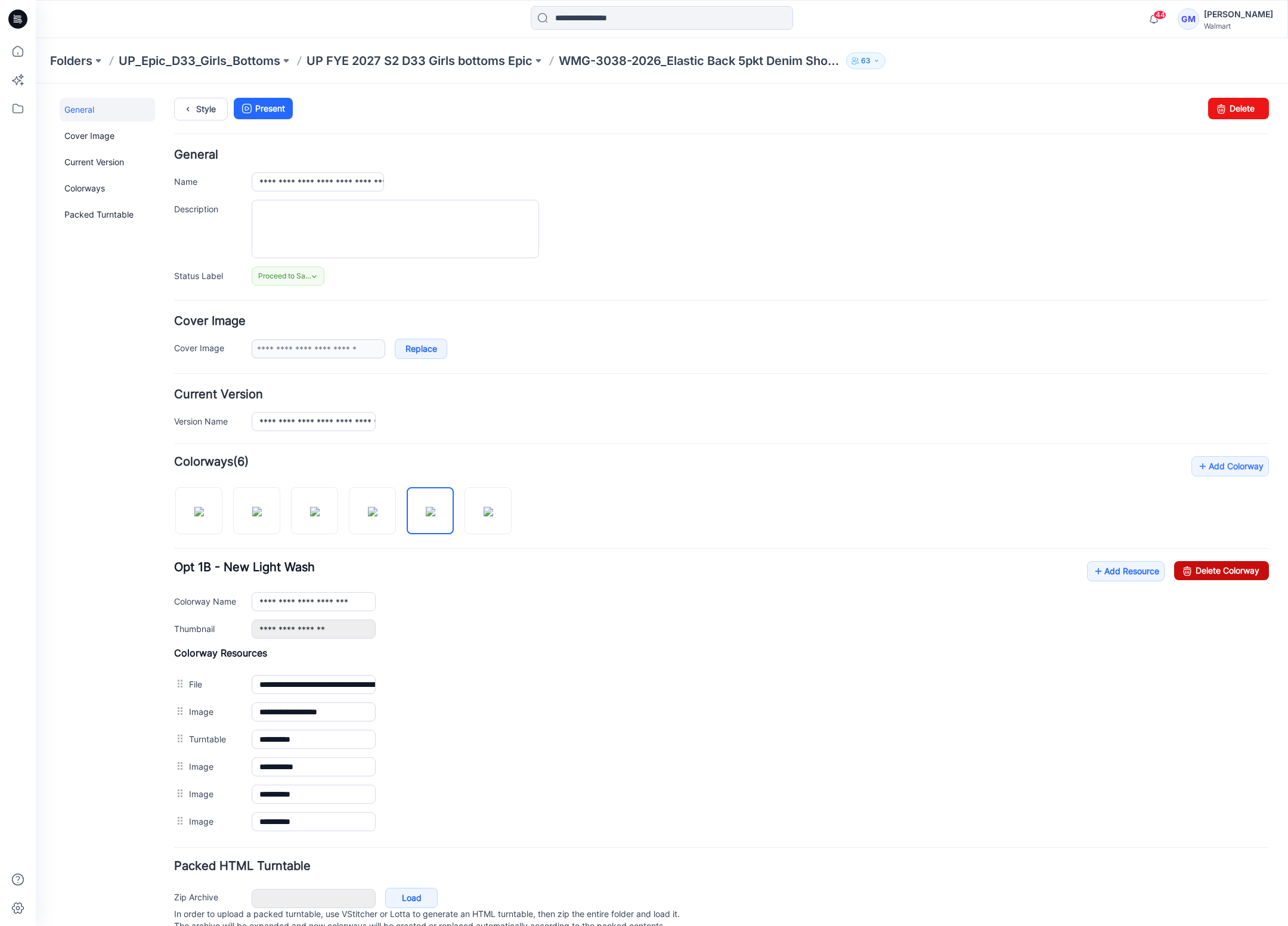
click at [1184, 567] on link "Delete Colorway" at bounding box center [1221, 571] width 95 height 19
type input "**********"
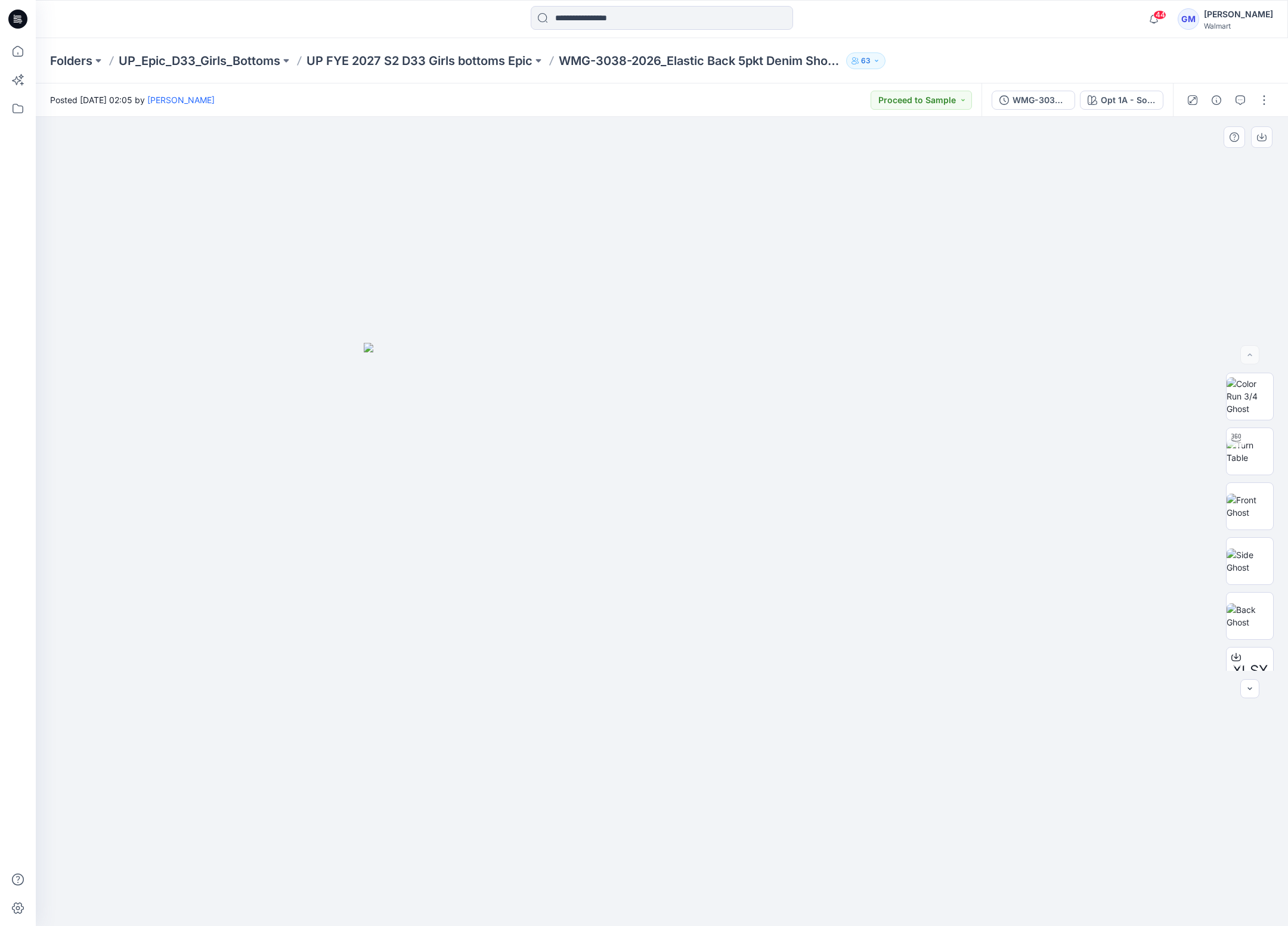
click at [416, 606] on img at bounding box center [661, 634] width 596 height 584
click at [1111, 103] on div "Opt 1A - Soft Silver" at bounding box center [1128, 100] width 55 height 13
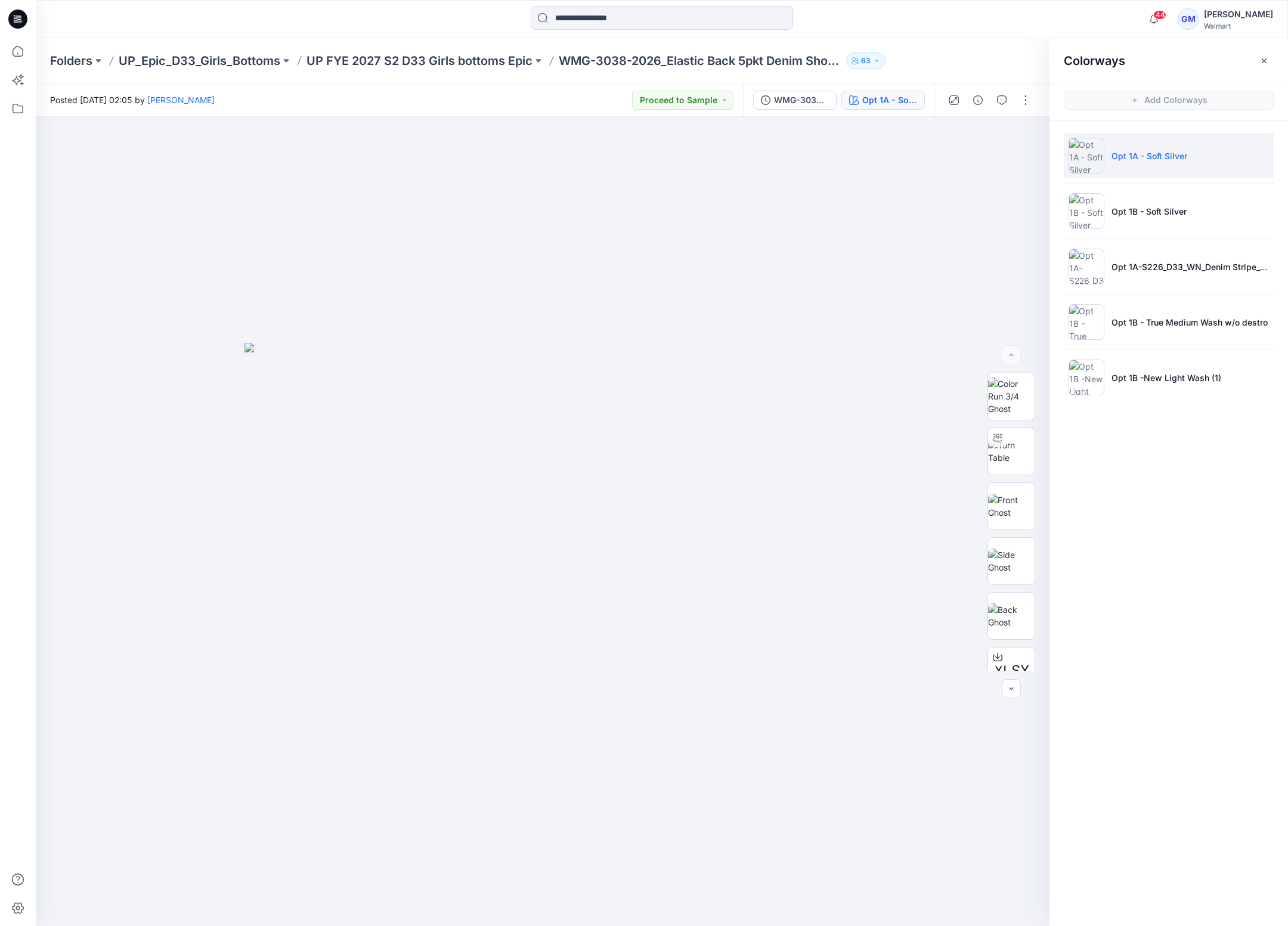
click at [27, 661] on div at bounding box center [18, 482] width 27 height 888
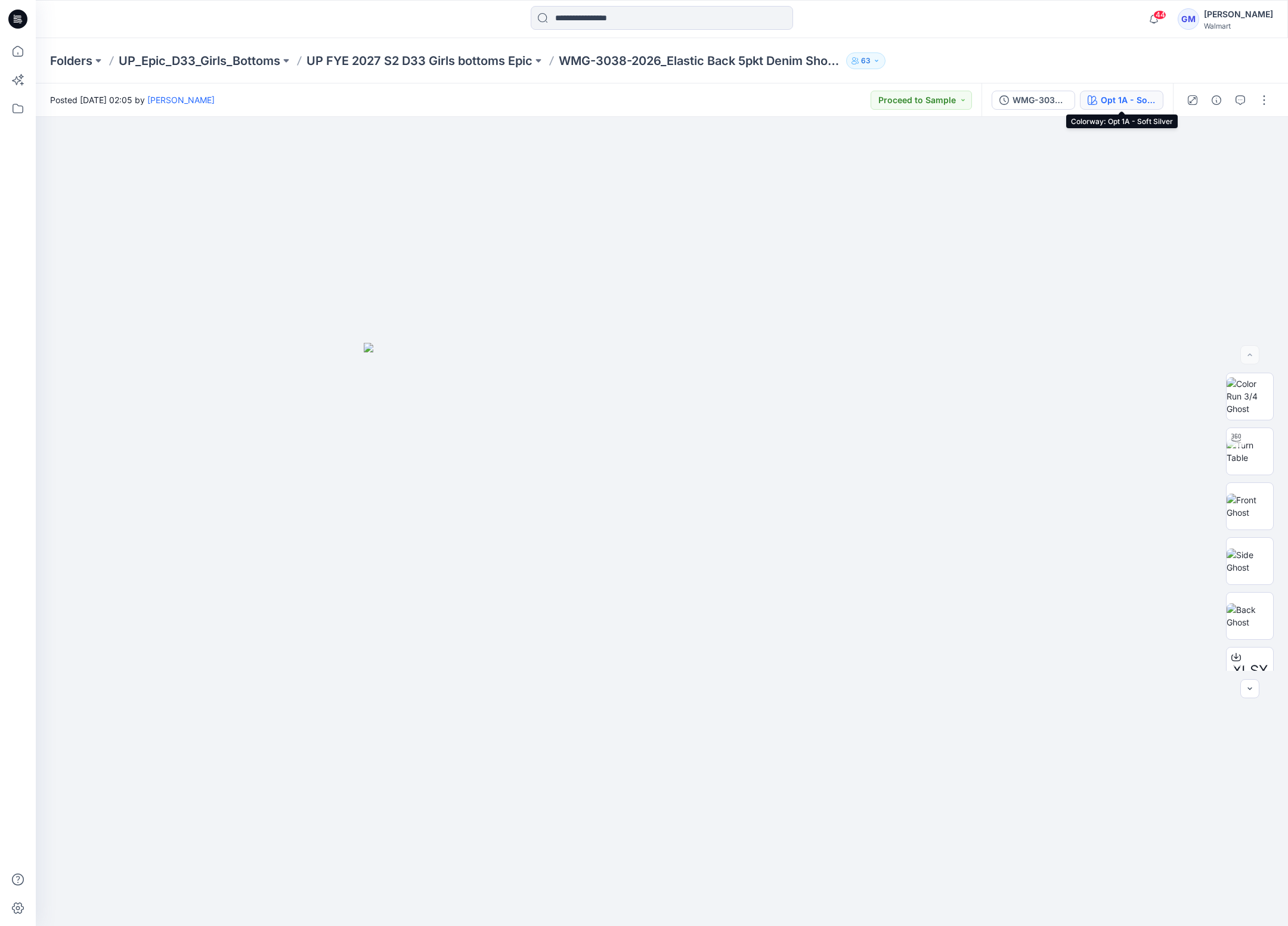
click at [1116, 97] on div "Opt 1A - Soft Silver" at bounding box center [1128, 100] width 55 height 13
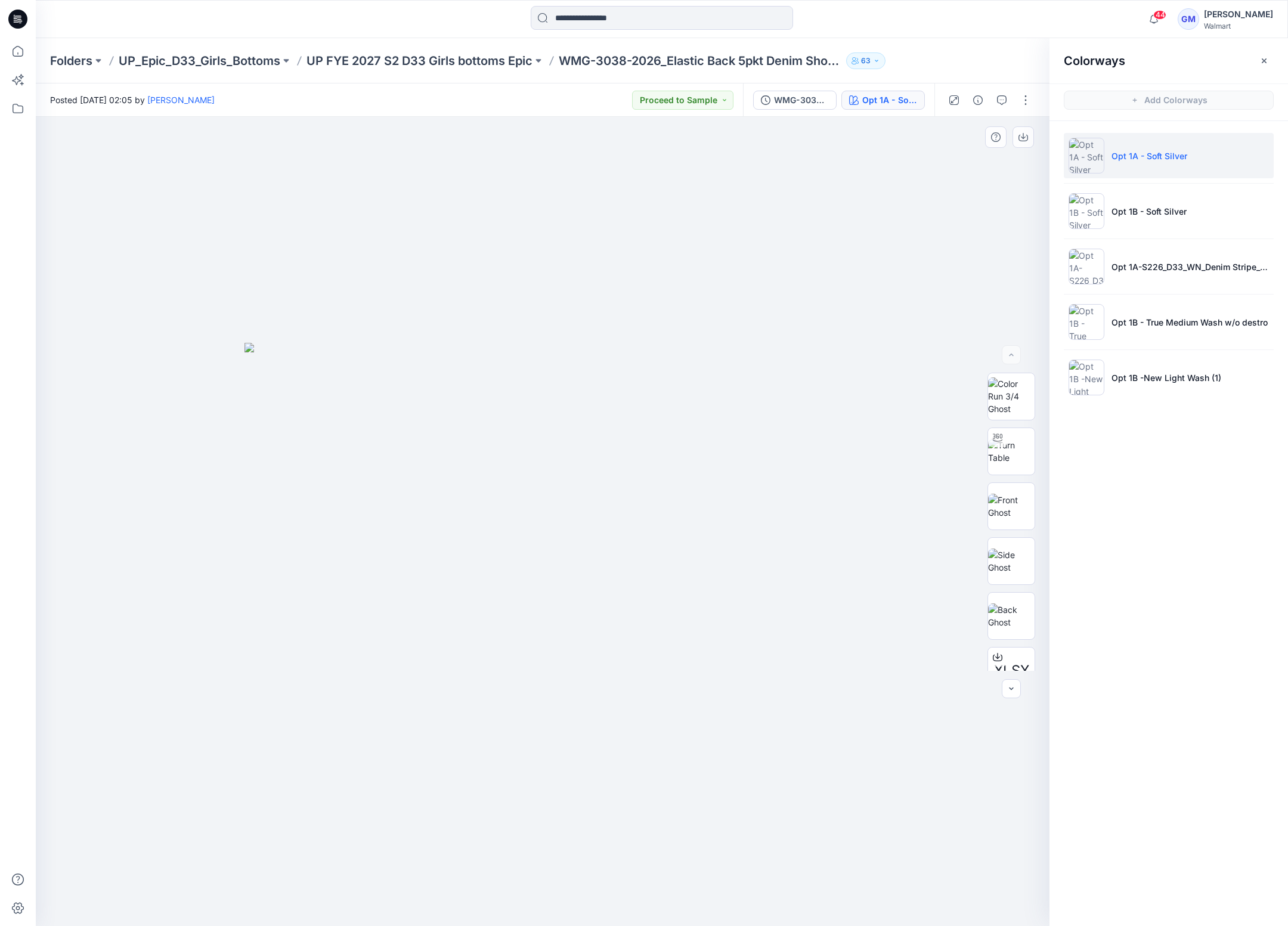
click at [857, 592] on div at bounding box center [542, 521] width 1013 height 809
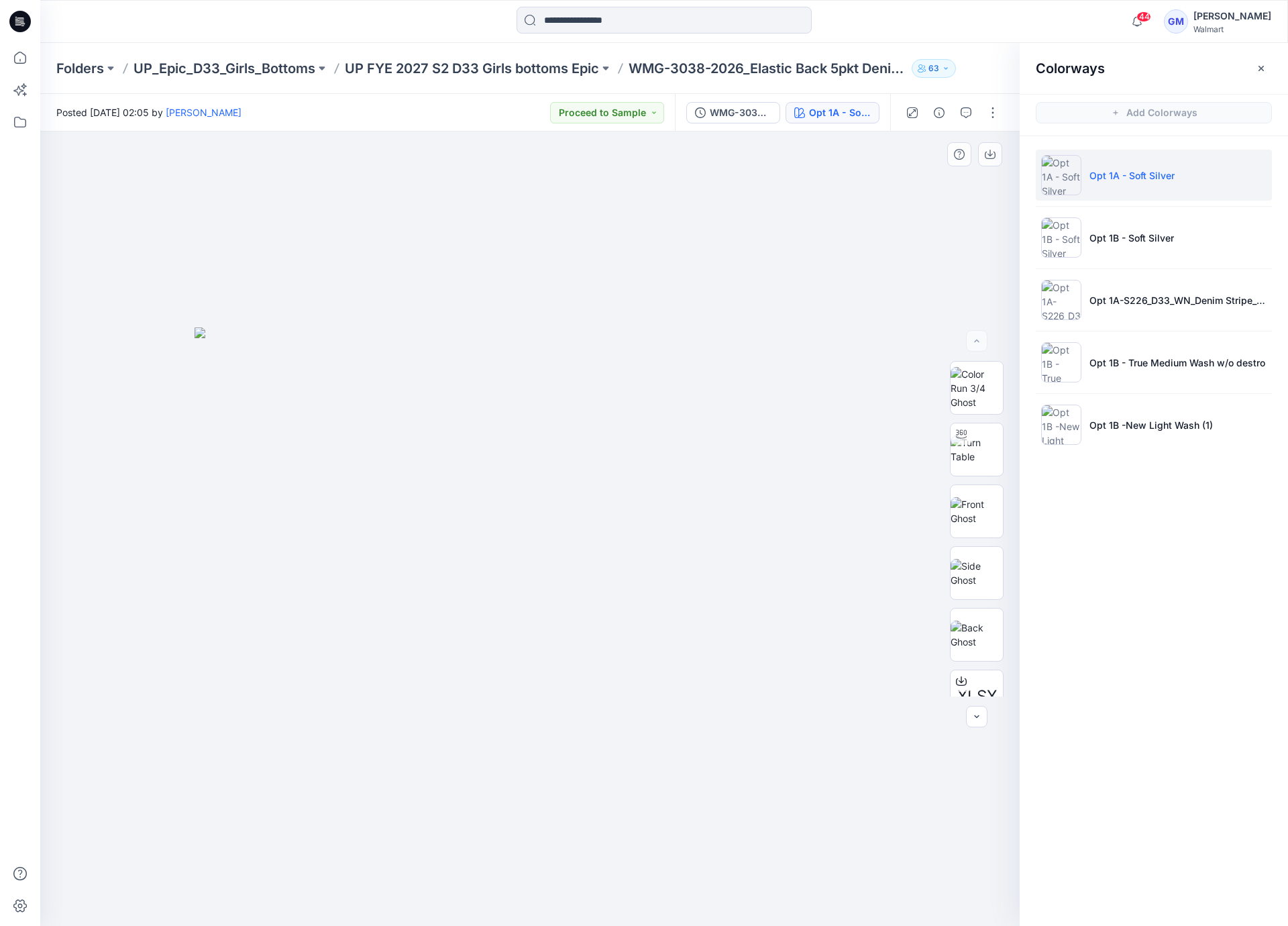
click at [811, 432] on img at bounding box center [529, 626] width 671 height 598
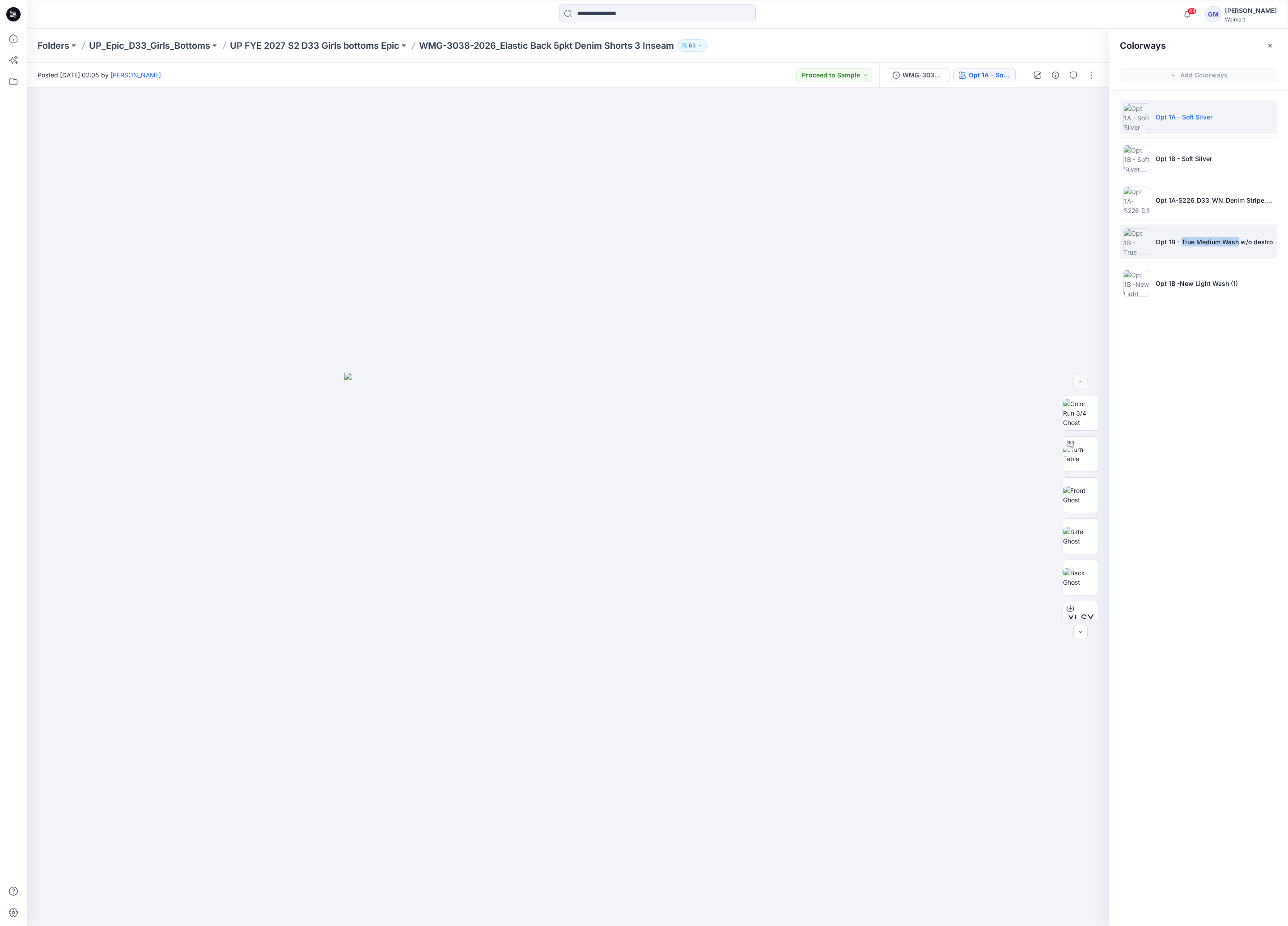
drag, startPoint x: 1182, startPoint y: 245, endPoint x: 1238, endPoint y: 243, distance: 56.0
click at [966, 243] on p "Opt 1B - True Medium Wash w/o destro" at bounding box center [1214, 242] width 117 height 9
copy p "True Medium Wash"
drag, startPoint x: 360, startPoint y: 137, endPoint x: 401, endPoint y: 116, distance: 46.1
click at [360, 137] on div at bounding box center [568, 507] width 1083 height 839
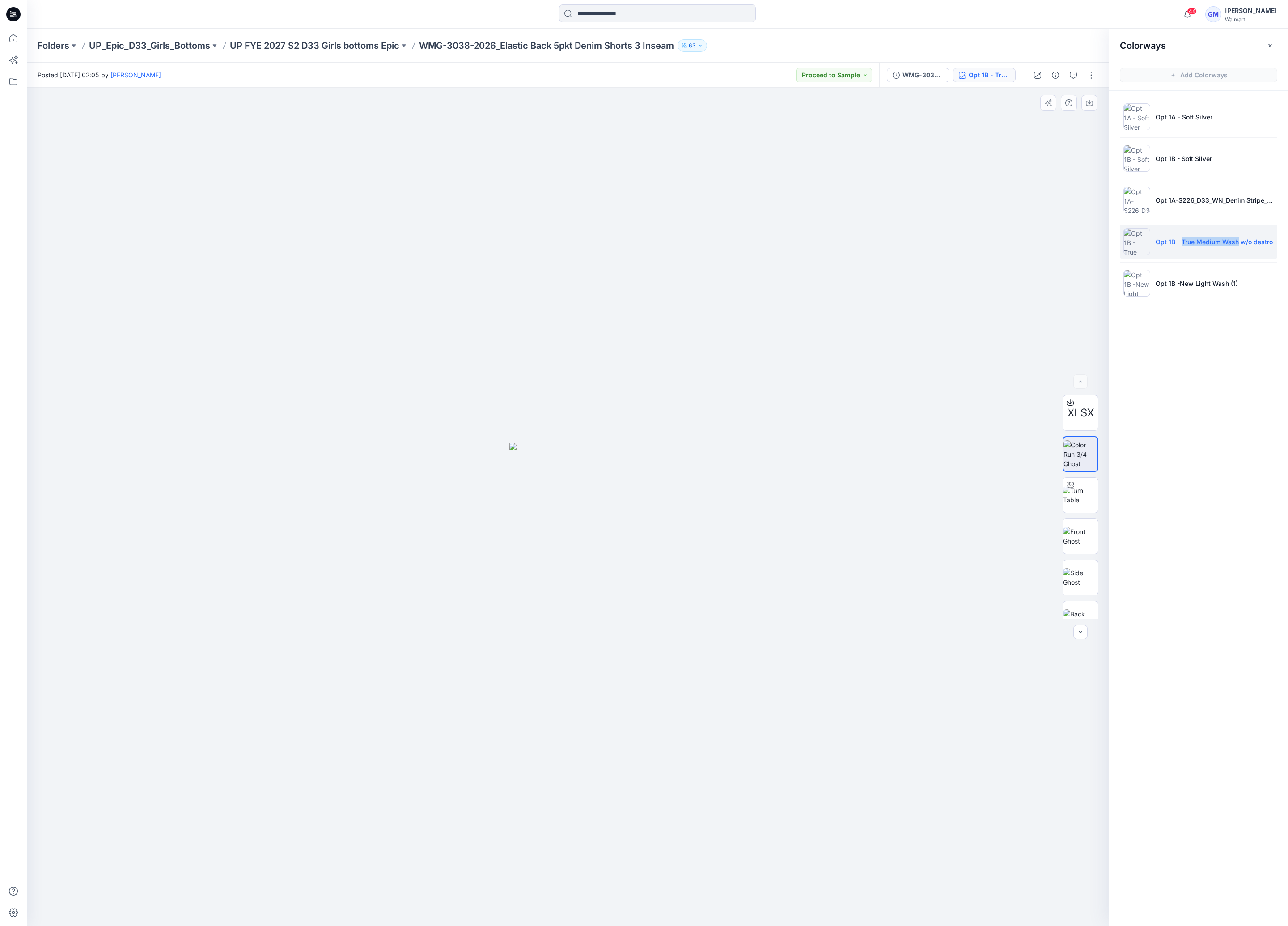
click at [425, 427] on div at bounding box center [568, 507] width 1083 height 839
click at [521, 49] on p "WMG-3038-2026_Elastic Back 5pkt Denim Shorts 3 Inseam" at bounding box center [547, 45] width 255 height 13
click at [966, 598] on img at bounding box center [1081, 601] width 35 height 19
click at [966, 290] on li "Opt 1B -New Light Wash (1)" at bounding box center [1198, 283] width 158 height 34
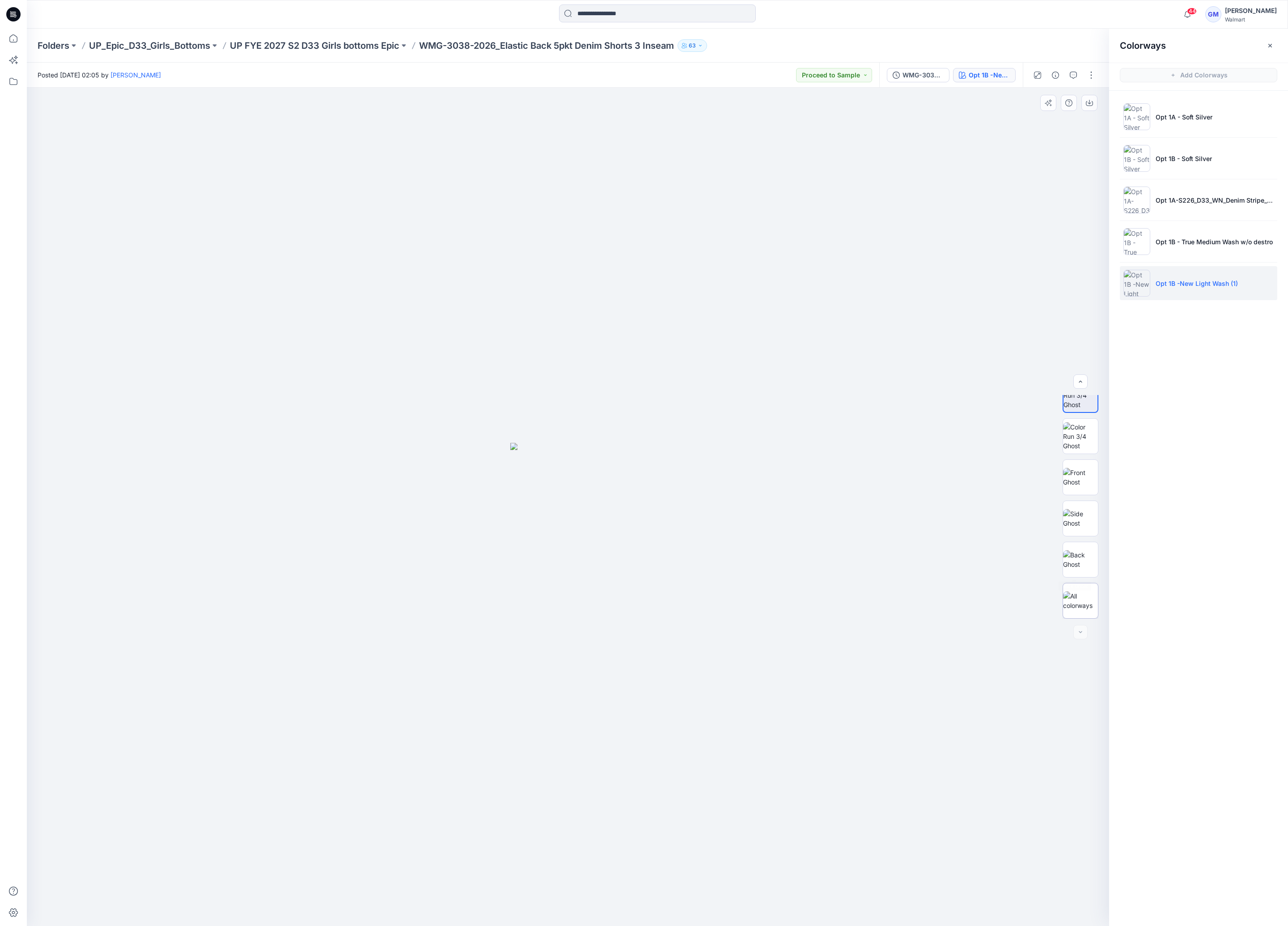
click at [966, 598] on img at bounding box center [1081, 601] width 35 height 19
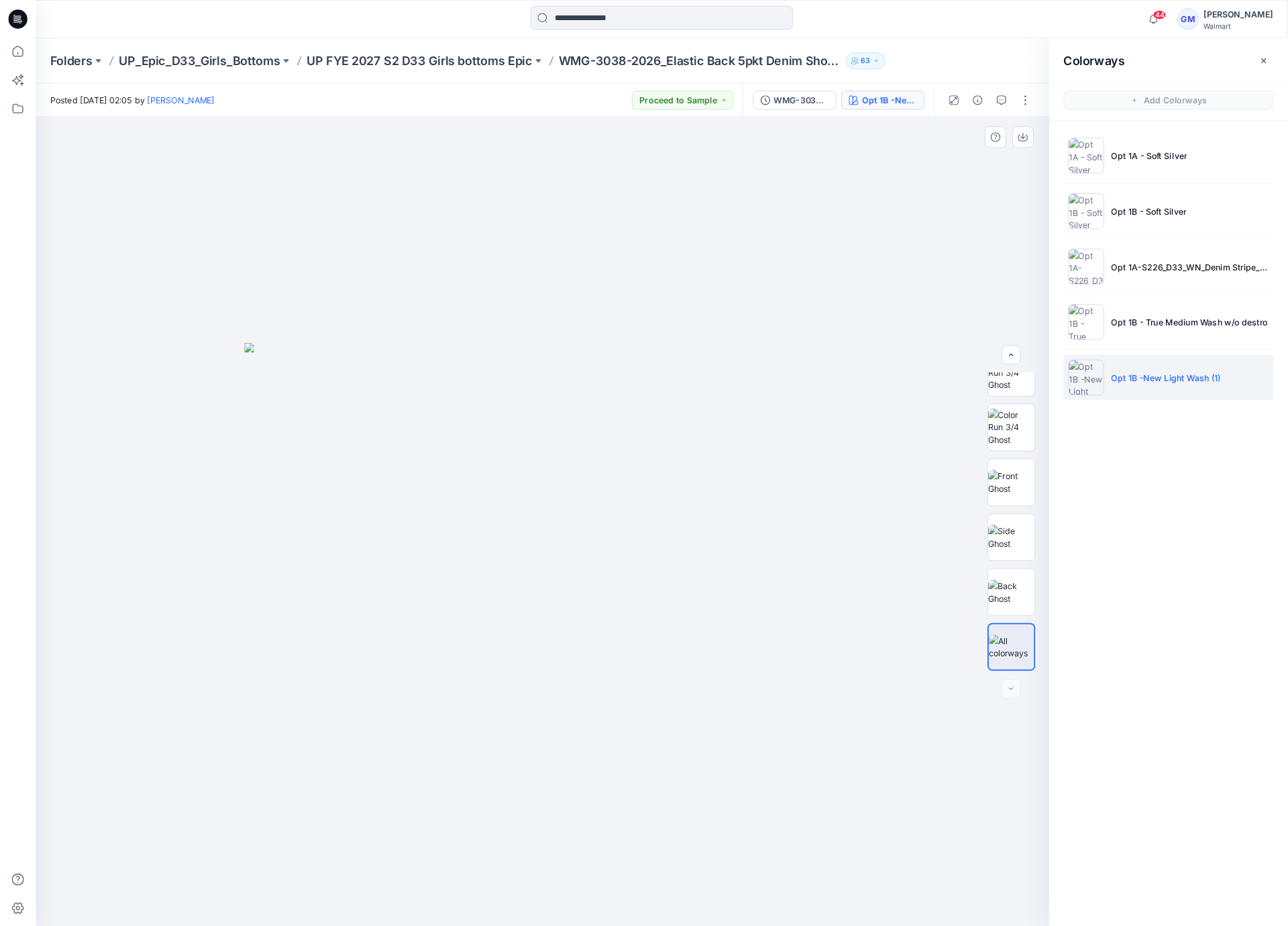
scroll to position [88, 0]
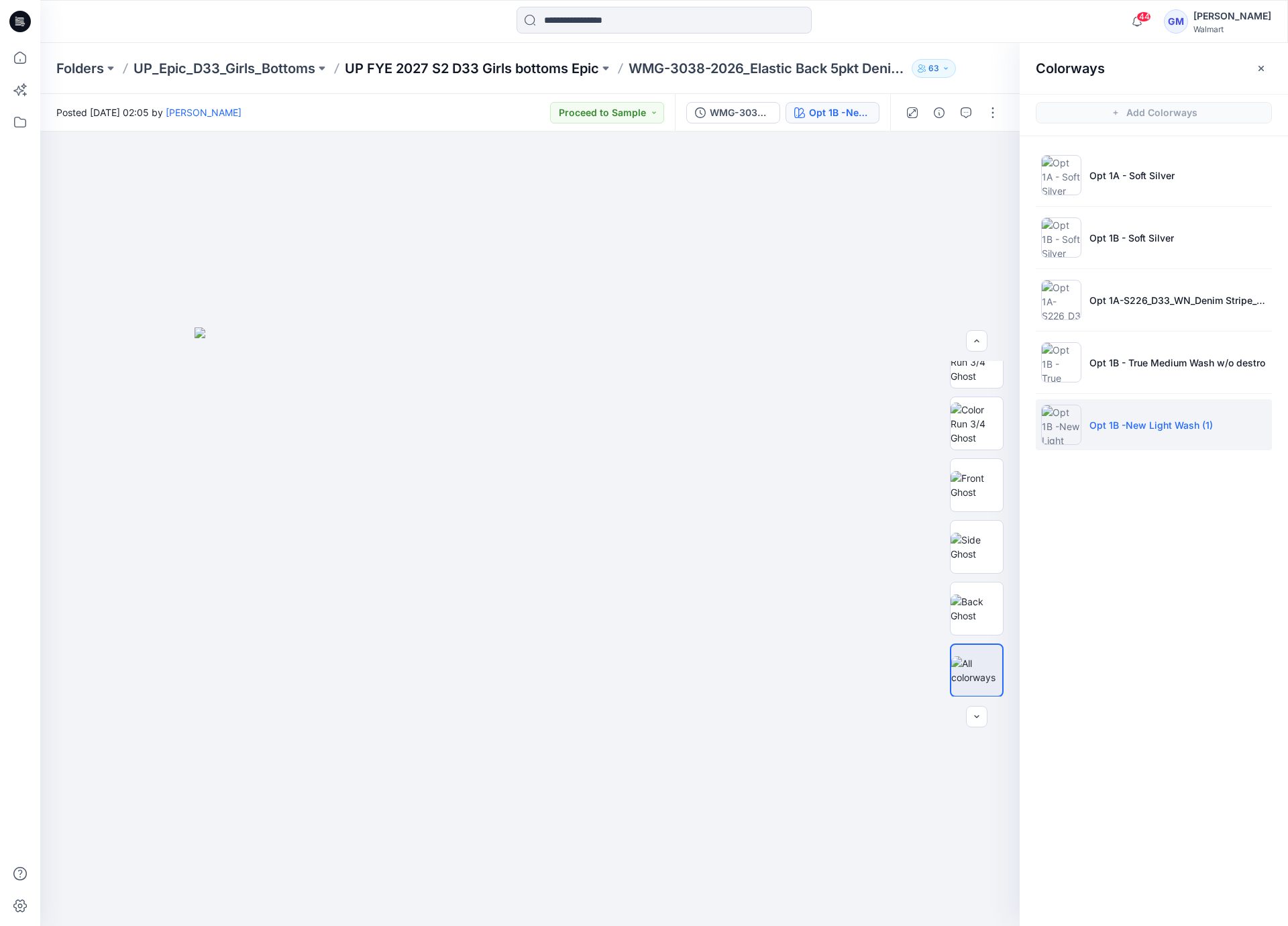
click at [471, 65] on p "UP FYE 2027 S2 D33 Girls bottoms Epic" at bounding box center [472, 68] width 254 height 19
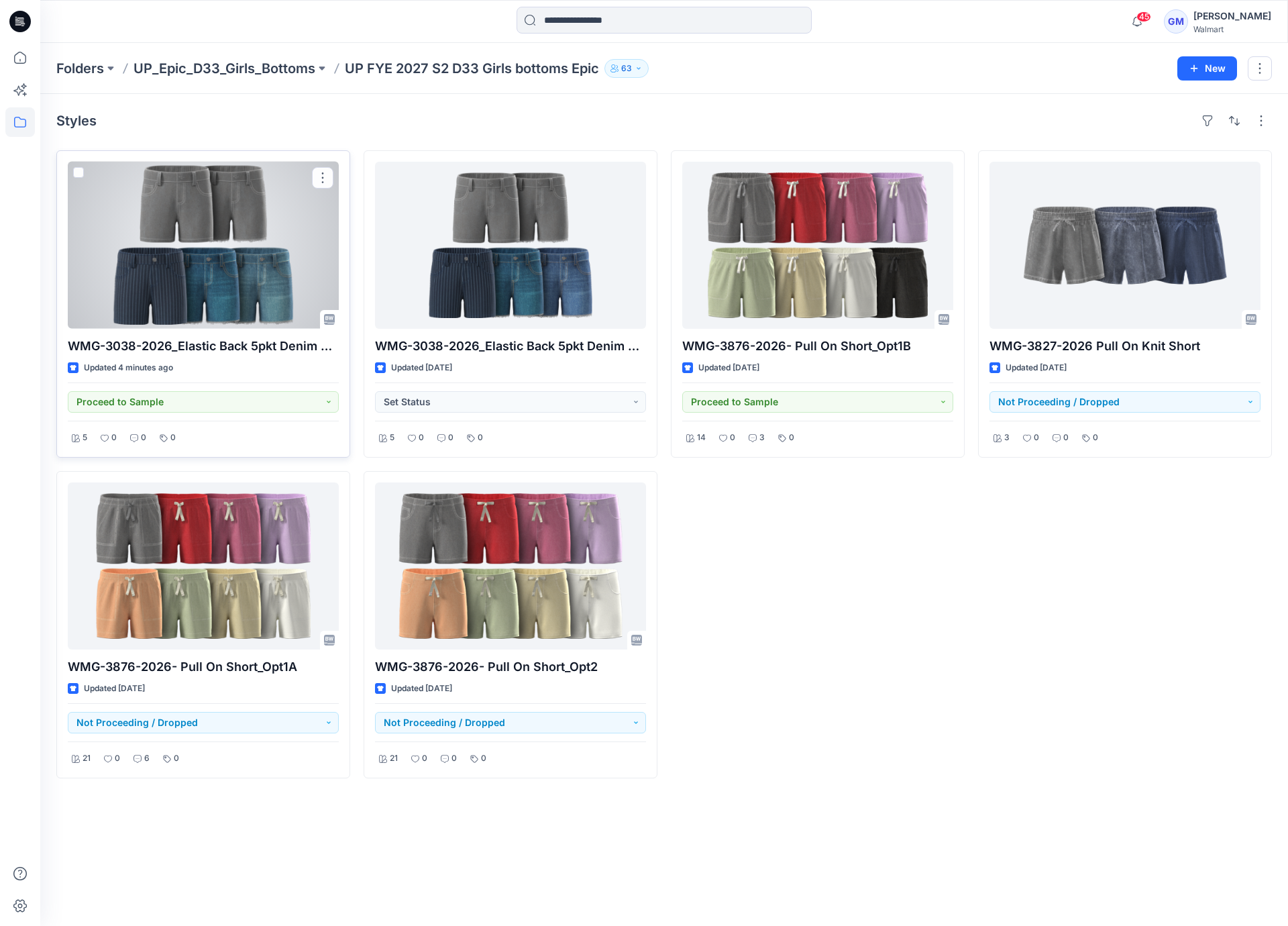
click at [260, 294] on div at bounding box center [203, 245] width 271 height 167
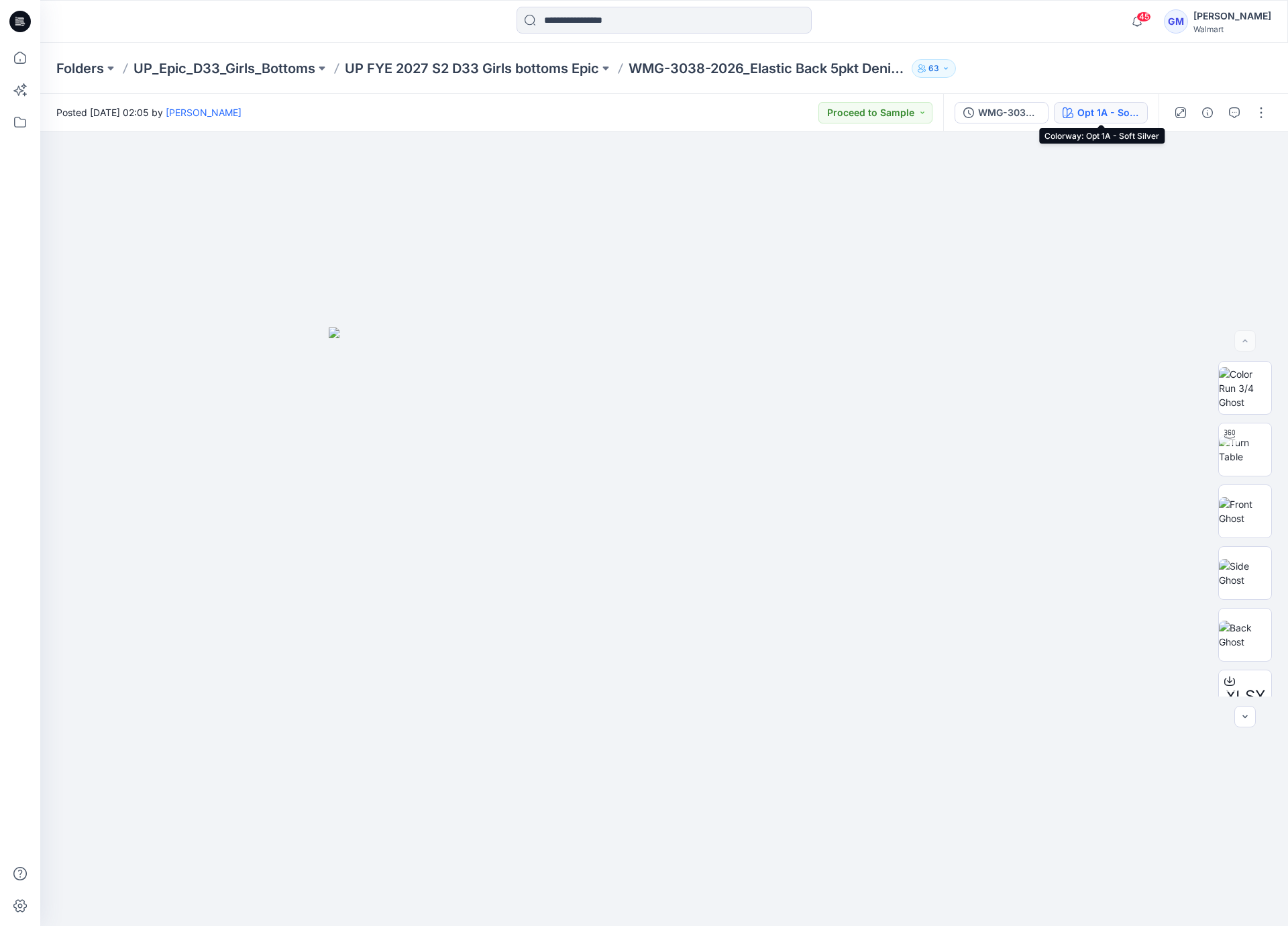
click at [1118, 112] on div "Opt 1A - Soft Silver" at bounding box center [1109, 113] width 62 height 15
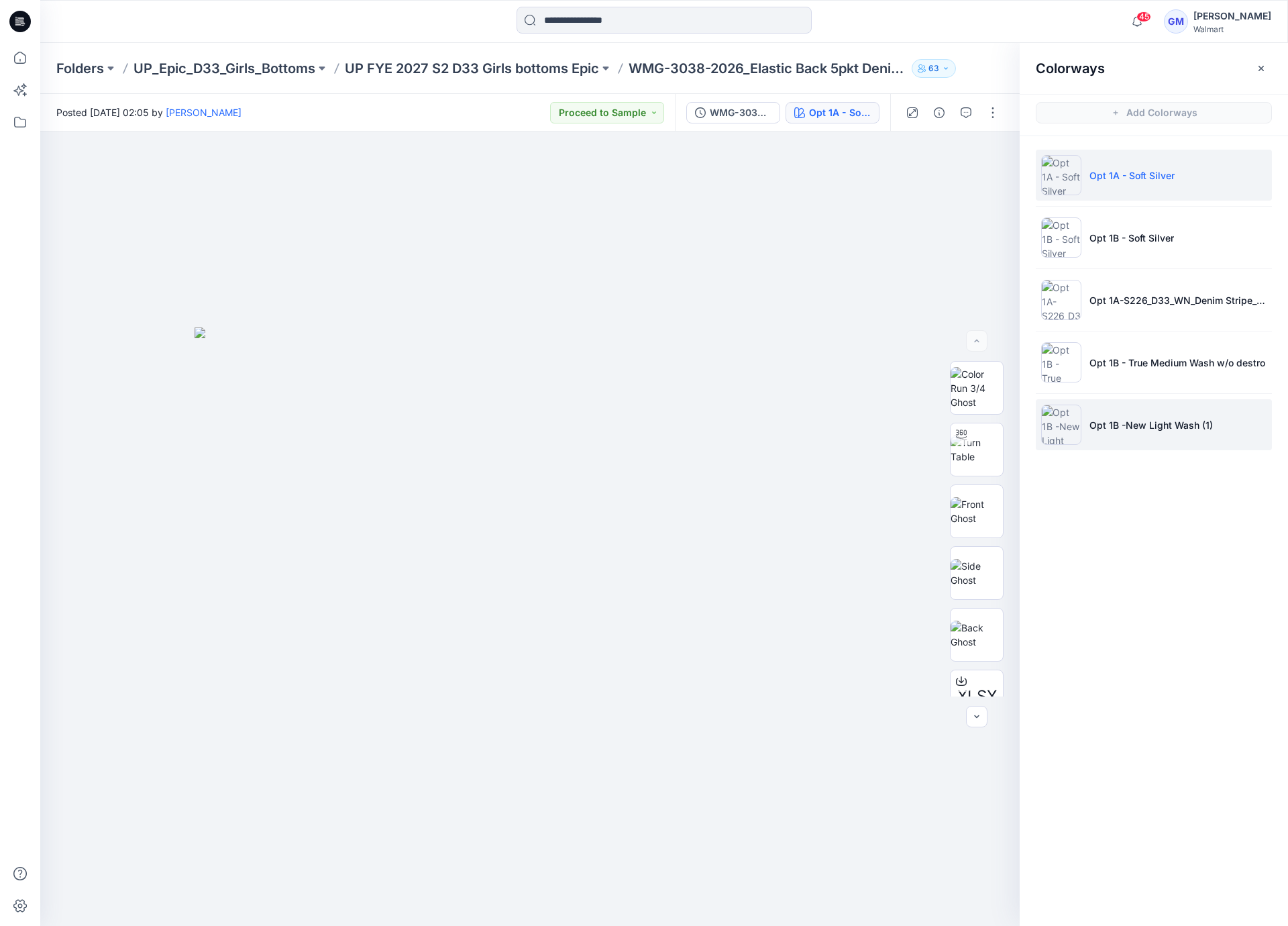
click at [1161, 429] on p "Opt 1B -New Light Wash (1)" at bounding box center [1151, 425] width 124 height 14
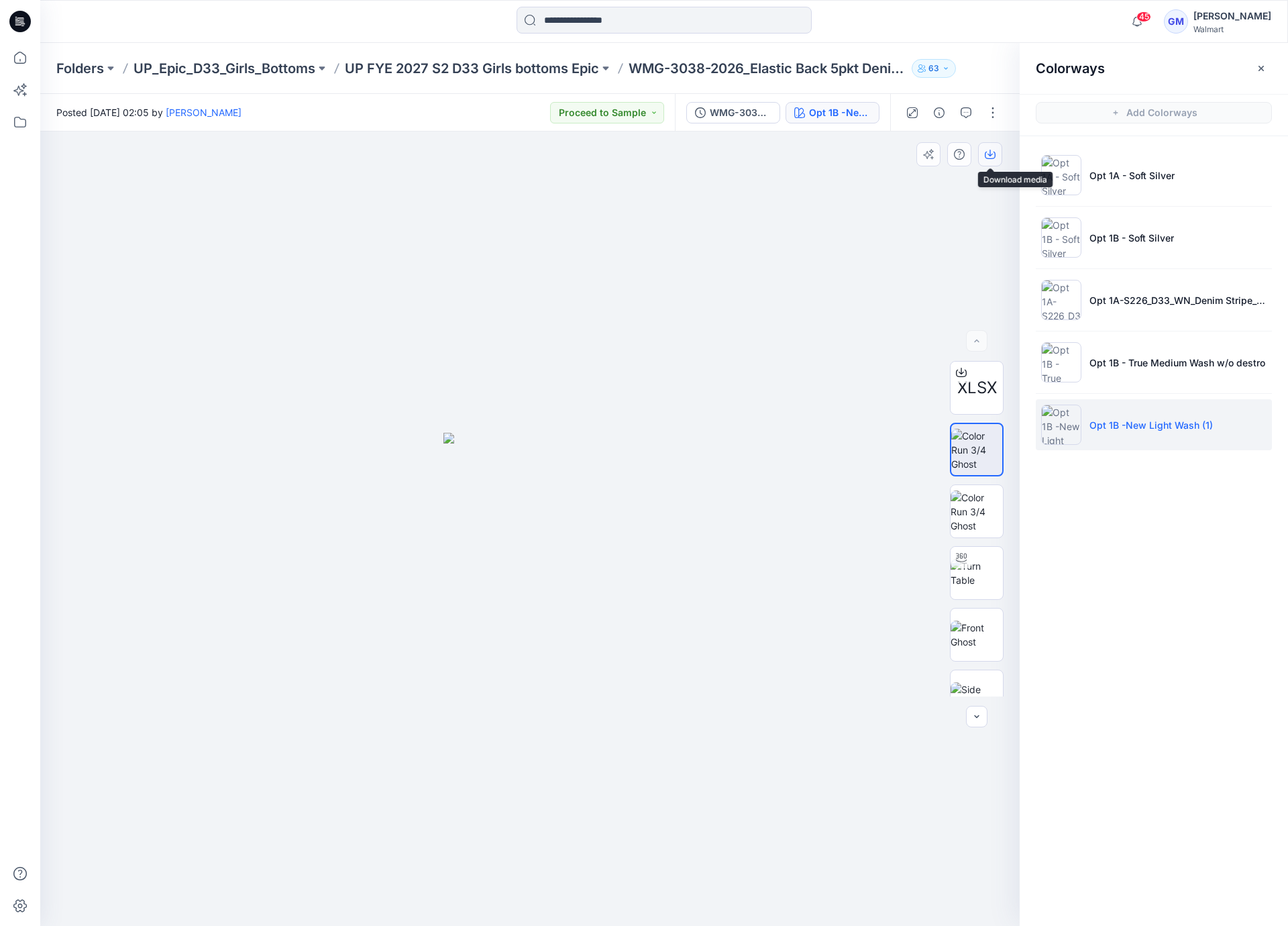
click at [992, 148] on button "button" at bounding box center [990, 154] width 24 height 24
click at [368, 327] on div at bounding box center [529, 528] width 979 height 794
click at [986, 587] on img at bounding box center [977, 573] width 52 height 28
drag, startPoint x: 617, startPoint y: 906, endPoint x: 261, endPoint y: 823, distance: 365.5
click at [261, 823] on div at bounding box center [529, 528] width 979 height 794
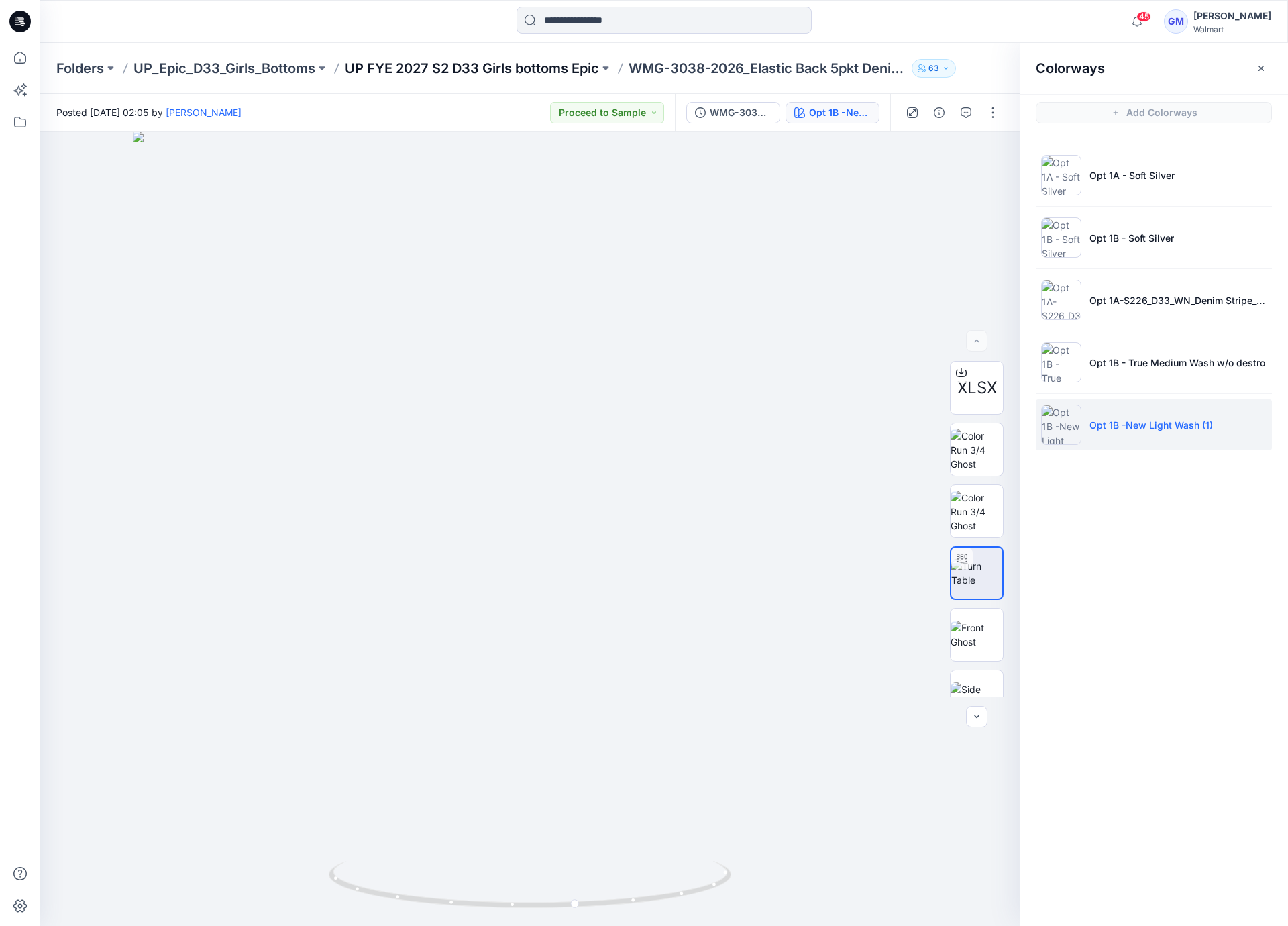
click at [499, 68] on p "UP FYE 2027 S2 D33 Girls bottoms Epic" at bounding box center [472, 68] width 254 height 19
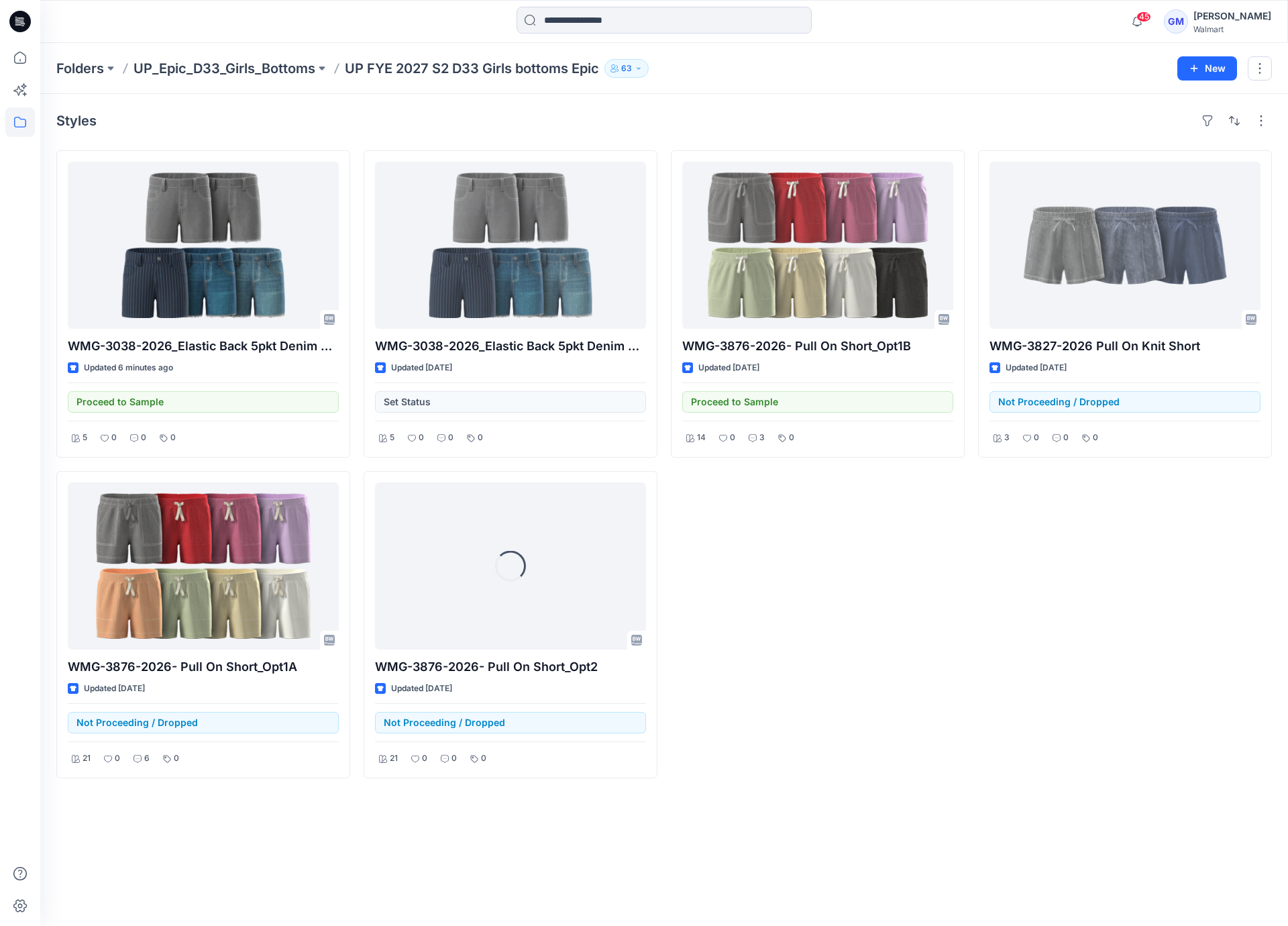
click at [875, 722] on div "WMG-3876-2026- Pull On Short_Opt1B Updated 3 days ago Proceed to Sample 14 0 3 0" at bounding box center [817, 464] width 294 height 628
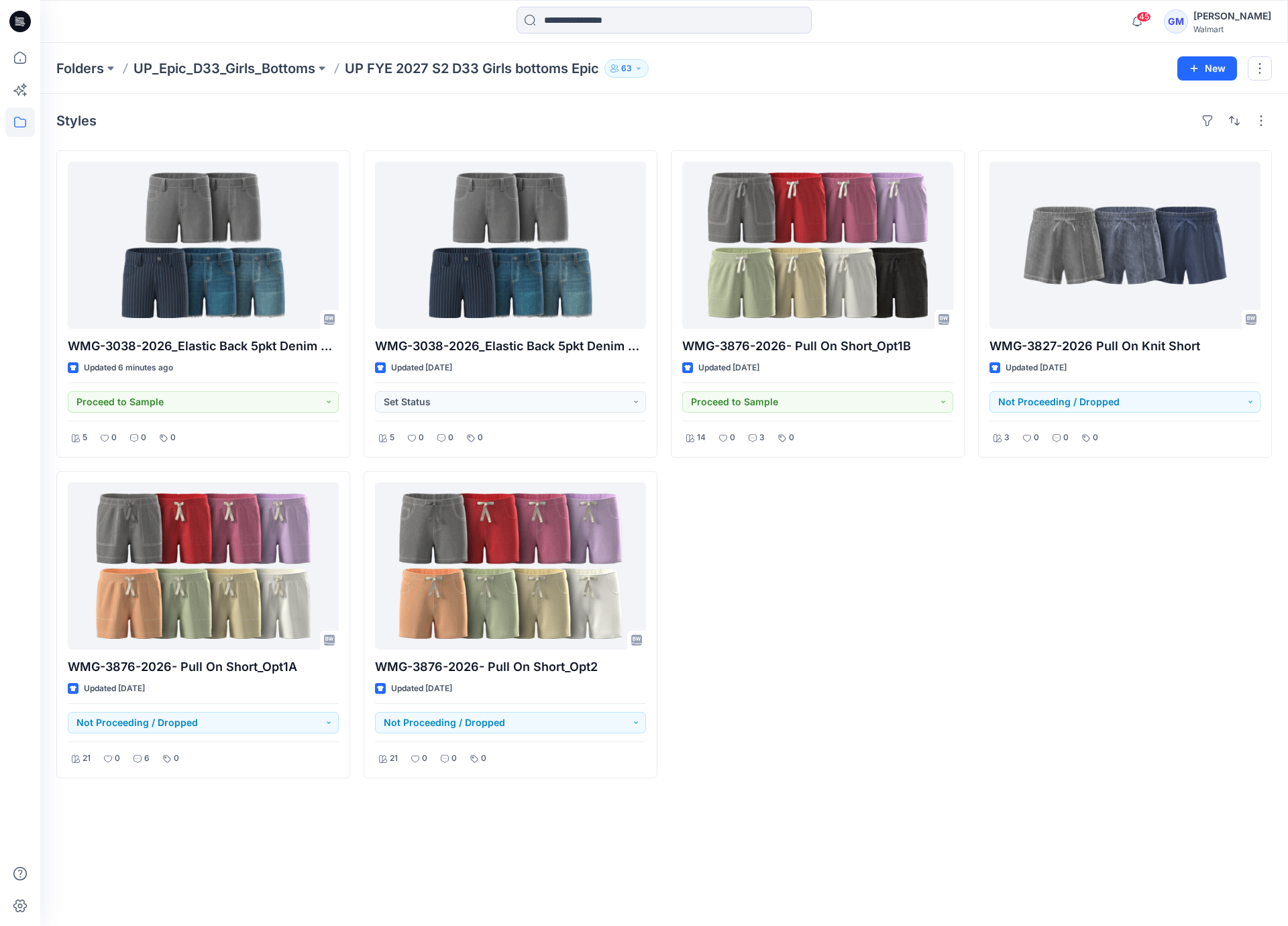
click at [698, 557] on div "WMG-3876-2026- Pull On Short_Opt1B Updated 3 days ago Proceed to Sample 14 0 3 0" at bounding box center [817, 464] width 294 height 628
click at [514, 856] on div "Styles WMG-3038-2026_Elastic Back 5pkt Denim Shorts 3 Inseam Updated 6 minutes …" at bounding box center [664, 509] width 1248 height 831
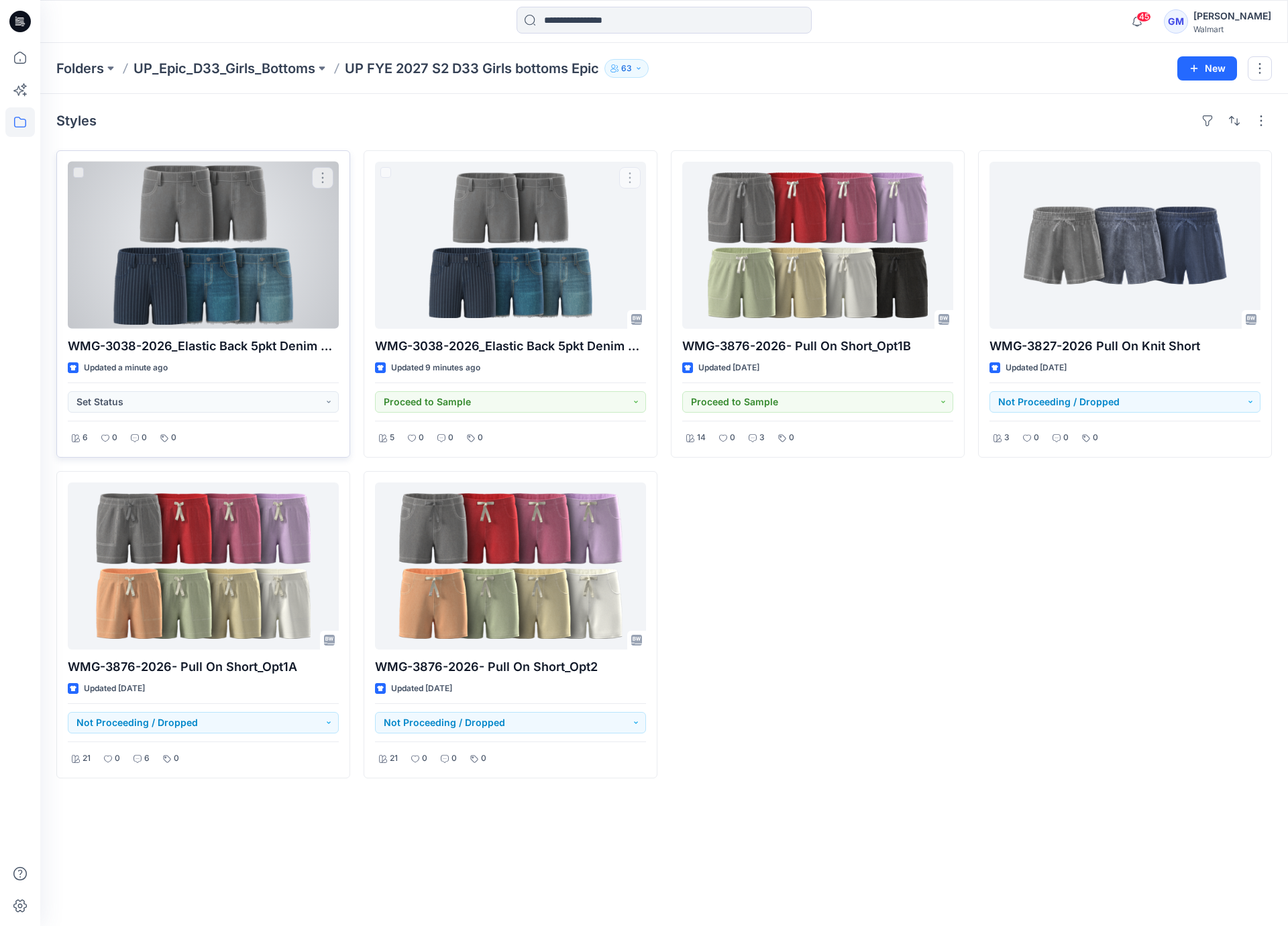
click at [225, 301] on div at bounding box center [203, 245] width 271 height 167
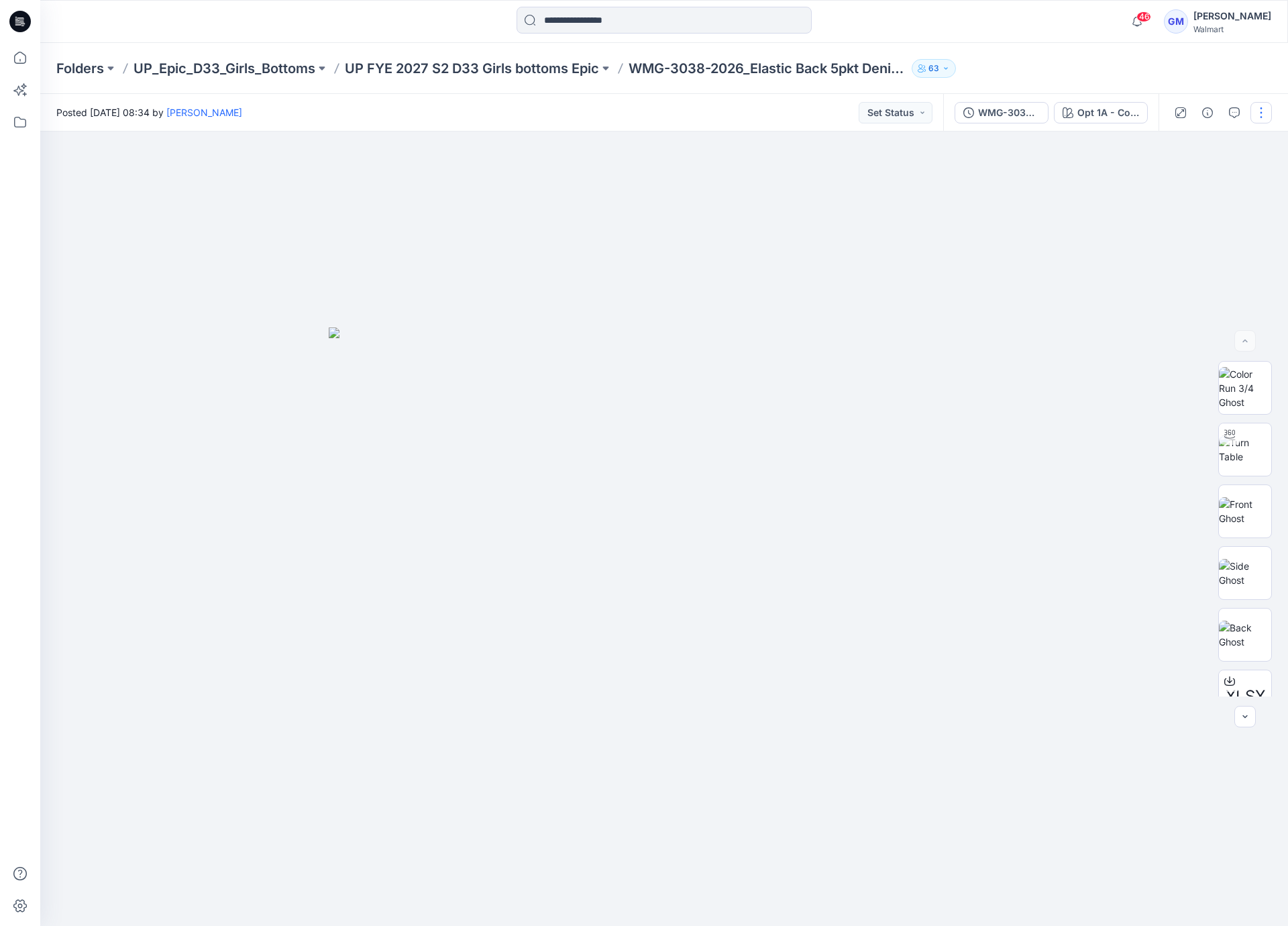
click at [1257, 114] on button "button" at bounding box center [1261, 113] width 22 height 22
click at [1172, 181] on p "Edit" at bounding box center [1175, 181] width 17 height 14
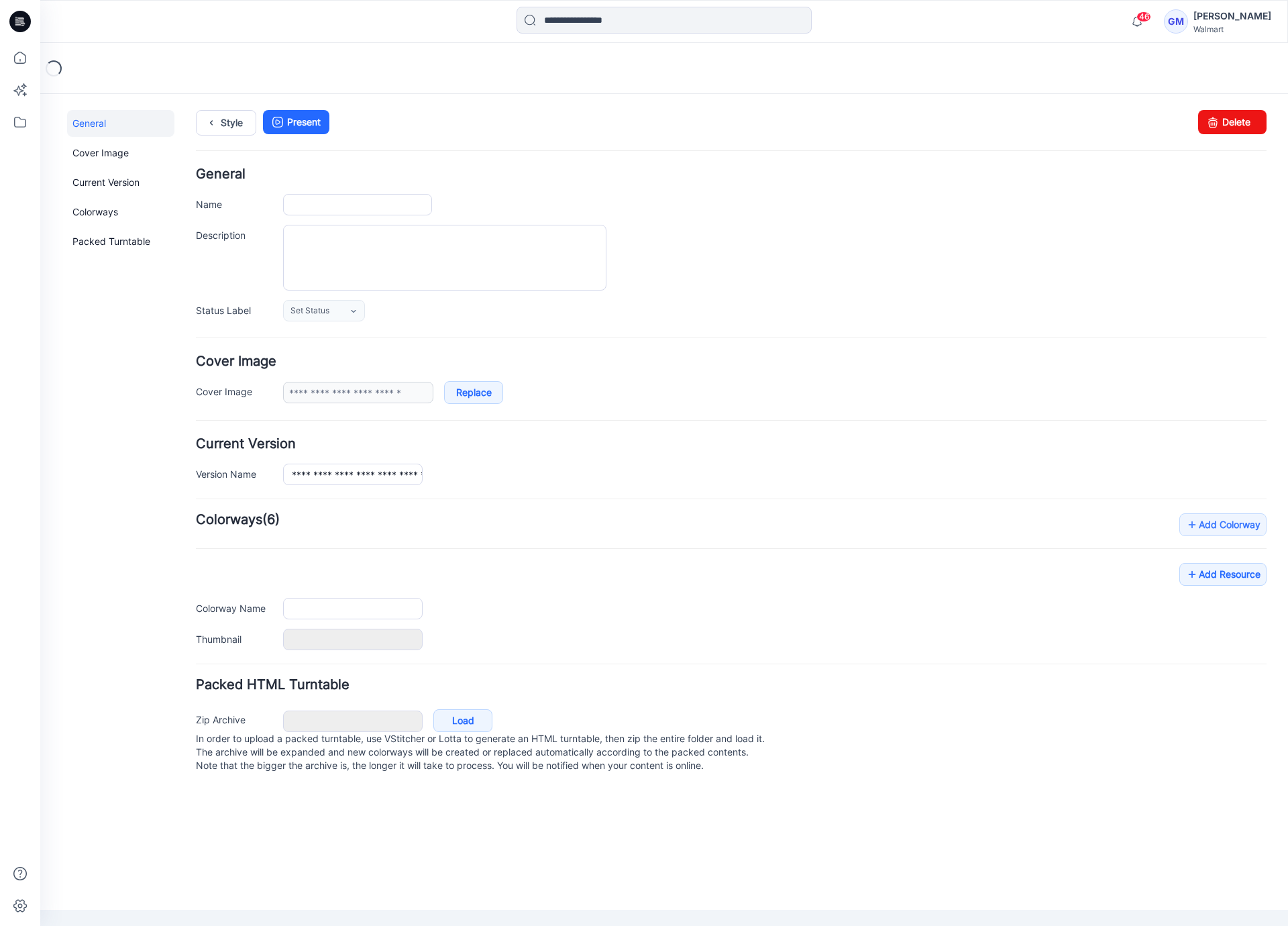
type input "**********"
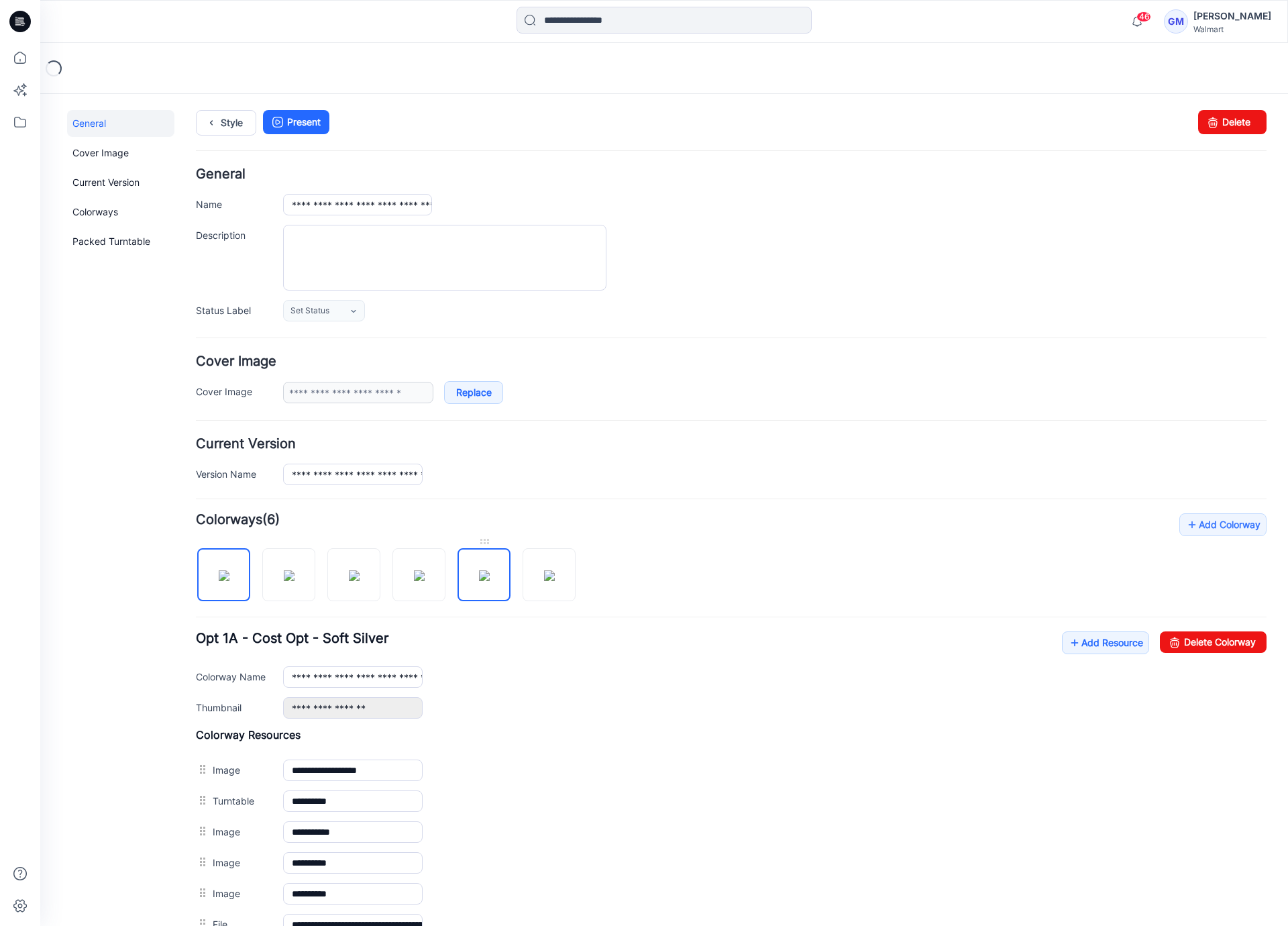
click at [483, 581] on img at bounding box center [483, 575] width 11 height 11
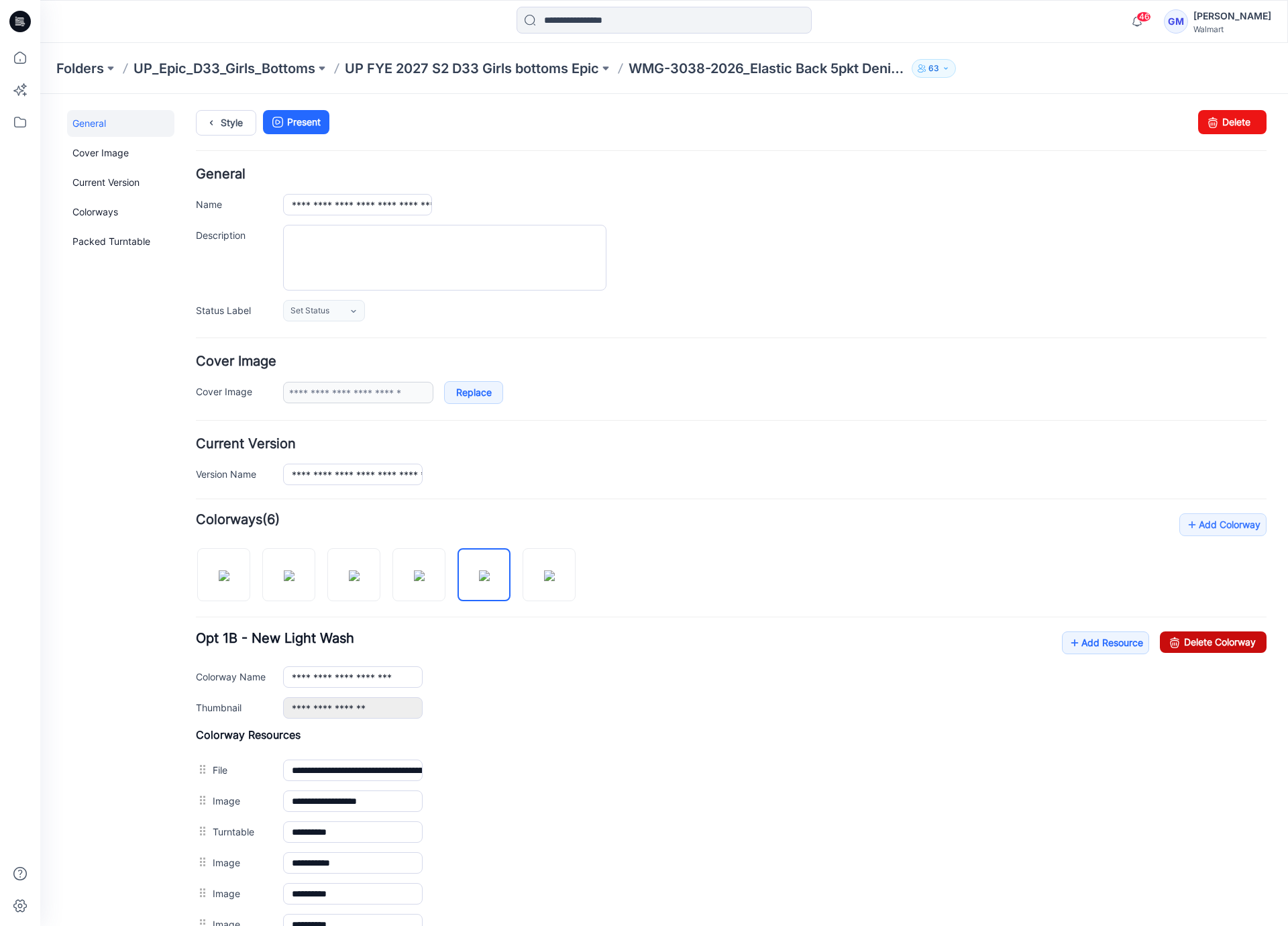
click at [1188, 634] on link "Delete Colorway" at bounding box center [1213, 642] width 107 height 22
click at [483, 581] on img at bounding box center [483, 575] width 11 height 11
type input "**********"
click at [229, 127] on link "Style" at bounding box center [225, 123] width 61 height 26
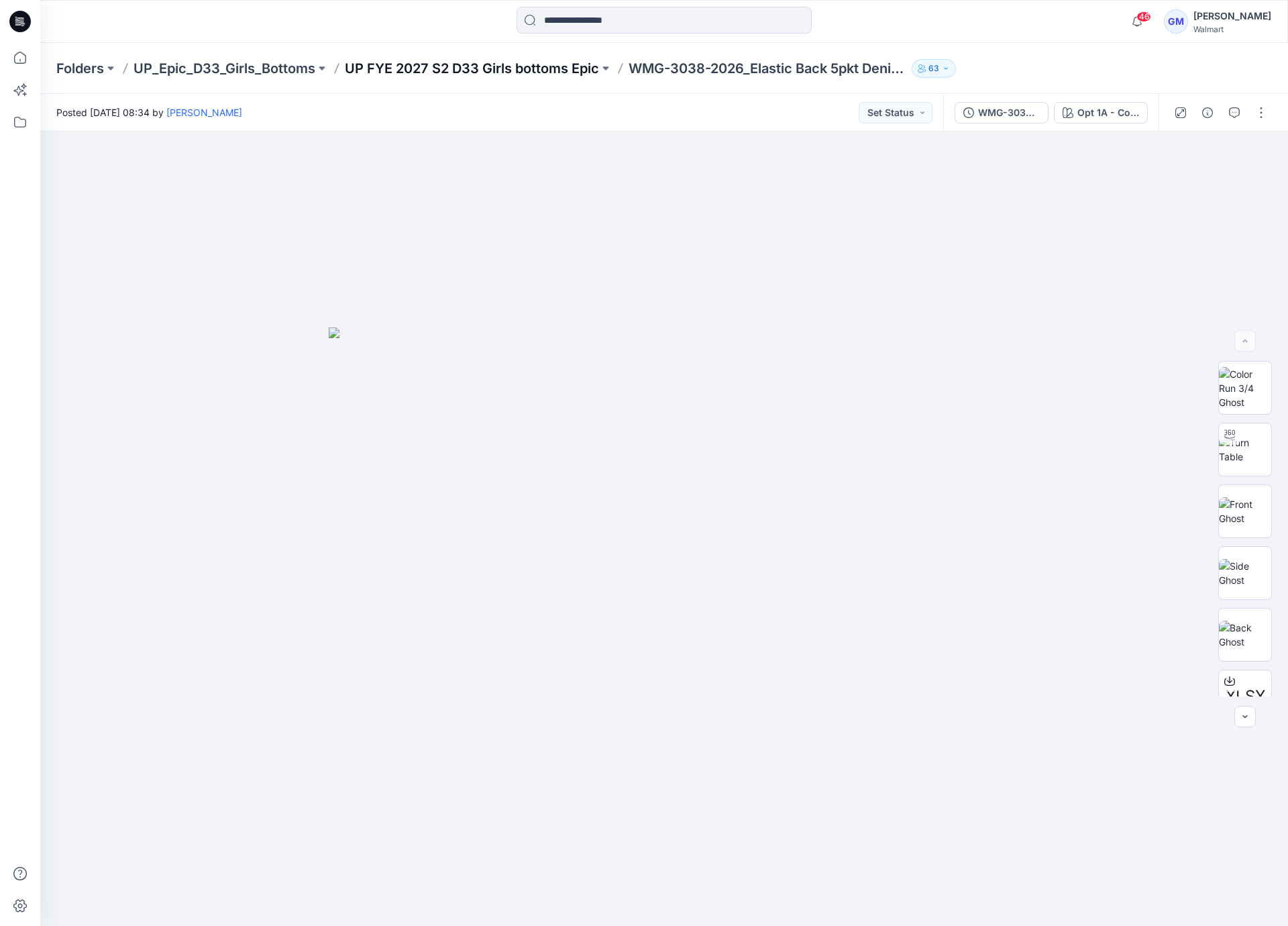
click at [536, 72] on p "UP FYE 2027 S2 D33 Girls bottoms Epic" at bounding box center [472, 68] width 254 height 19
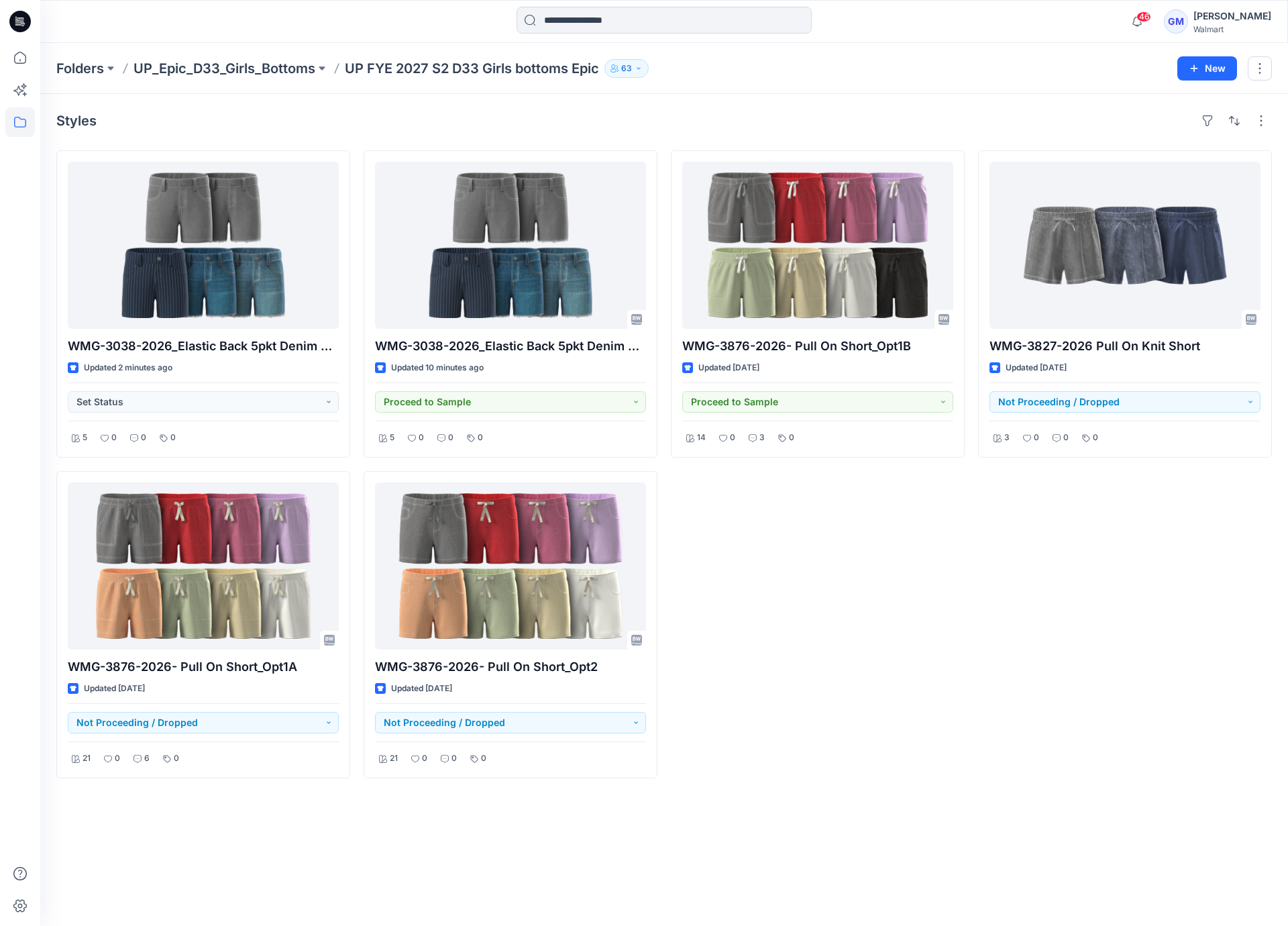
click at [563, 125] on div "Styles" at bounding box center [664, 121] width 1215 height 22
click at [870, 673] on div "WMG-3876-2026- Pull On Short_Opt1B Updated 3 days ago Proceed to Sample 14 0 3 0" at bounding box center [817, 464] width 294 height 628
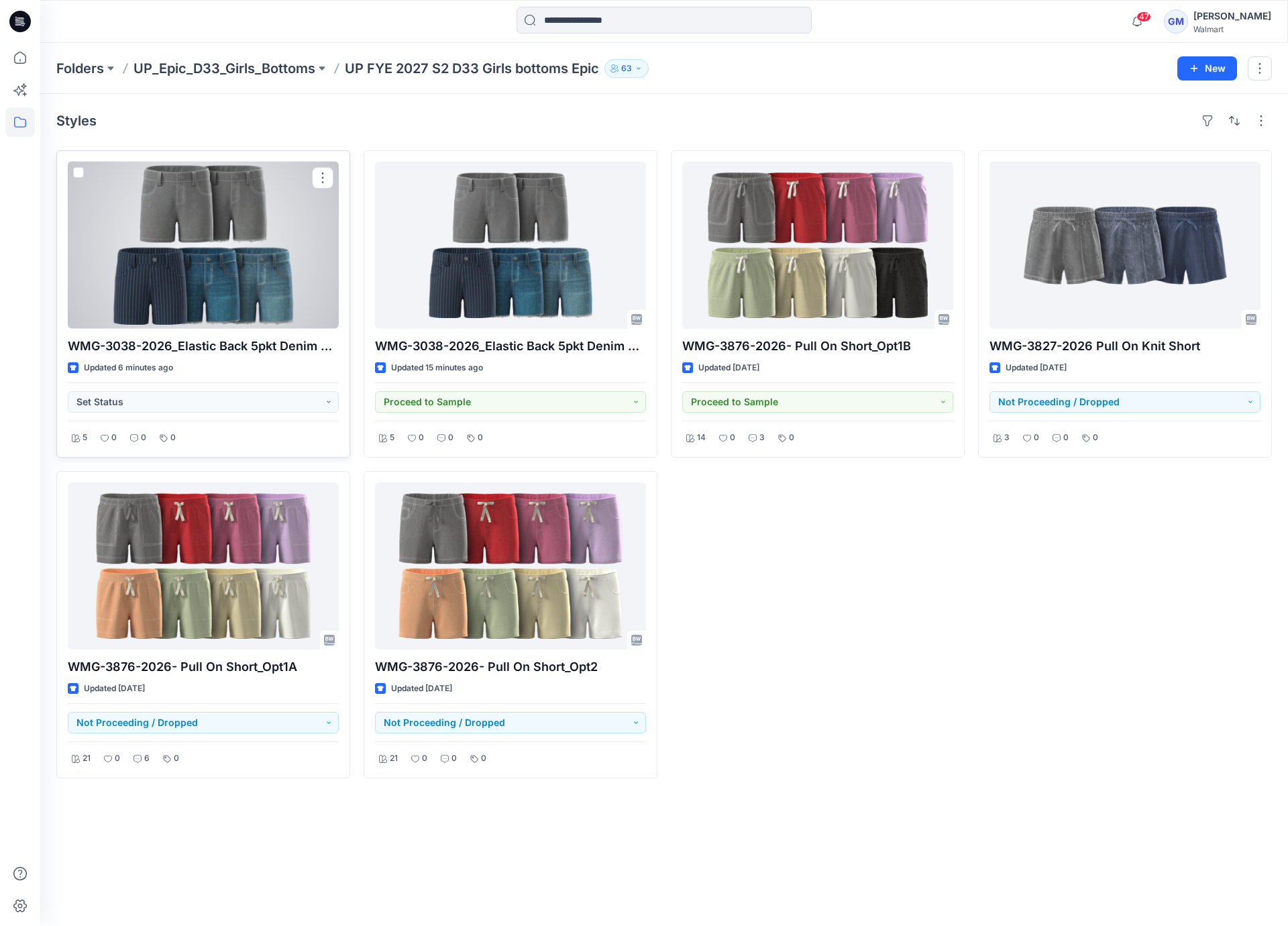
click at [218, 295] on div at bounding box center [203, 245] width 271 height 167
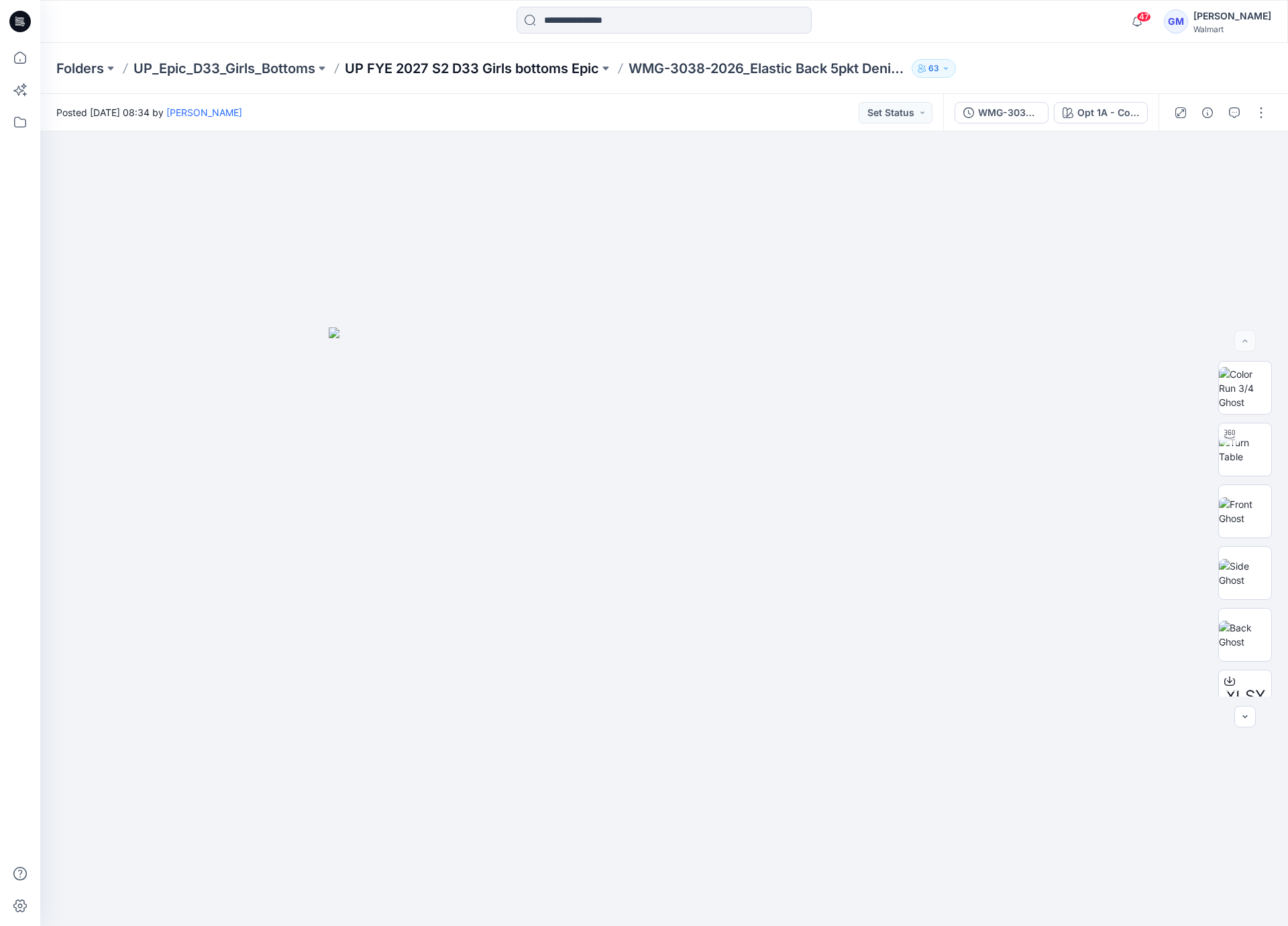
click at [522, 75] on p "UP FYE 2027 S2 D33 Girls bottoms Epic" at bounding box center [472, 68] width 254 height 19
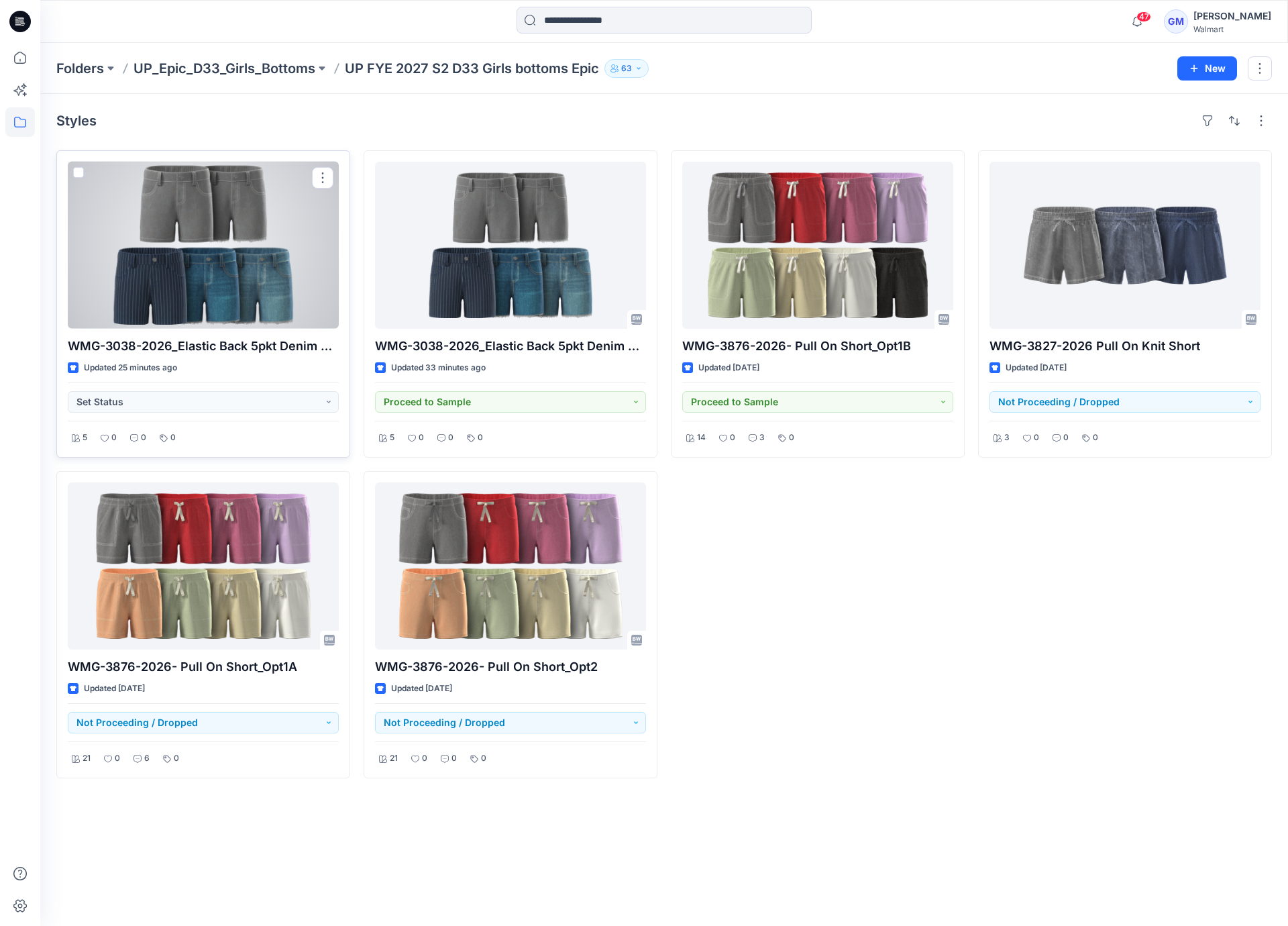
click at [235, 257] on div at bounding box center [203, 245] width 271 height 167
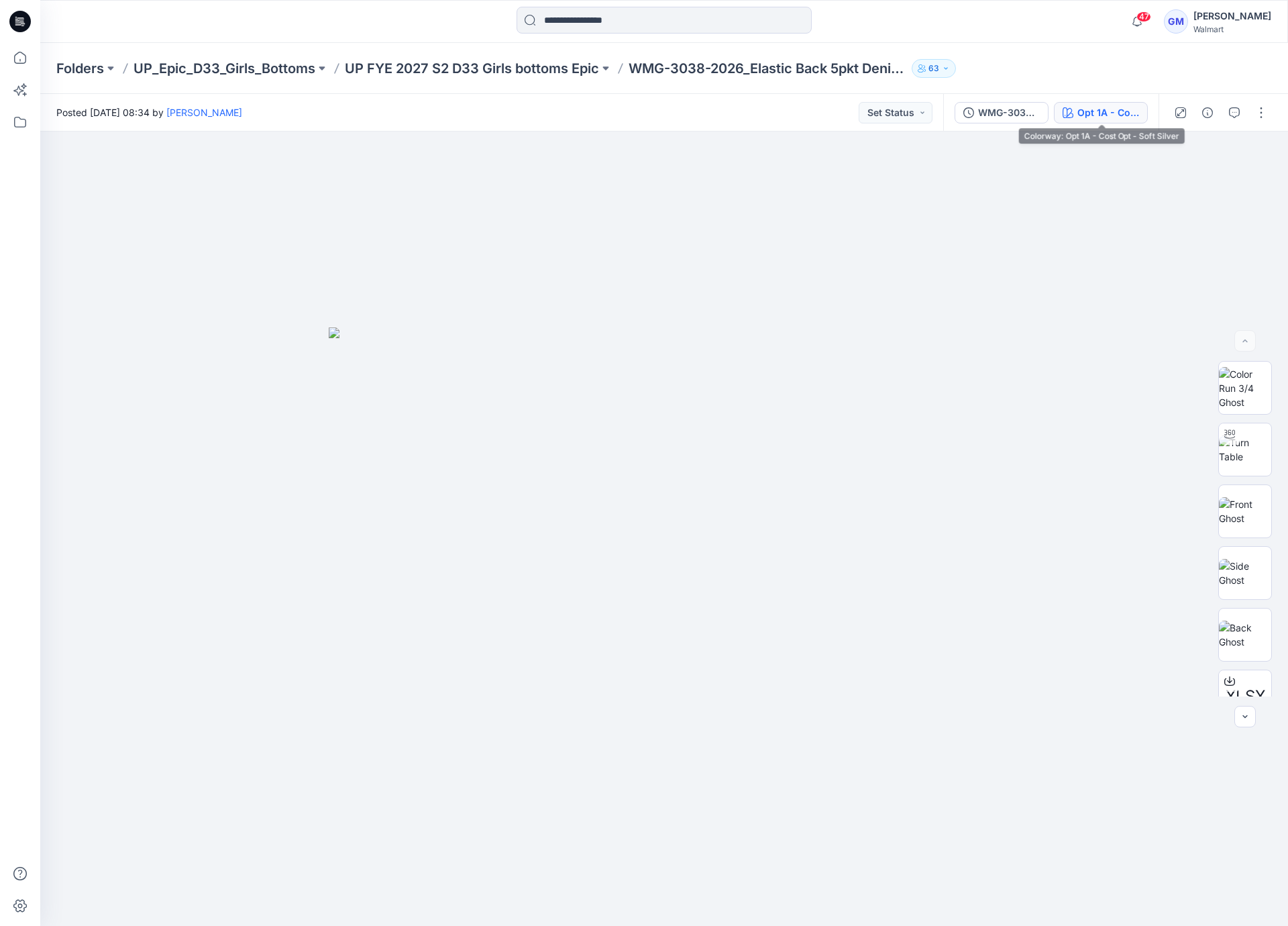
click at [1116, 116] on div "Opt 1A - Cost Opt - Soft Silver" at bounding box center [1109, 113] width 62 height 15
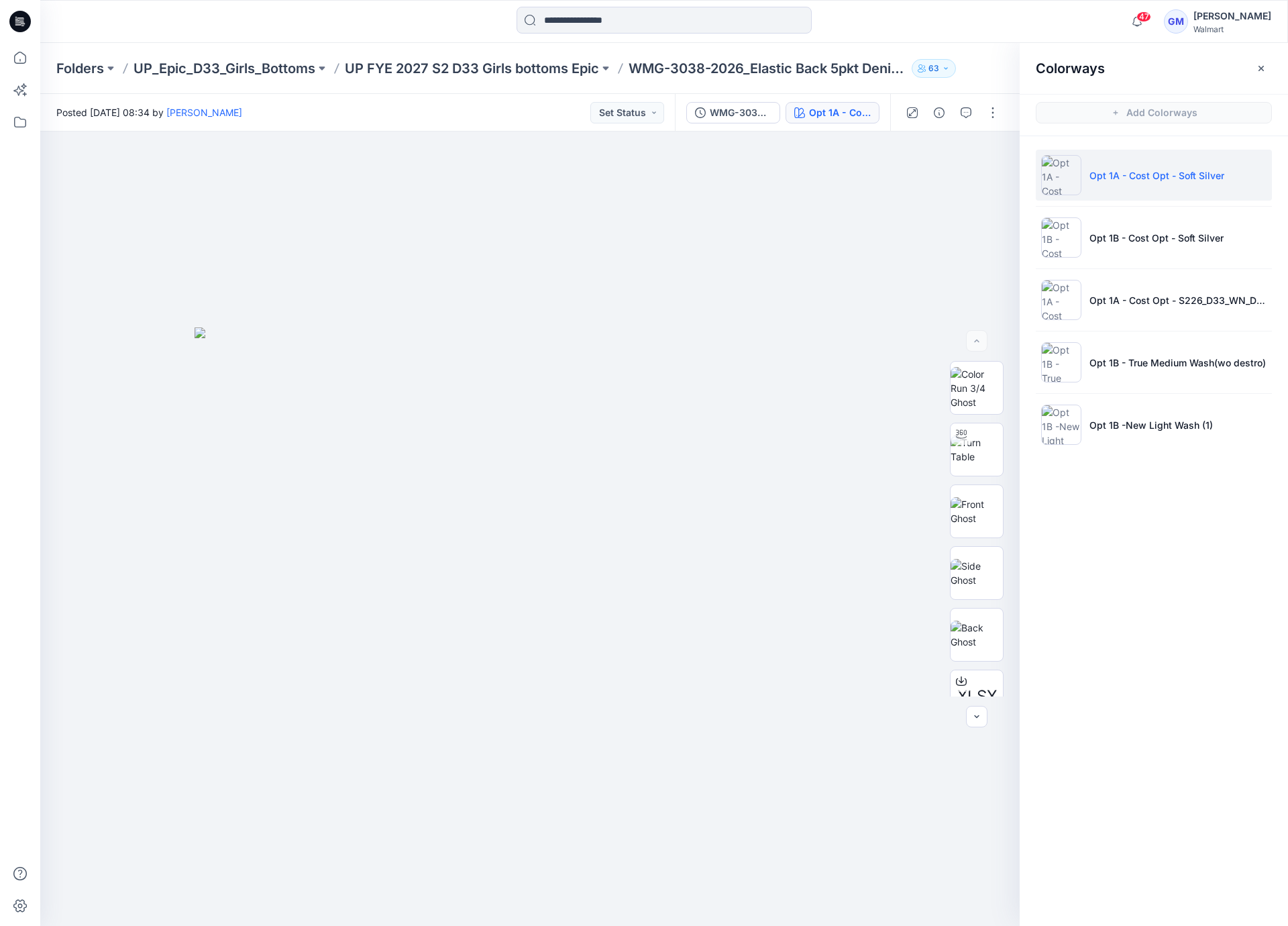
click at [1152, 674] on div "Colorways Add Colorways Opt 1A - Cost Opt - Soft Silver Opt 1B - Cost Opt - Sof…" at bounding box center [1153, 484] width 268 height 883
